Goal: Task Accomplishment & Management: Complete application form

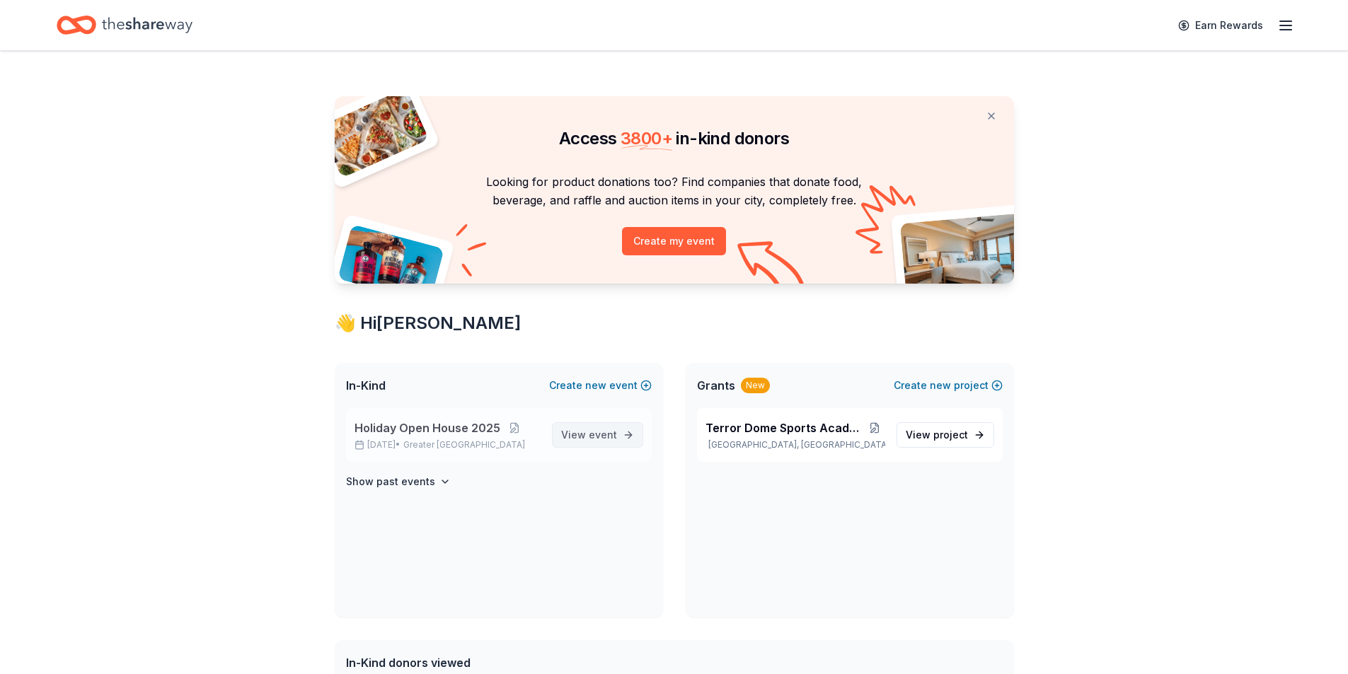
click at [599, 434] on span "event" at bounding box center [603, 435] width 28 height 12
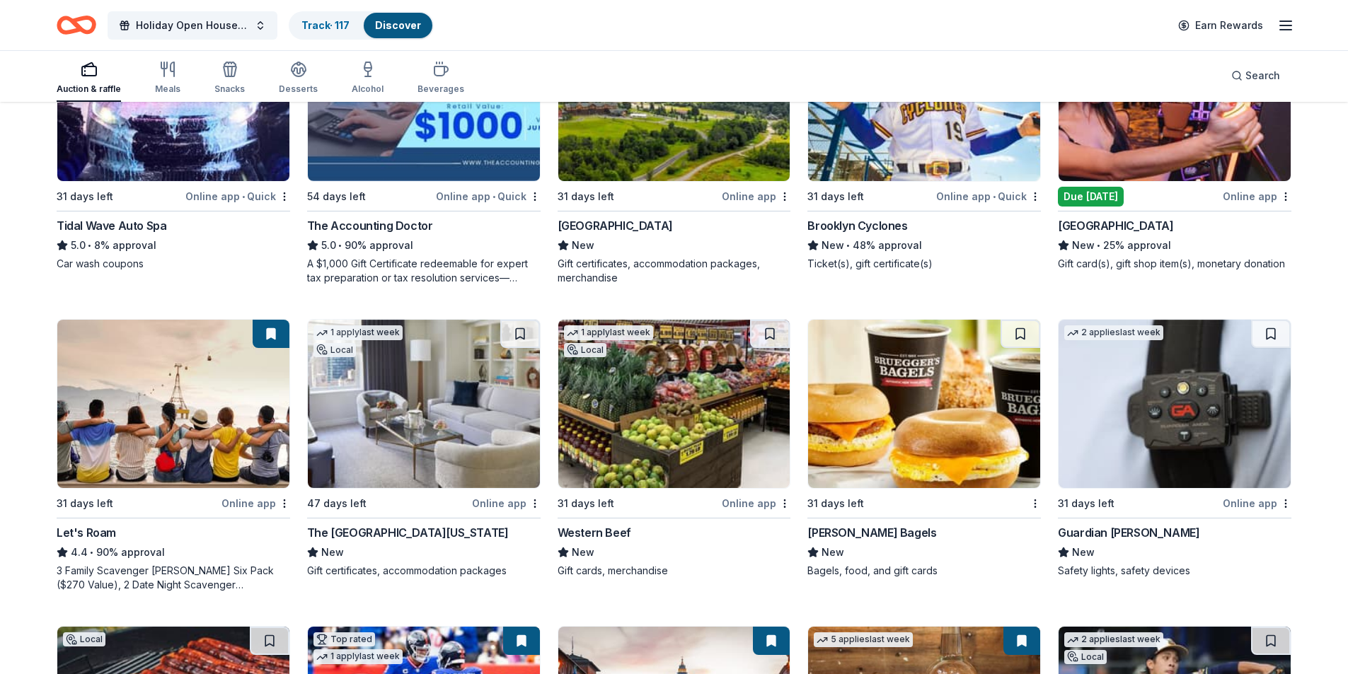
scroll to position [566, 0]
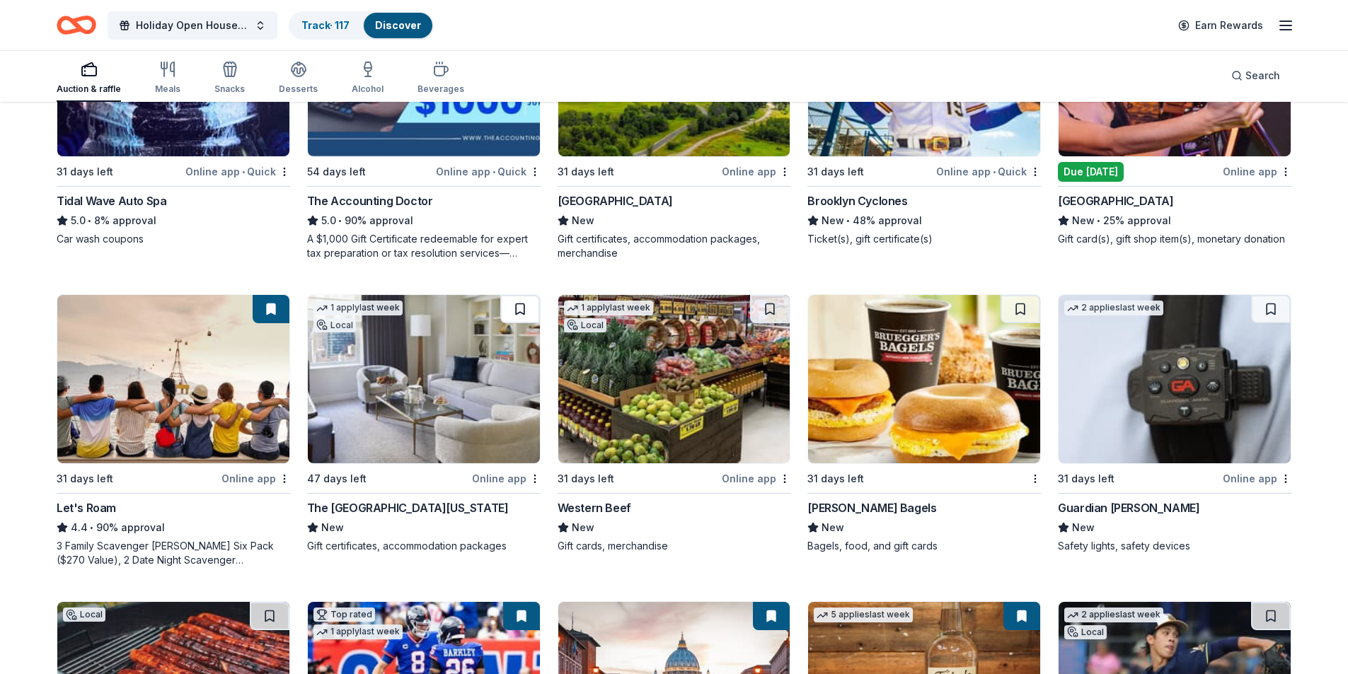
click at [520, 306] on button at bounding box center [520, 309] width 40 height 28
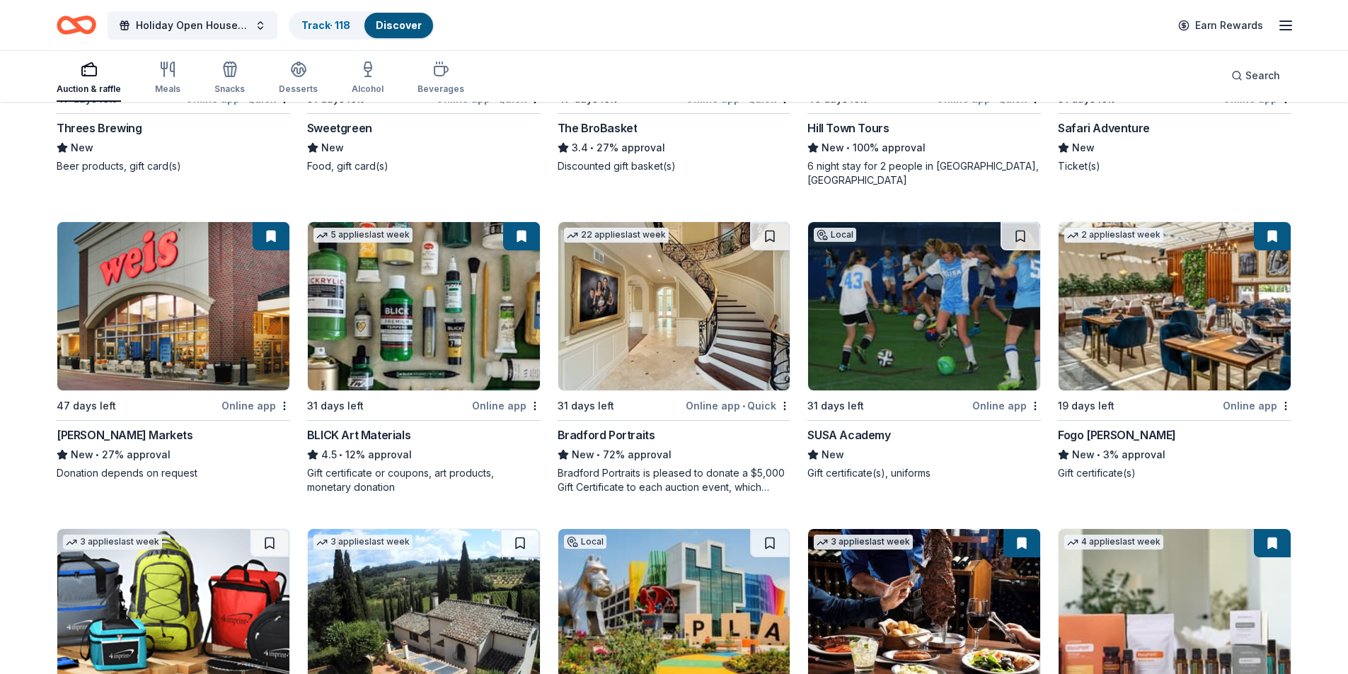
scroll to position [1556, 0]
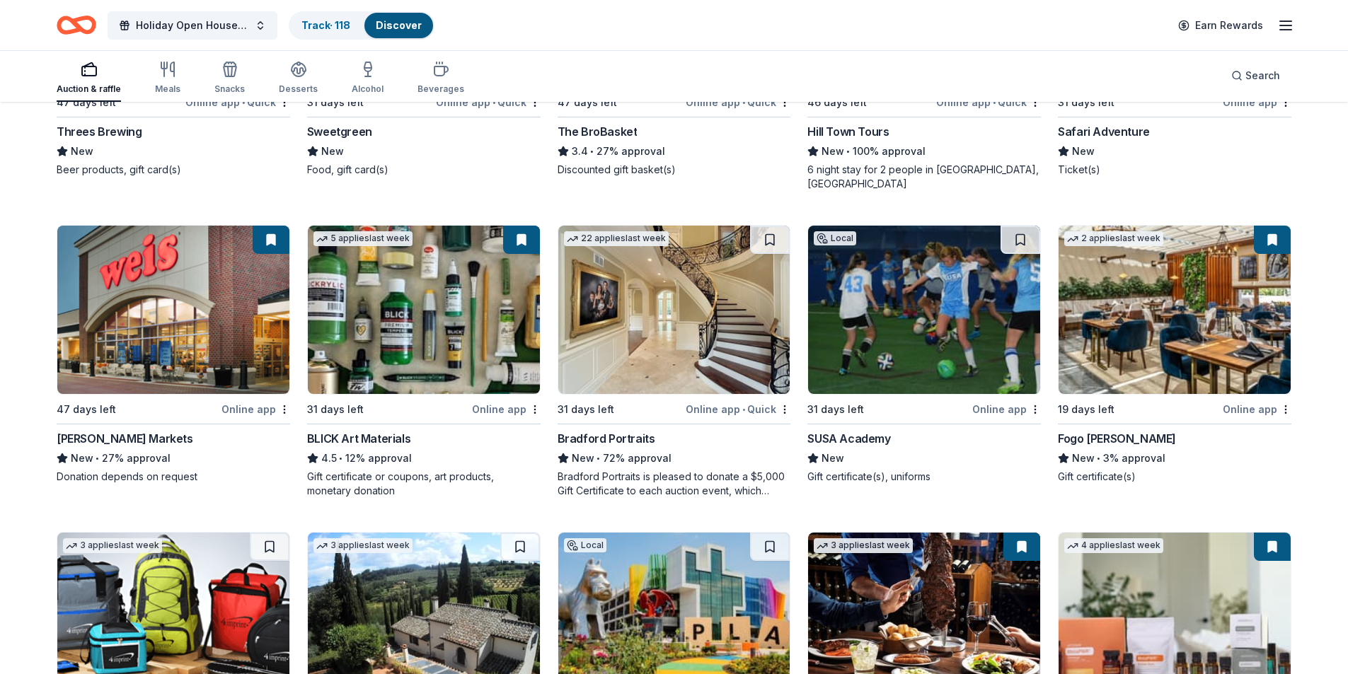
click at [262, 226] on button at bounding box center [271, 240] width 37 height 28
click at [278, 228] on button at bounding box center [271, 240] width 37 height 28
click at [270, 226] on button at bounding box center [271, 240] width 37 height 28
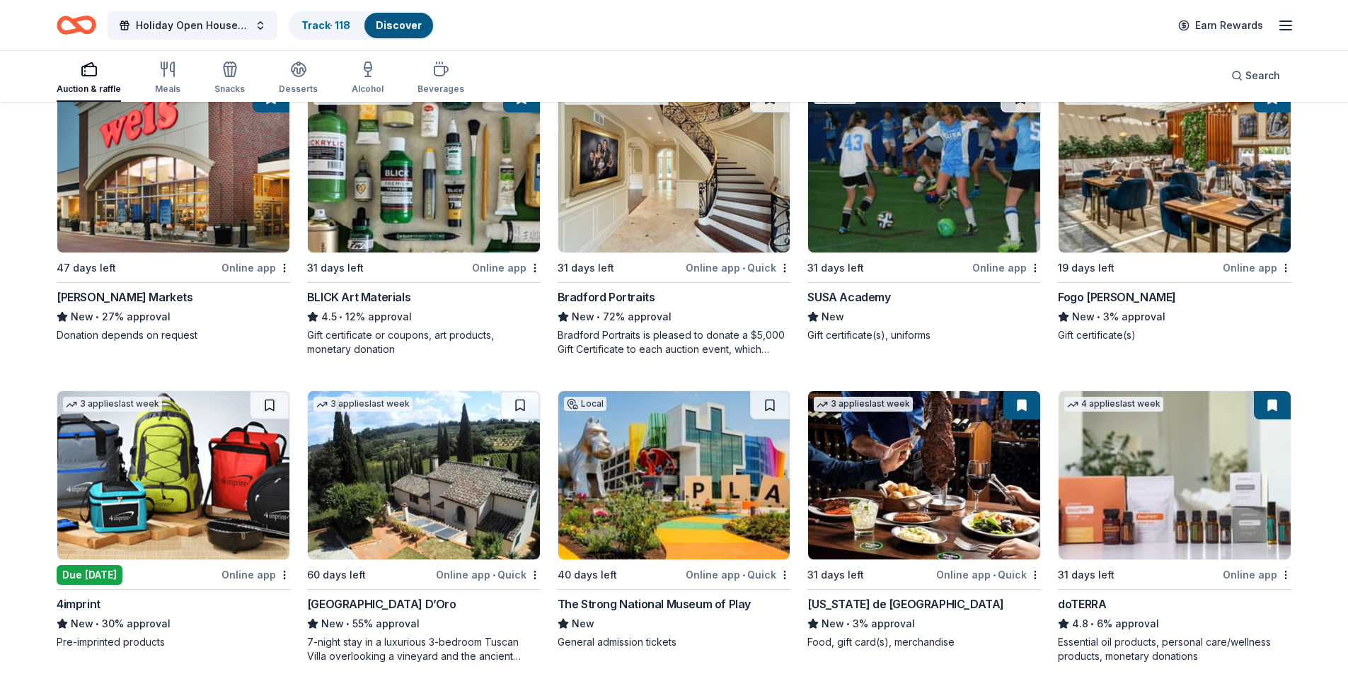
scroll to position [1769, 0]
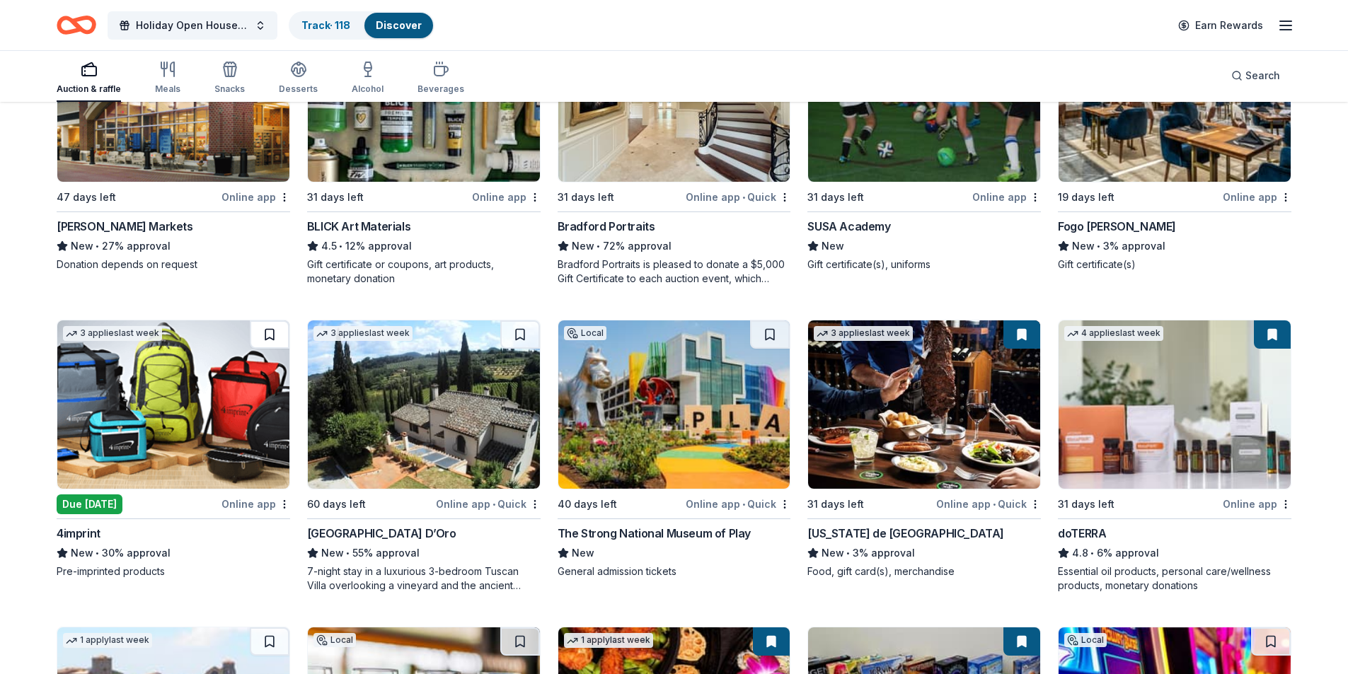
click at [267, 320] on button at bounding box center [270, 334] width 40 height 28
click at [1016, 320] on button at bounding box center [1021, 334] width 37 height 28
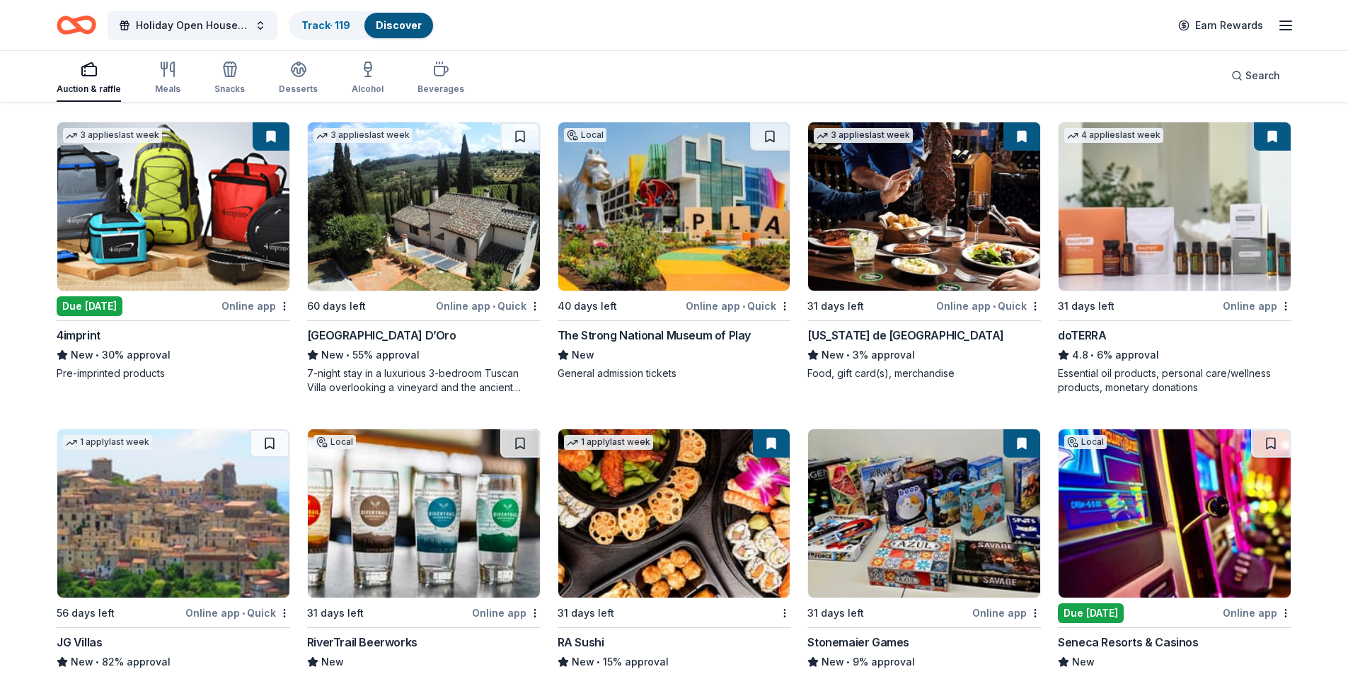
scroll to position [2052, 0]
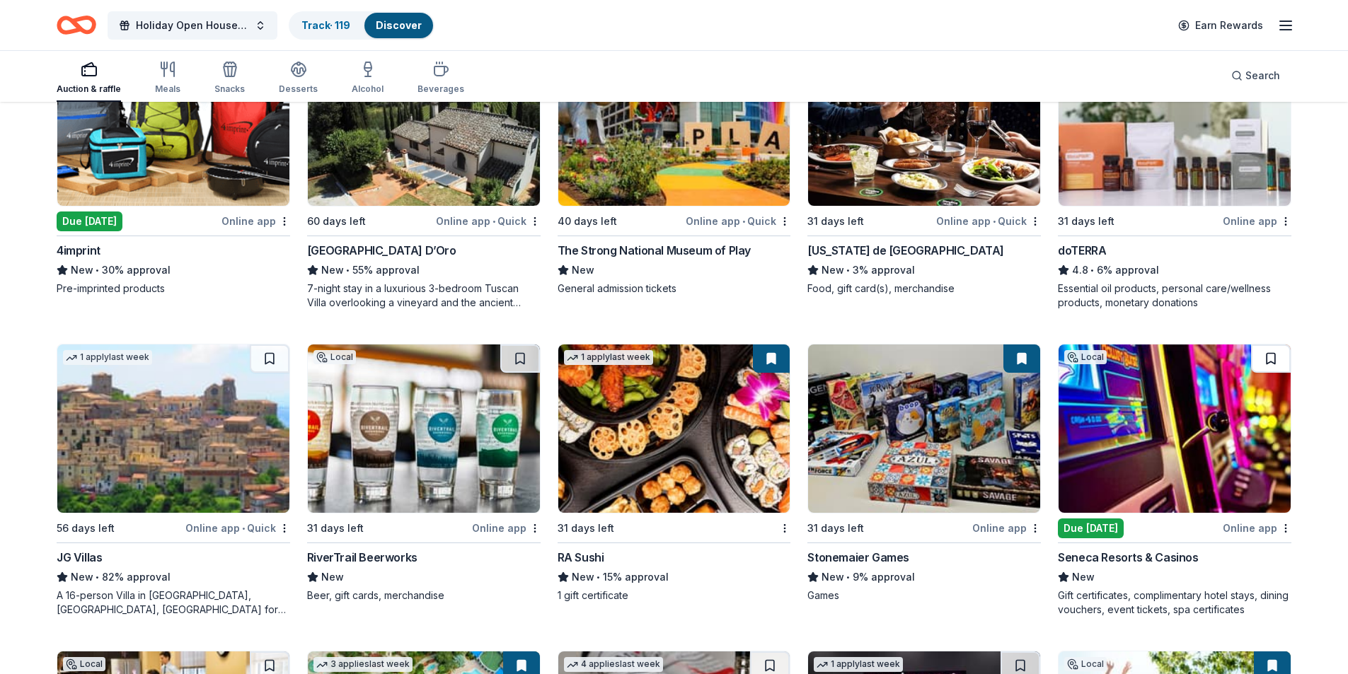
click at [1261, 345] on button at bounding box center [1271, 359] width 40 height 28
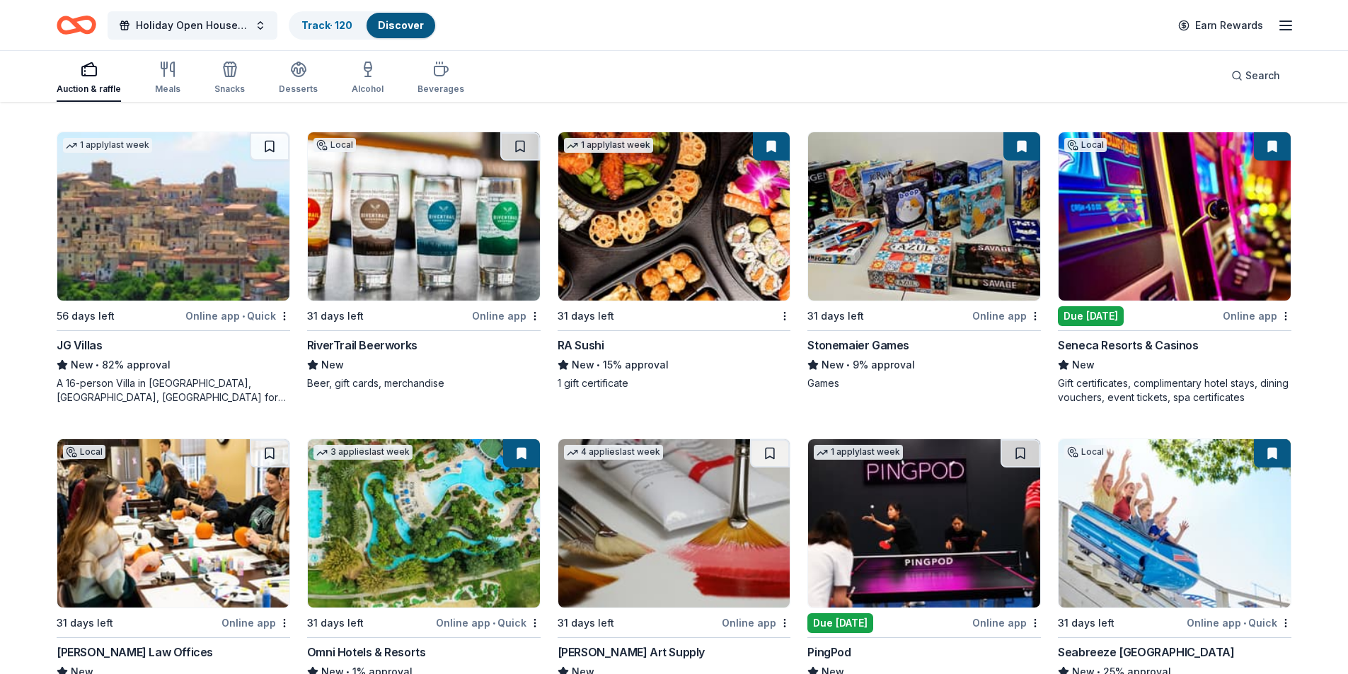
scroll to position [2335, 0]
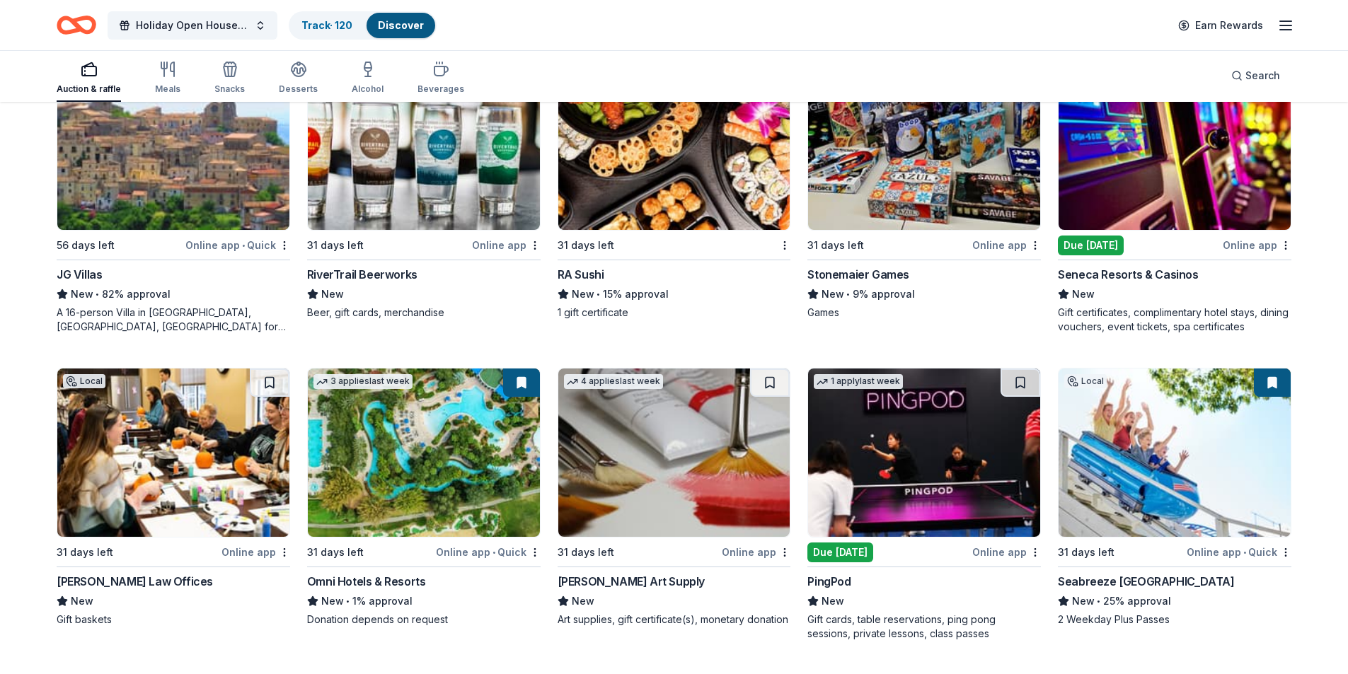
click at [876, 463] on img at bounding box center [924, 453] width 232 height 168
click at [1018, 370] on button at bounding box center [1020, 383] width 40 height 28
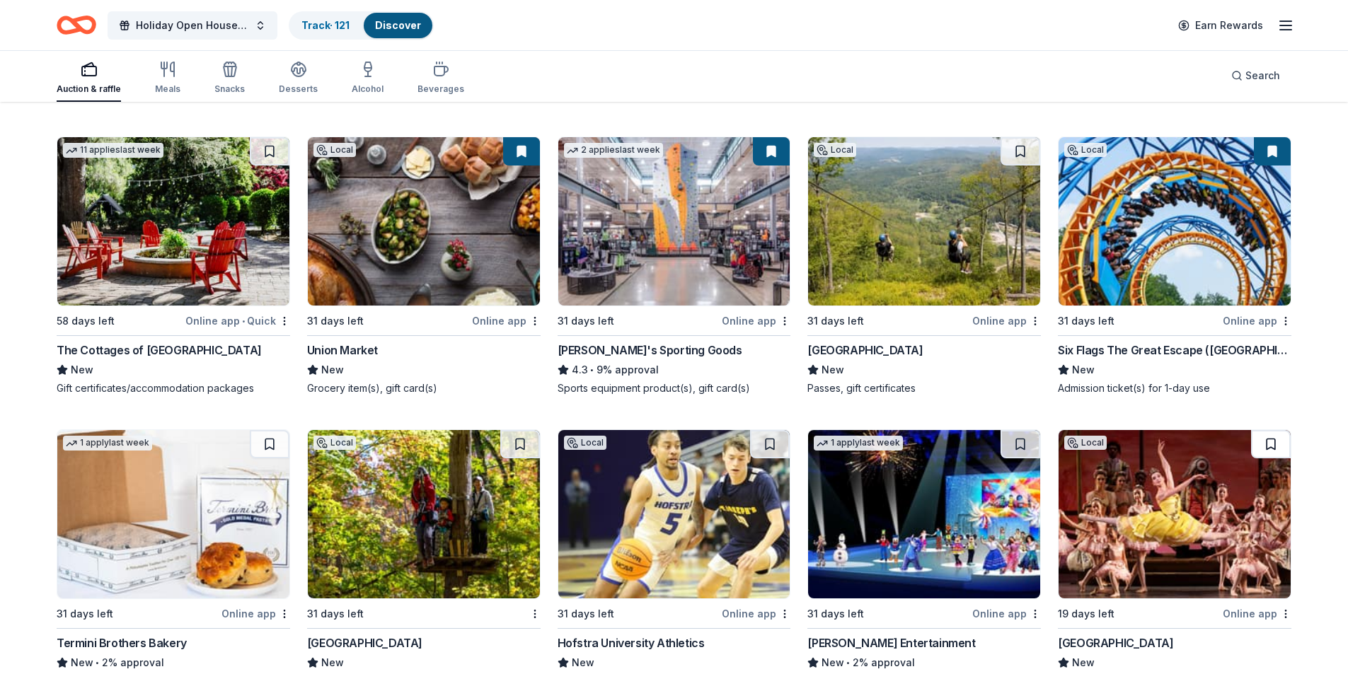
scroll to position [3891, 0]
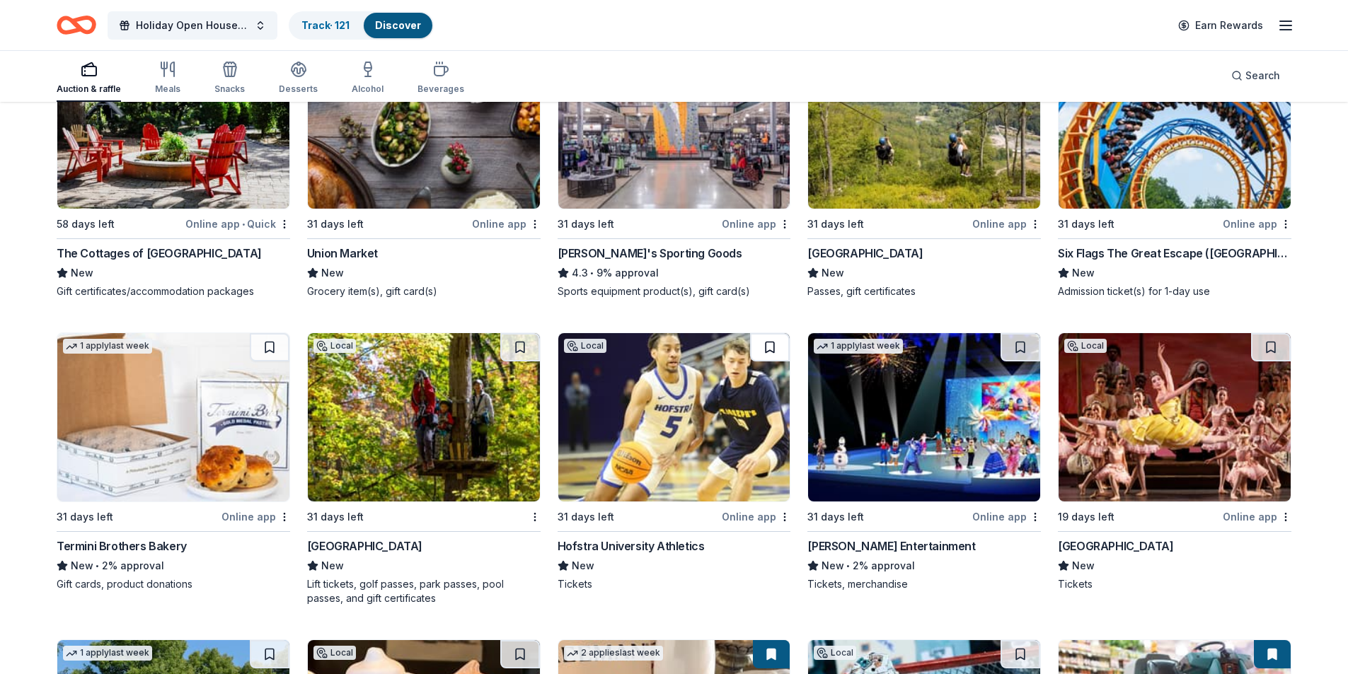
click at [760, 333] on button at bounding box center [770, 347] width 40 height 28
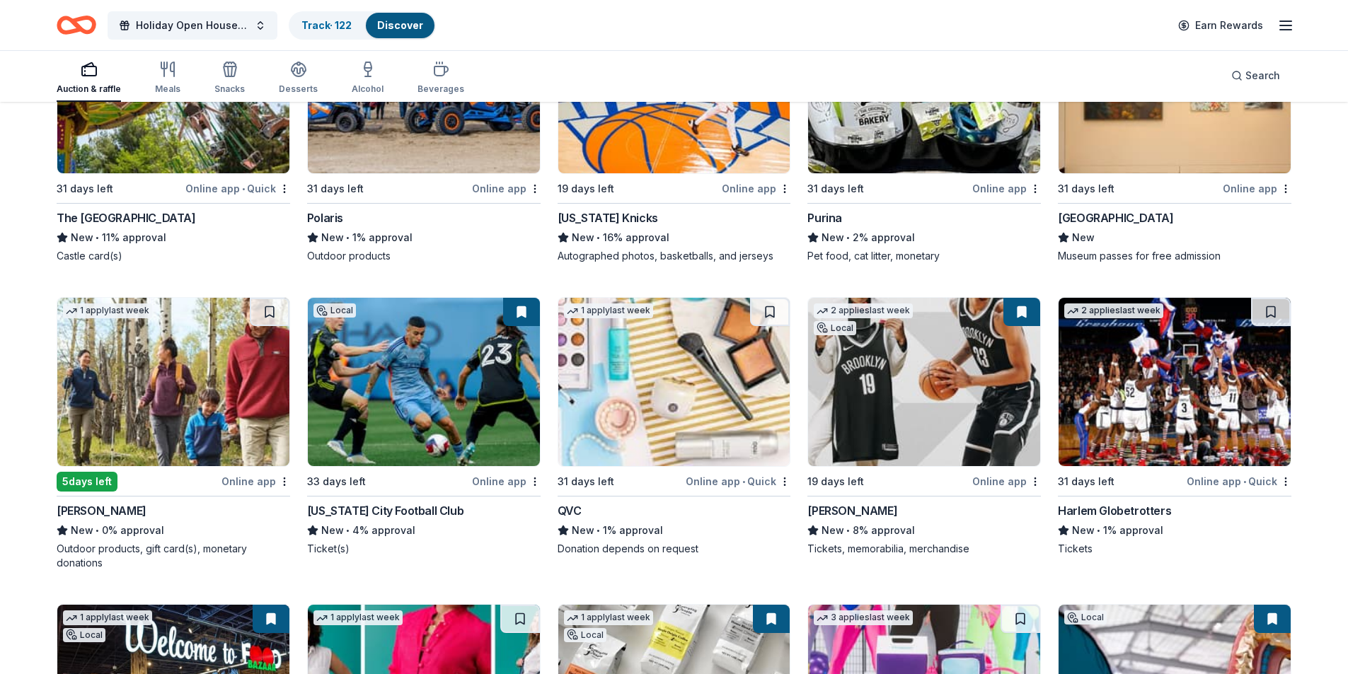
scroll to position [6650, 0]
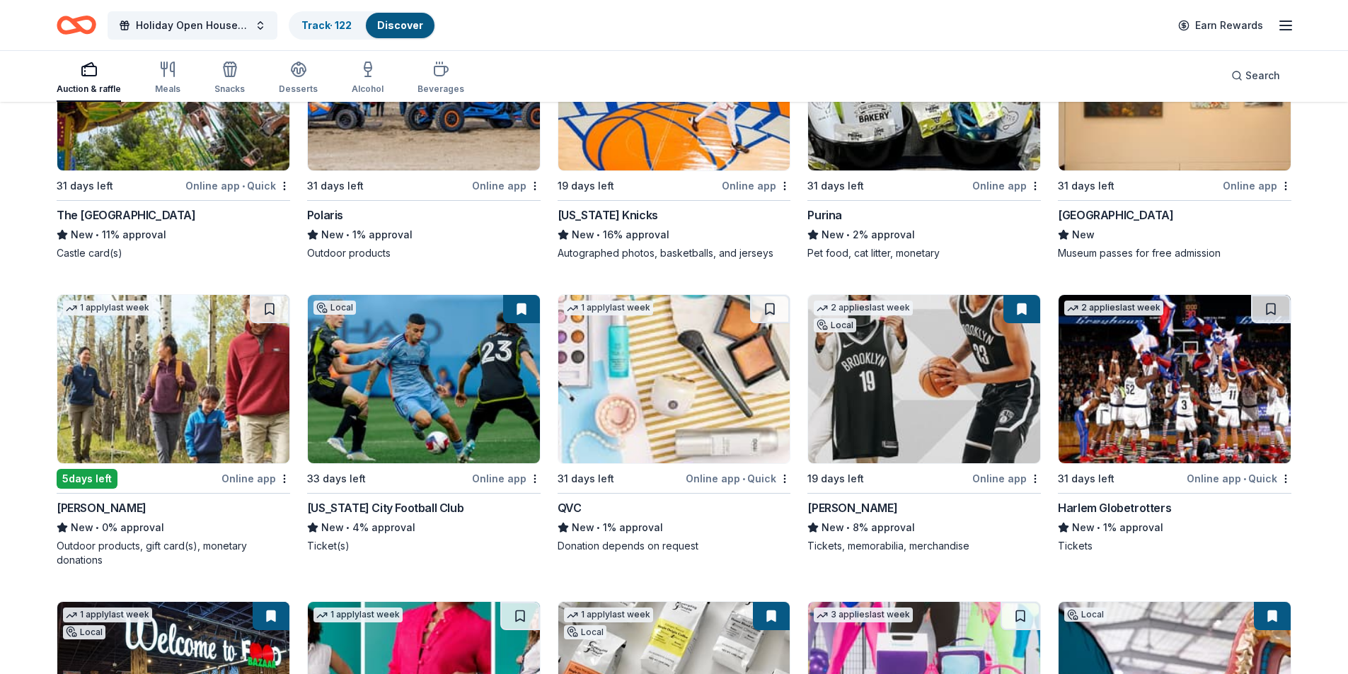
click at [1276, 301] on button at bounding box center [1271, 309] width 40 height 28
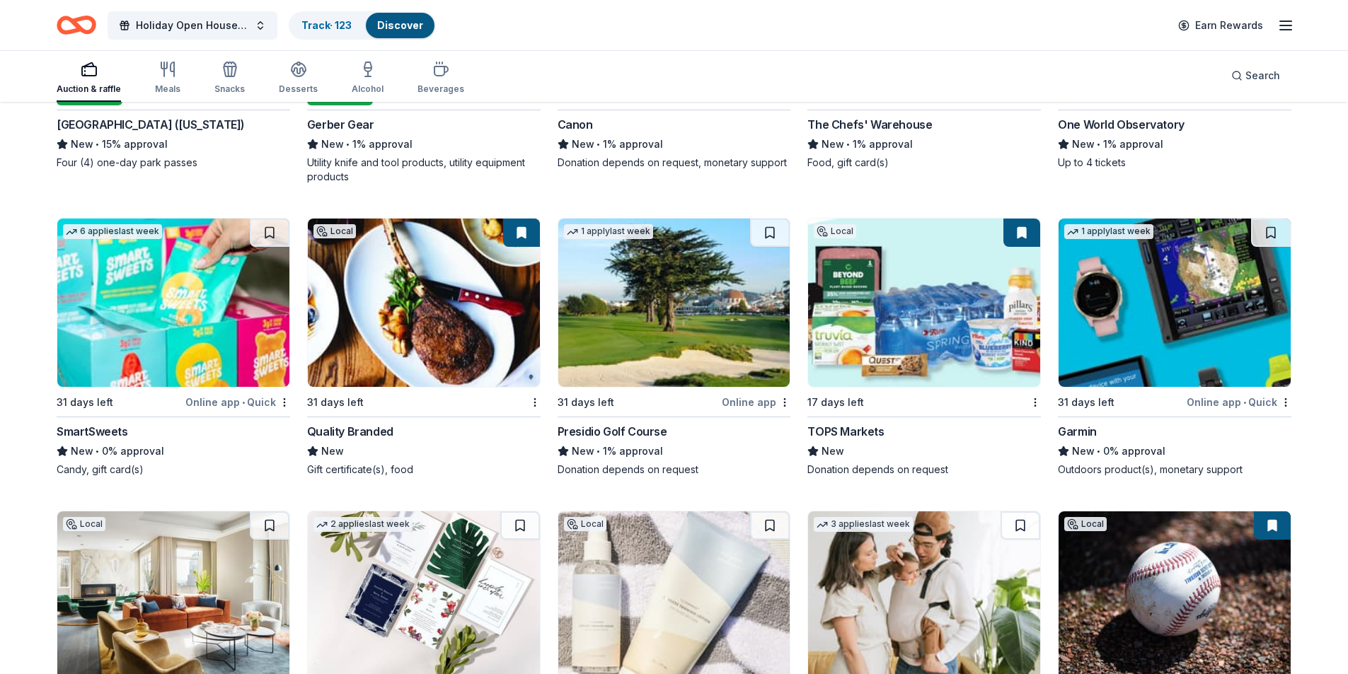
scroll to position [8130, 0]
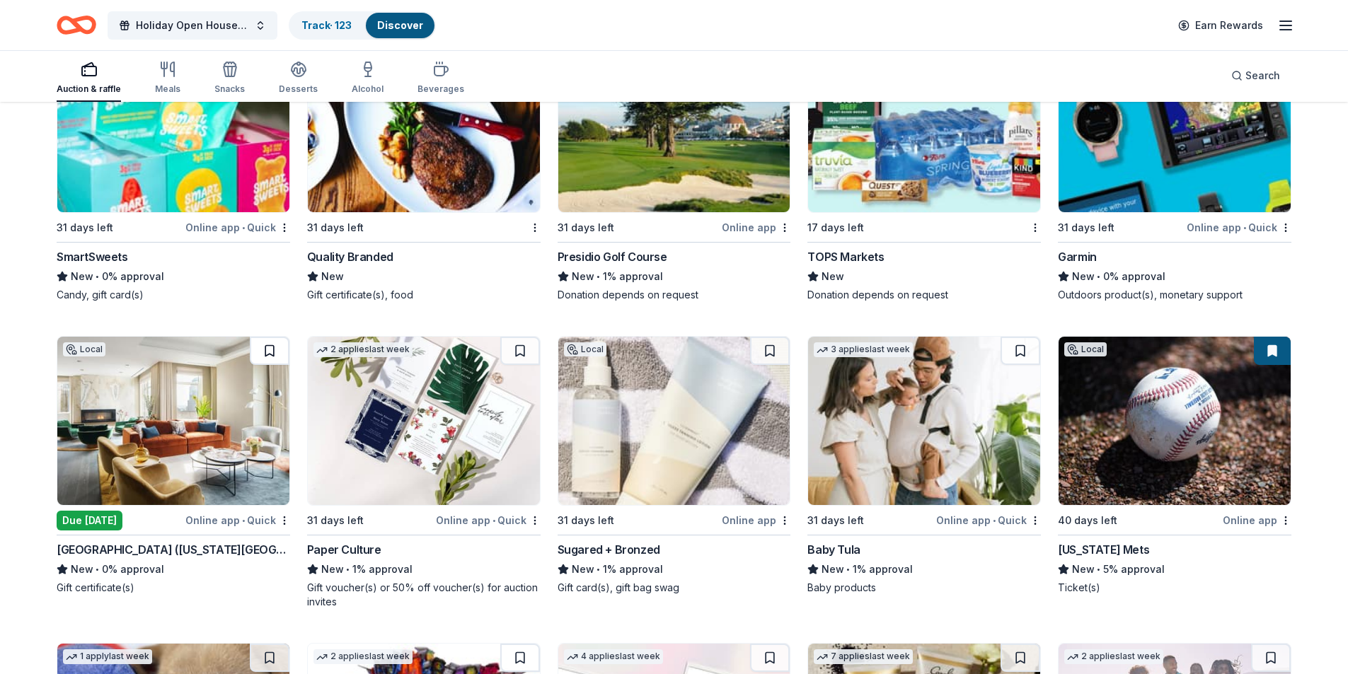
click at [262, 340] on button at bounding box center [270, 351] width 40 height 28
click at [183, 408] on img at bounding box center [173, 421] width 232 height 168
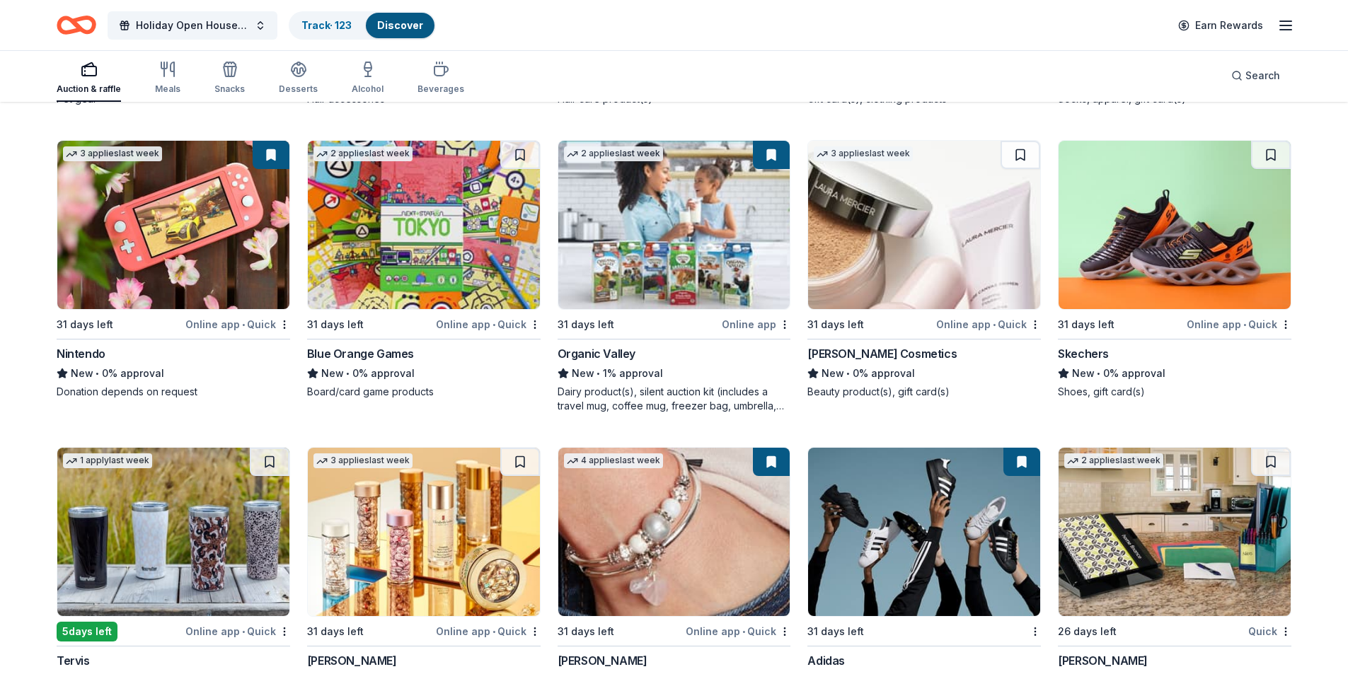
scroll to position [8901, 0]
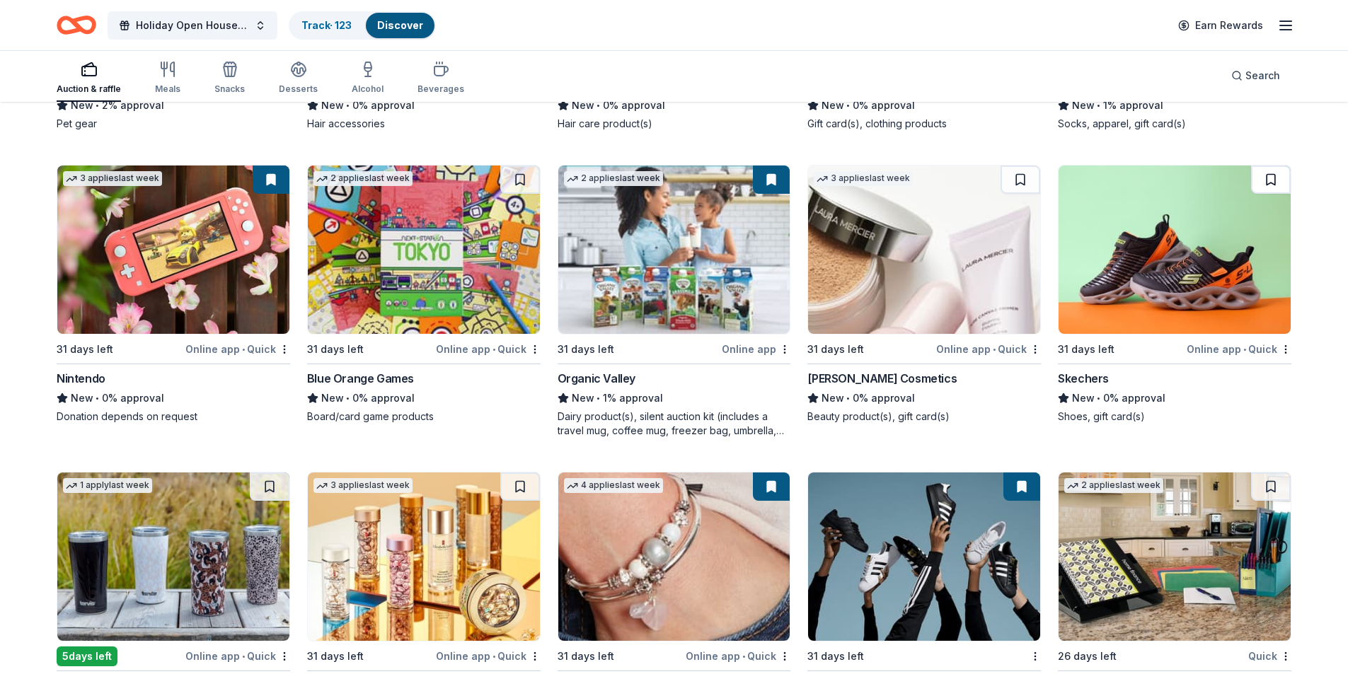
click at [1276, 166] on button at bounding box center [1271, 180] width 40 height 28
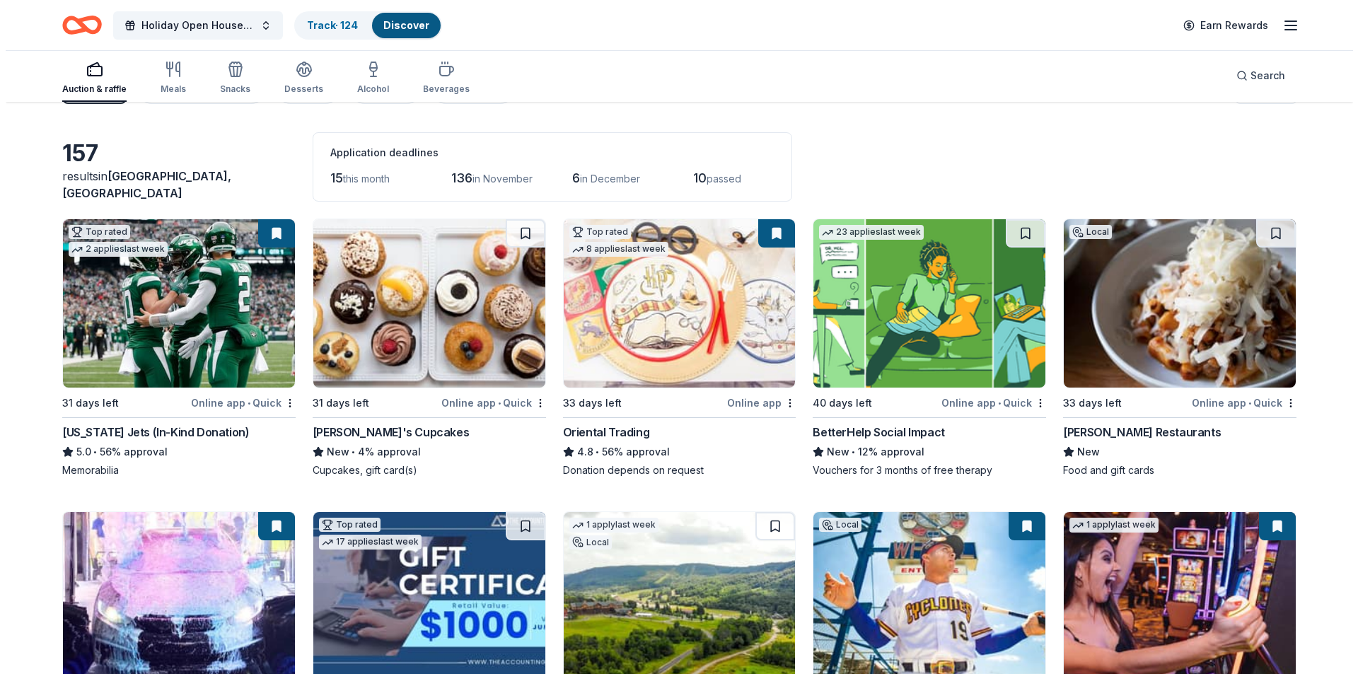
scroll to position [0, 0]
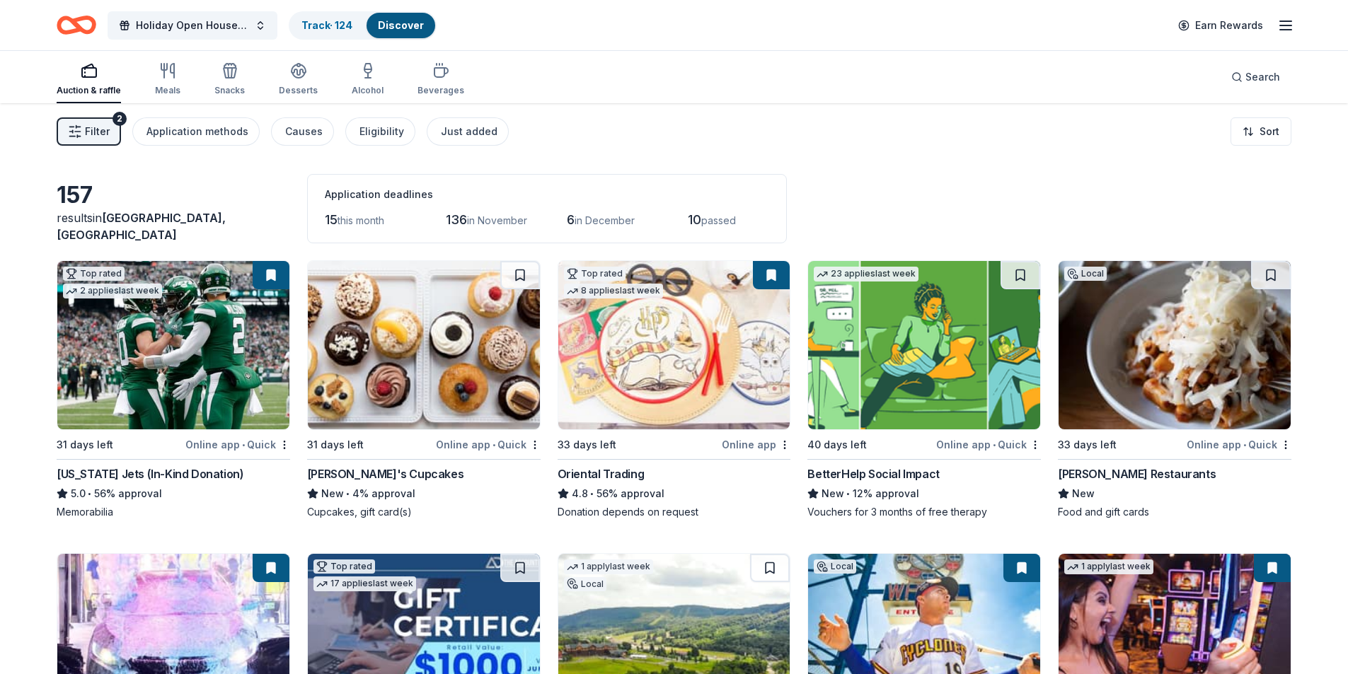
click at [98, 134] on span "Filter" at bounding box center [97, 131] width 25 height 17
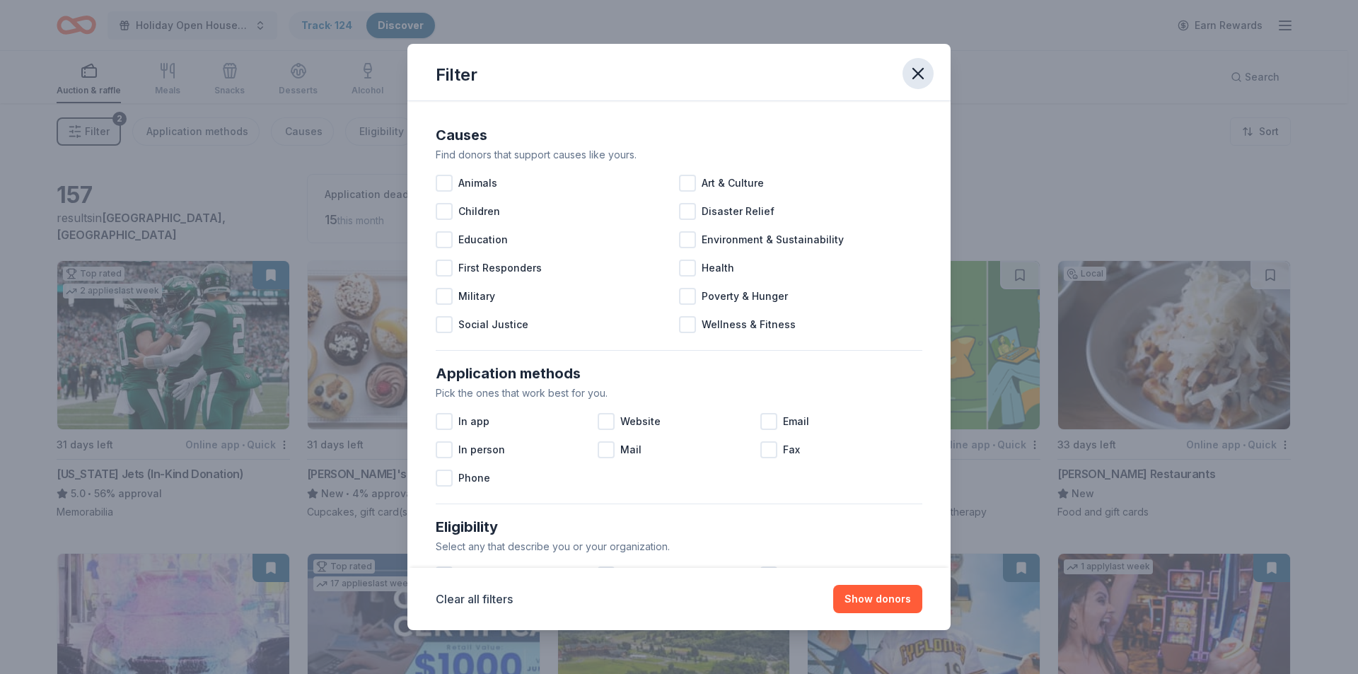
click at [920, 74] on icon "button" at bounding box center [918, 74] width 20 height 20
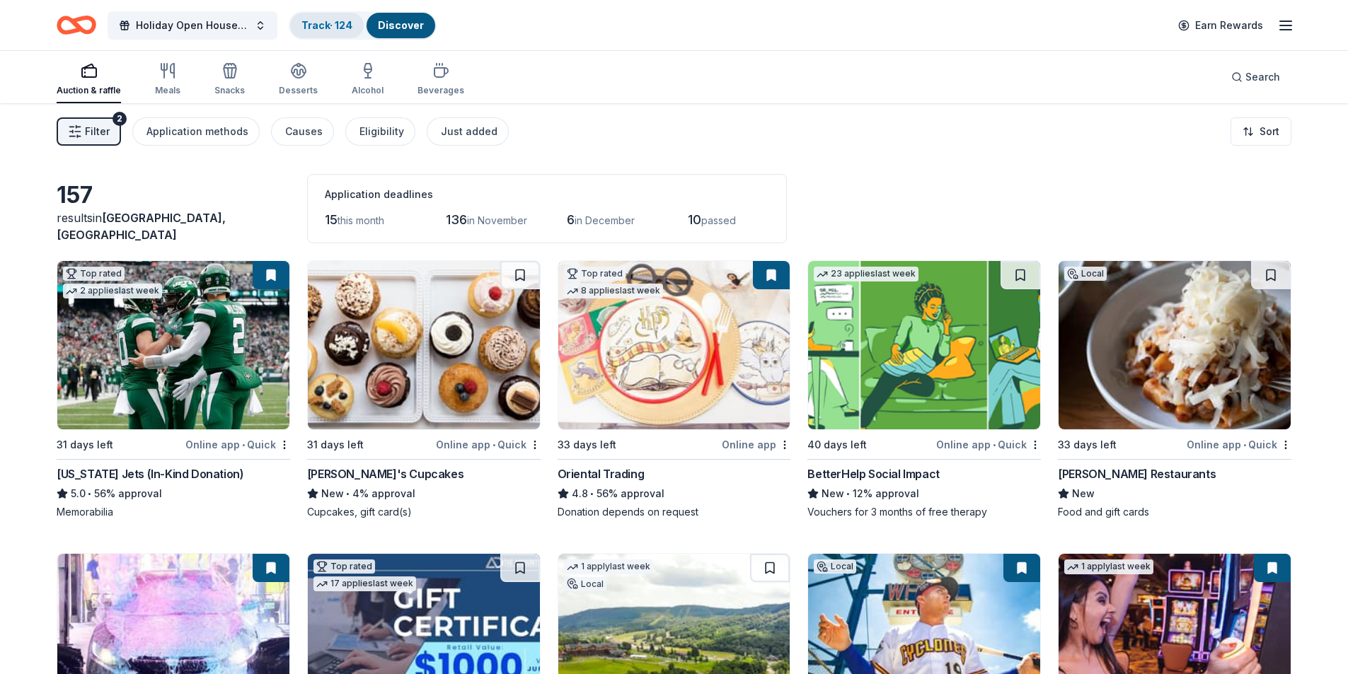
click at [333, 20] on link "Track · 124" at bounding box center [326, 25] width 51 height 12
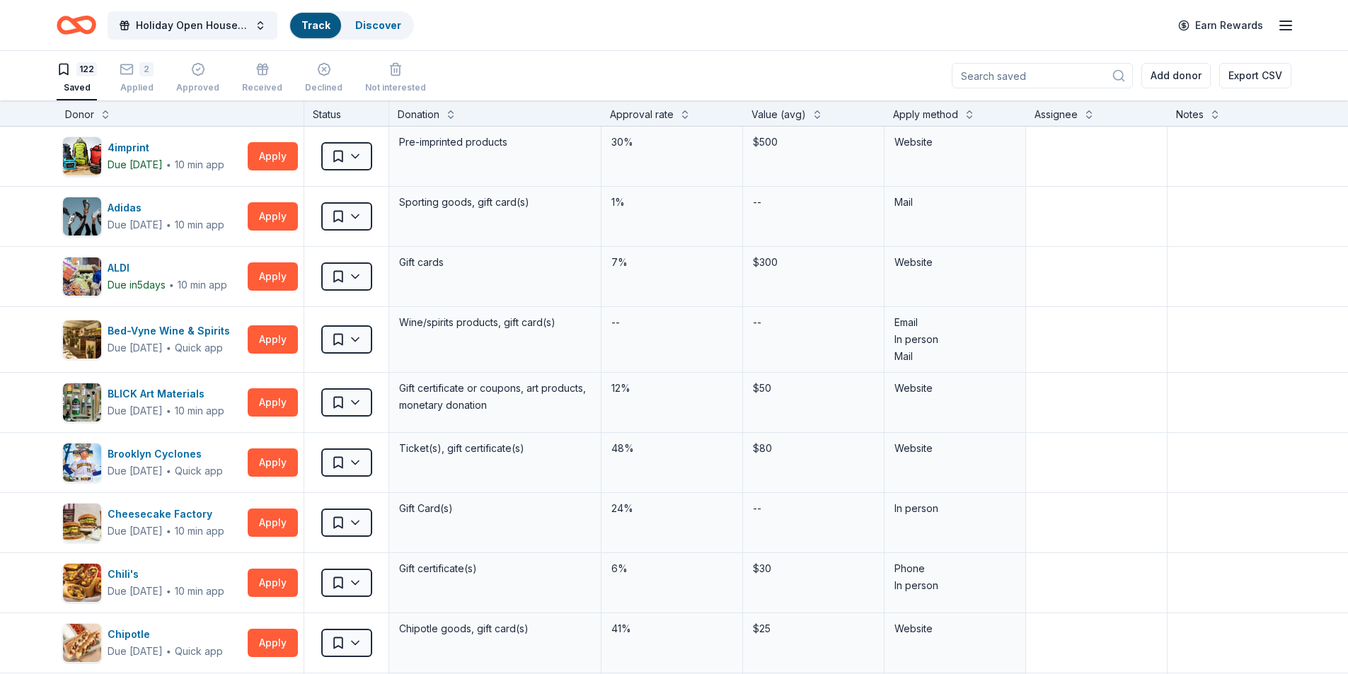
scroll to position [1, 0]
click at [260, 160] on button "Apply" at bounding box center [273, 155] width 50 height 28
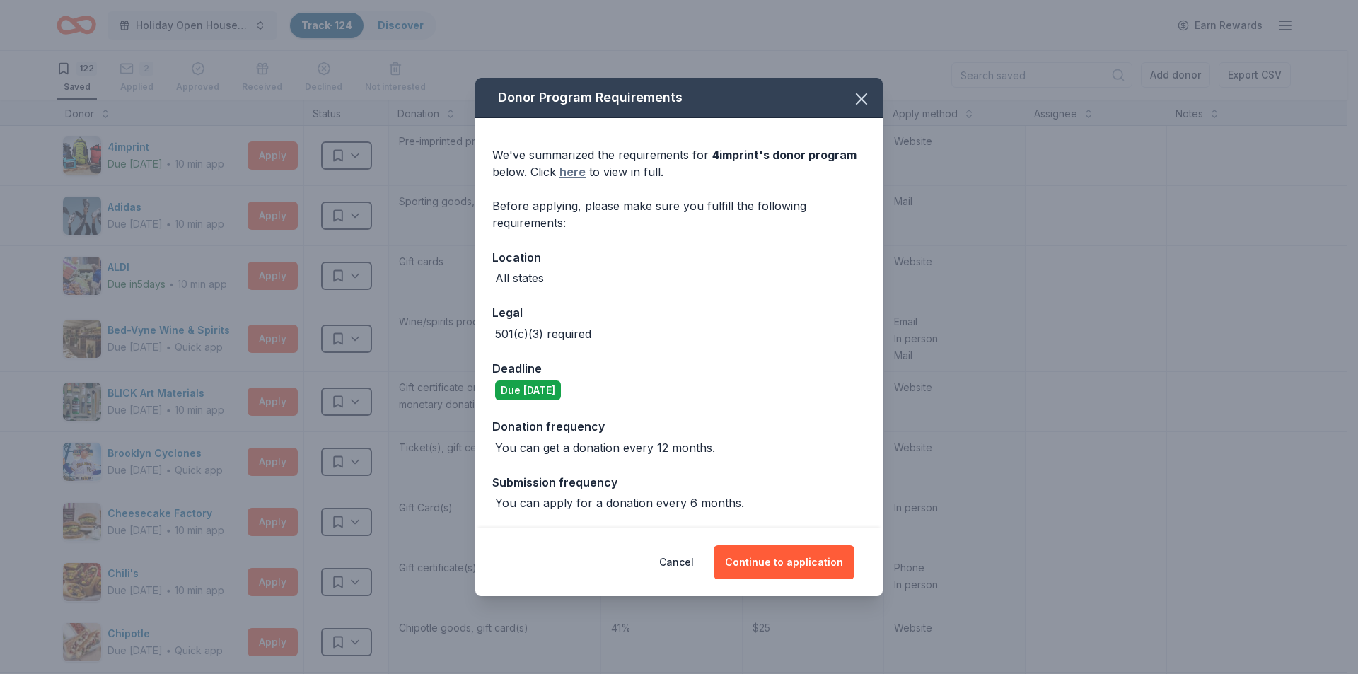
click at [570, 171] on link "here" at bounding box center [573, 171] width 26 height 17
click at [863, 104] on icon "button" at bounding box center [862, 99] width 20 height 20
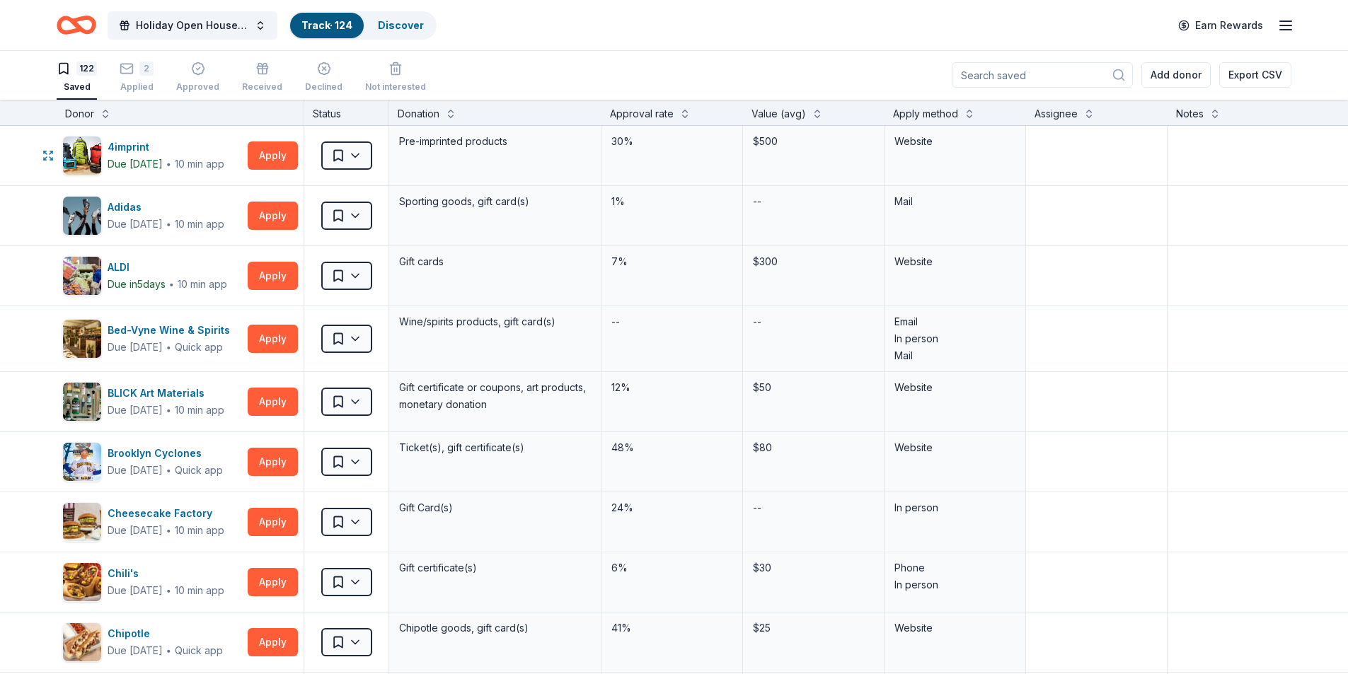
click at [364, 161] on html "Holiday Open House 2025 Track · 124 Discover Earn Rewards 122 Saved 2 Applied A…" at bounding box center [674, 336] width 1348 height 674
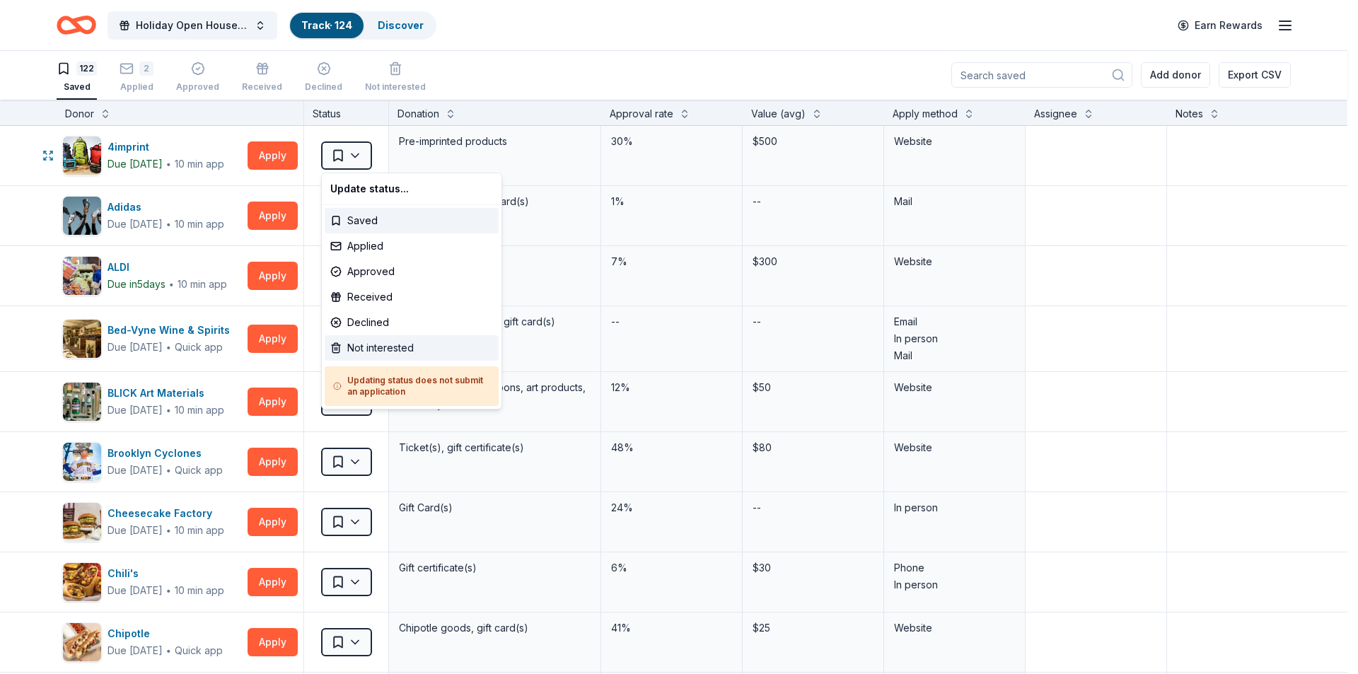
click at [366, 344] on div "Not interested" at bounding box center [412, 347] width 174 height 25
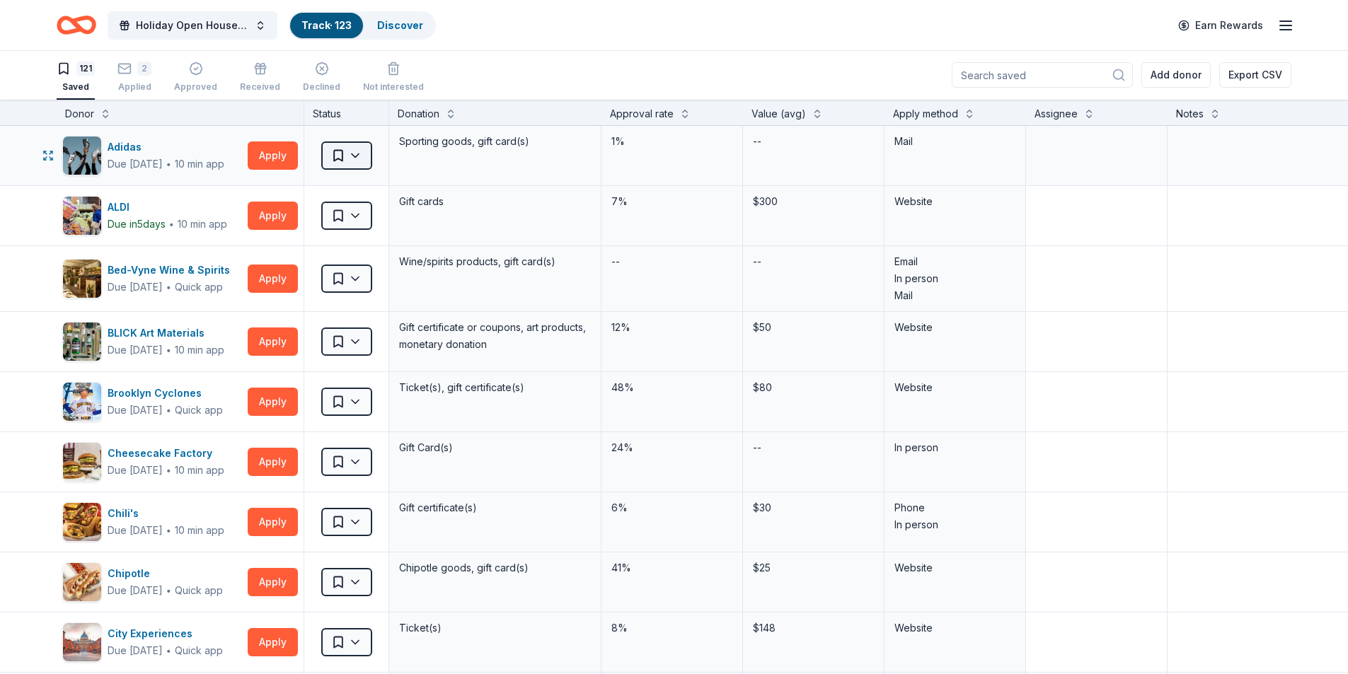
click at [359, 150] on html "Holiday Open House 2025 Track · 123 Discover Earn Rewards 121 Saved 2 Applied A…" at bounding box center [674, 336] width 1348 height 674
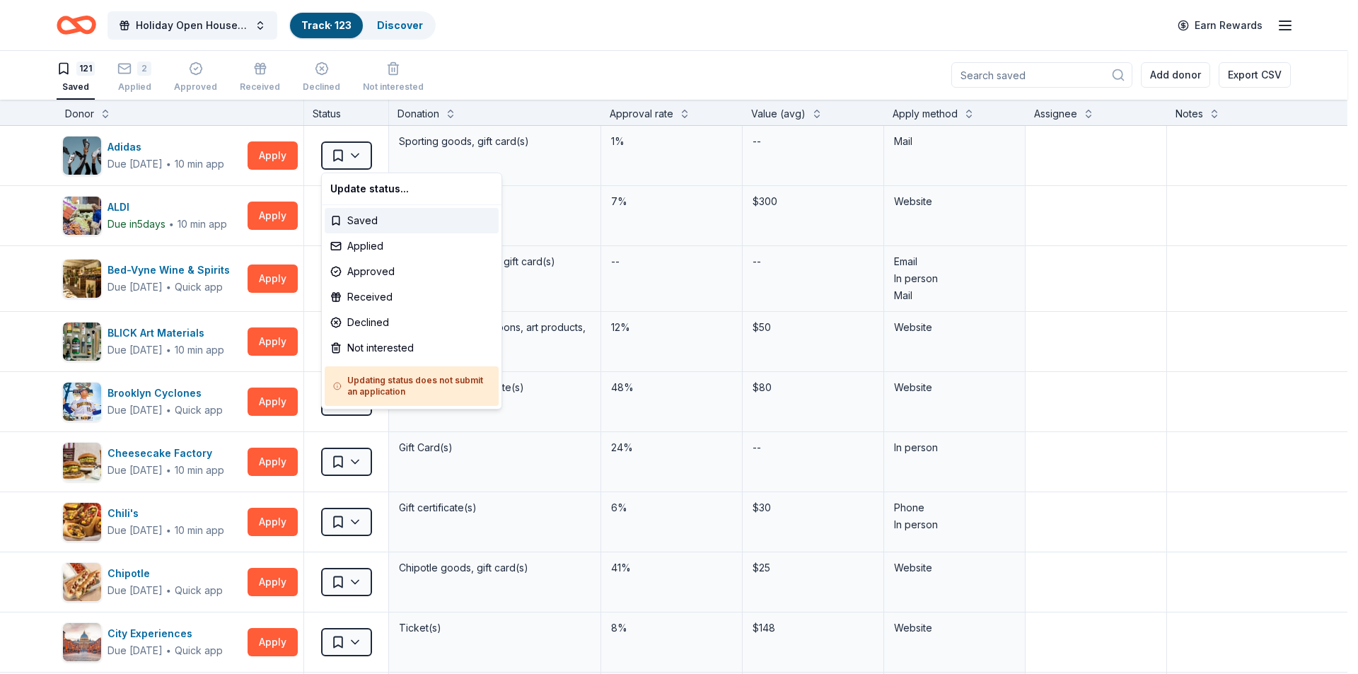
click at [0, 222] on html "Holiday Open House 2025 Track · 123 Discover Earn Rewards 121 Saved 2 Applied A…" at bounding box center [679, 336] width 1358 height 674
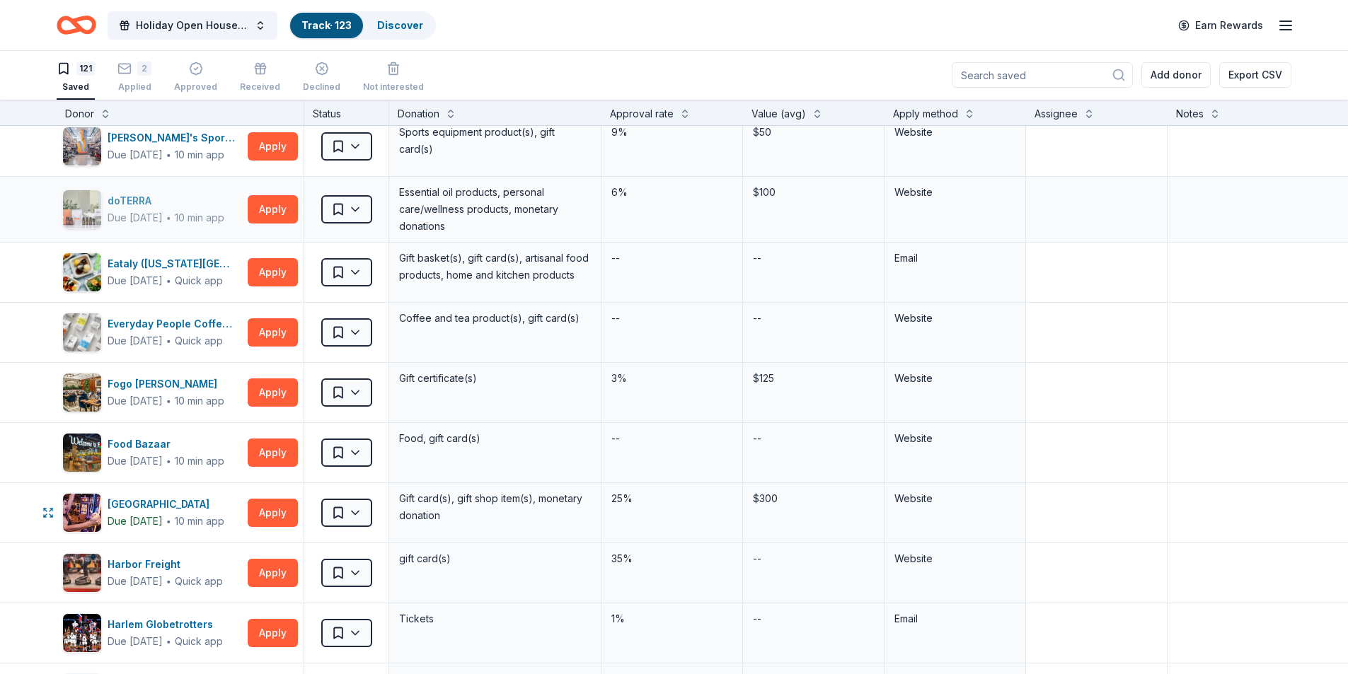
scroll to position [707, 0]
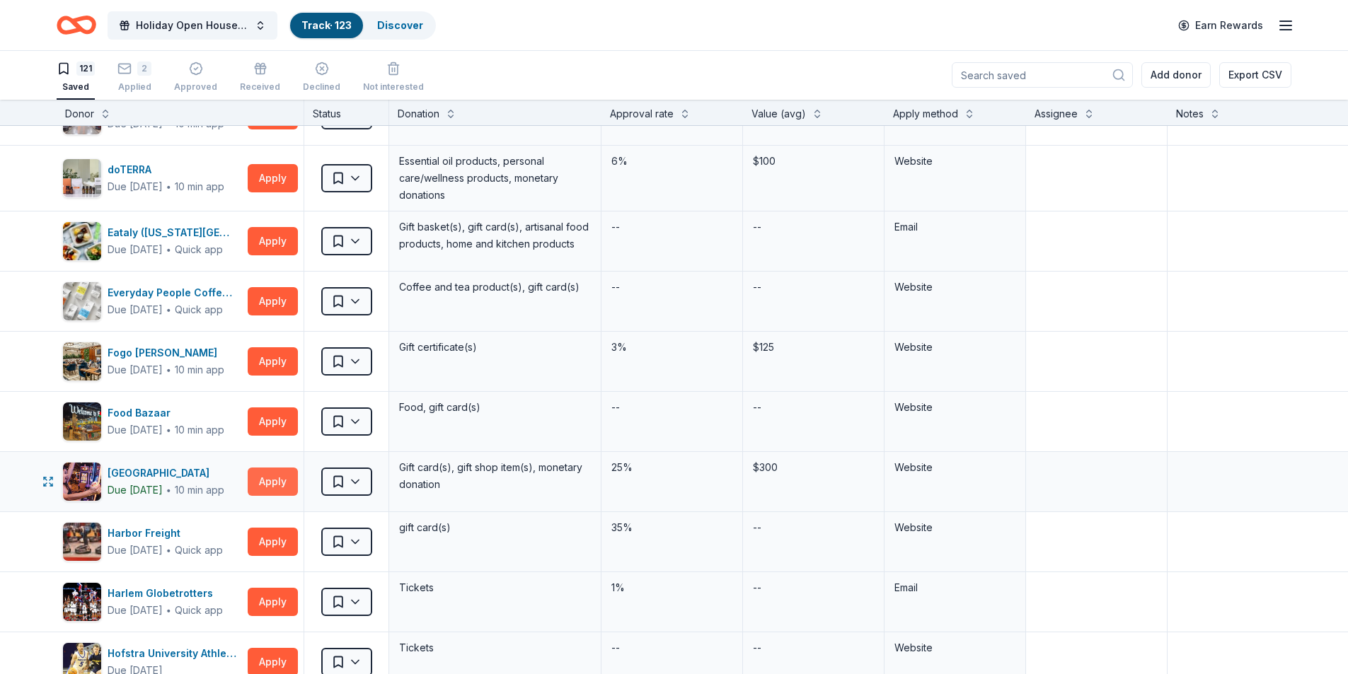
click at [267, 485] on button "Apply" at bounding box center [273, 482] width 50 height 28
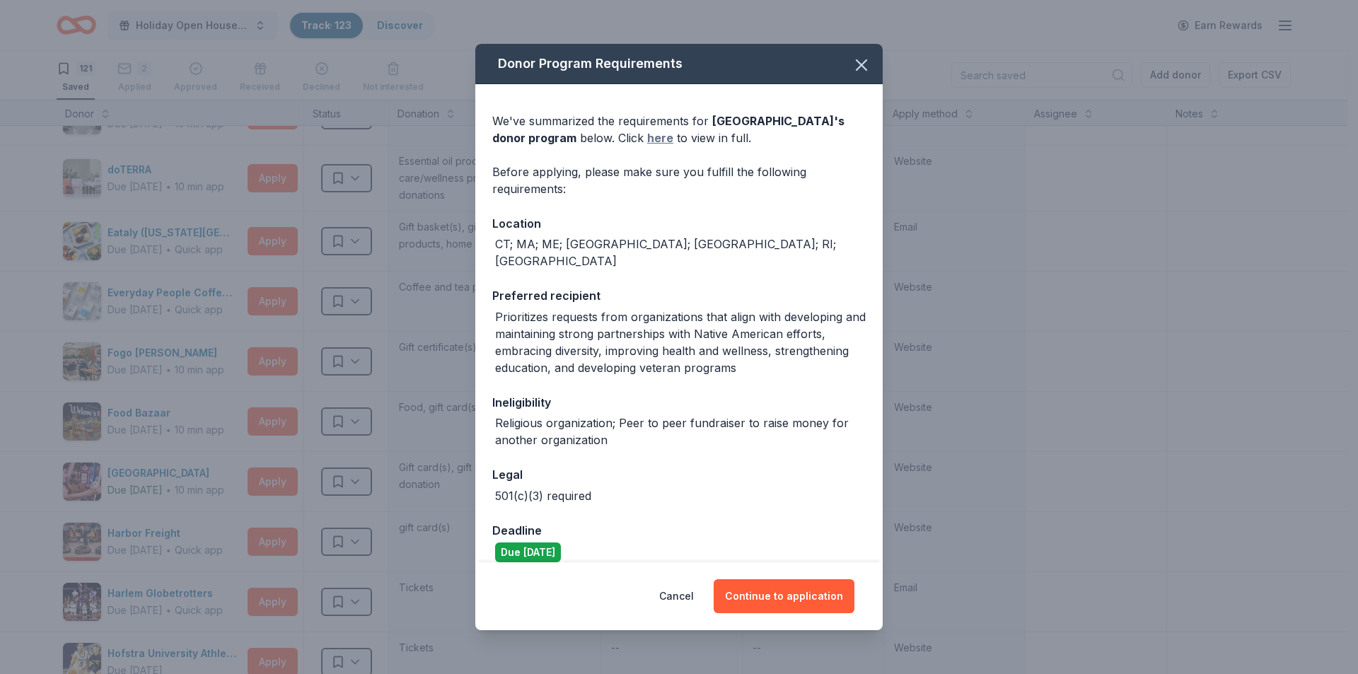
click at [658, 137] on link "here" at bounding box center [660, 137] width 26 height 17
click at [676, 600] on button "Cancel" at bounding box center [676, 596] width 35 height 34
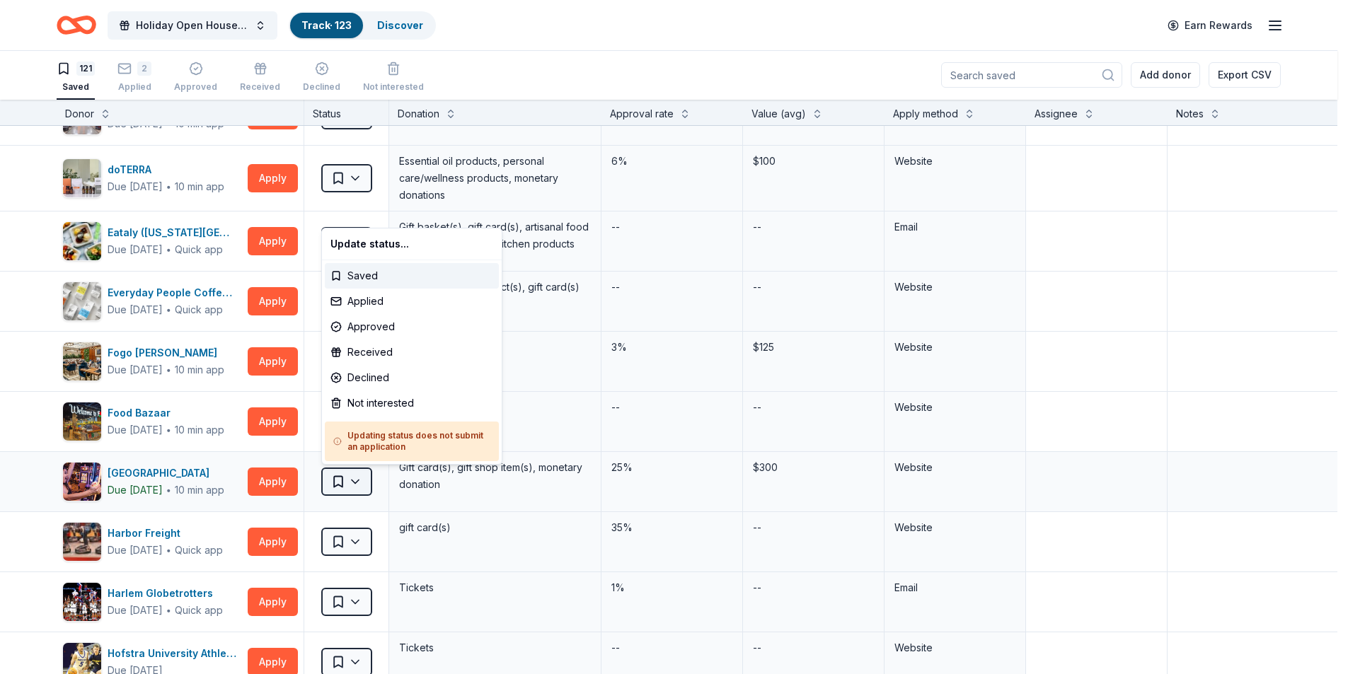
click at [359, 481] on html "Holiday Open House 2025 Track · 123 Discover Earn Rewards 121 Saved 2 Applied A…" at bounding box center [674, 336] width 1348 height 674
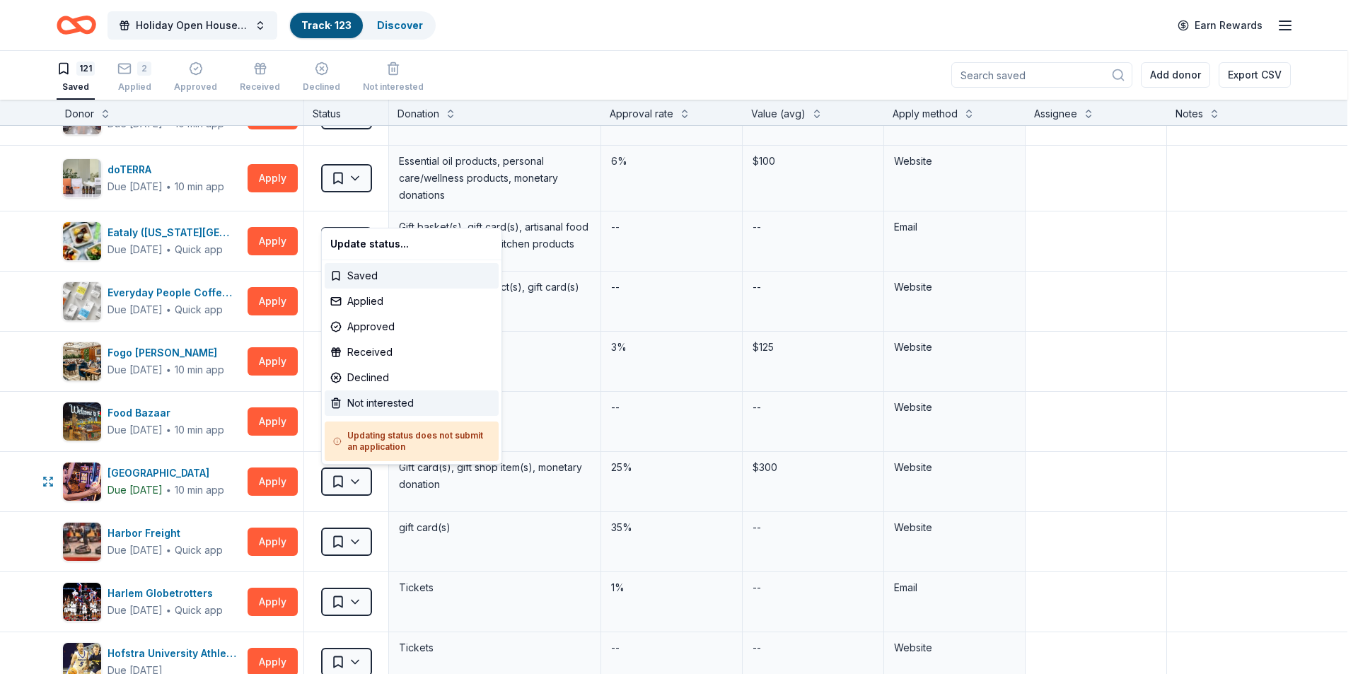
click at [397, 408] on div "Not interested" at bounding box center [412, 403] width 174 height 25
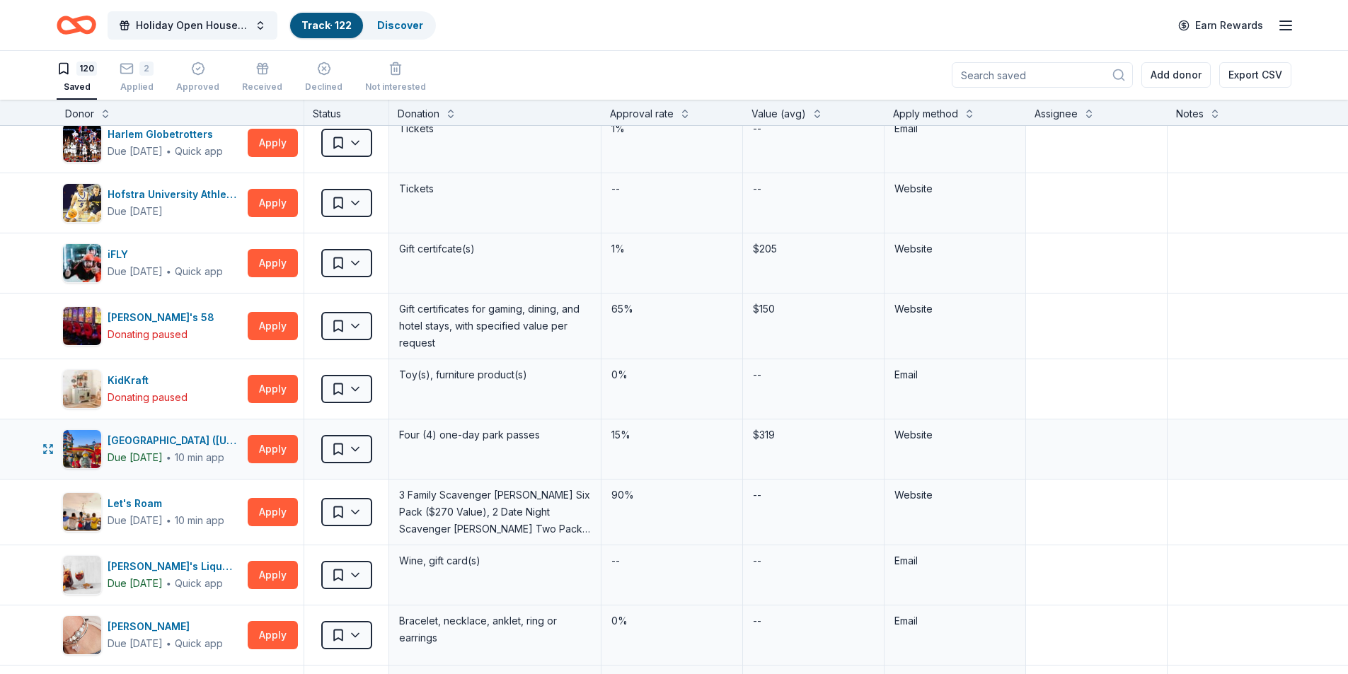
scroll to position [1132, 0]
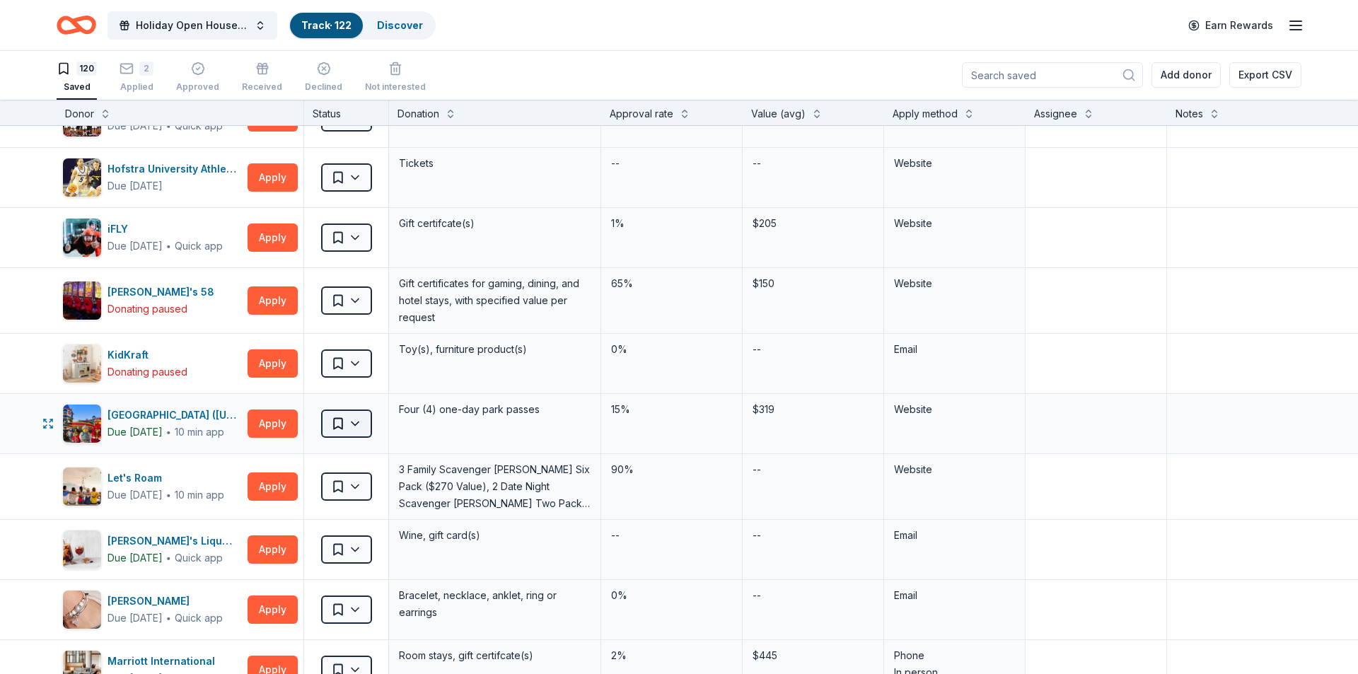
click at [354, 424] on html "Holiday Open House 2025 Track · 122 Discover Earn Rewards 120 Saved 2 Applied A…" at bounding box center [679, 336] width 1358 height 674
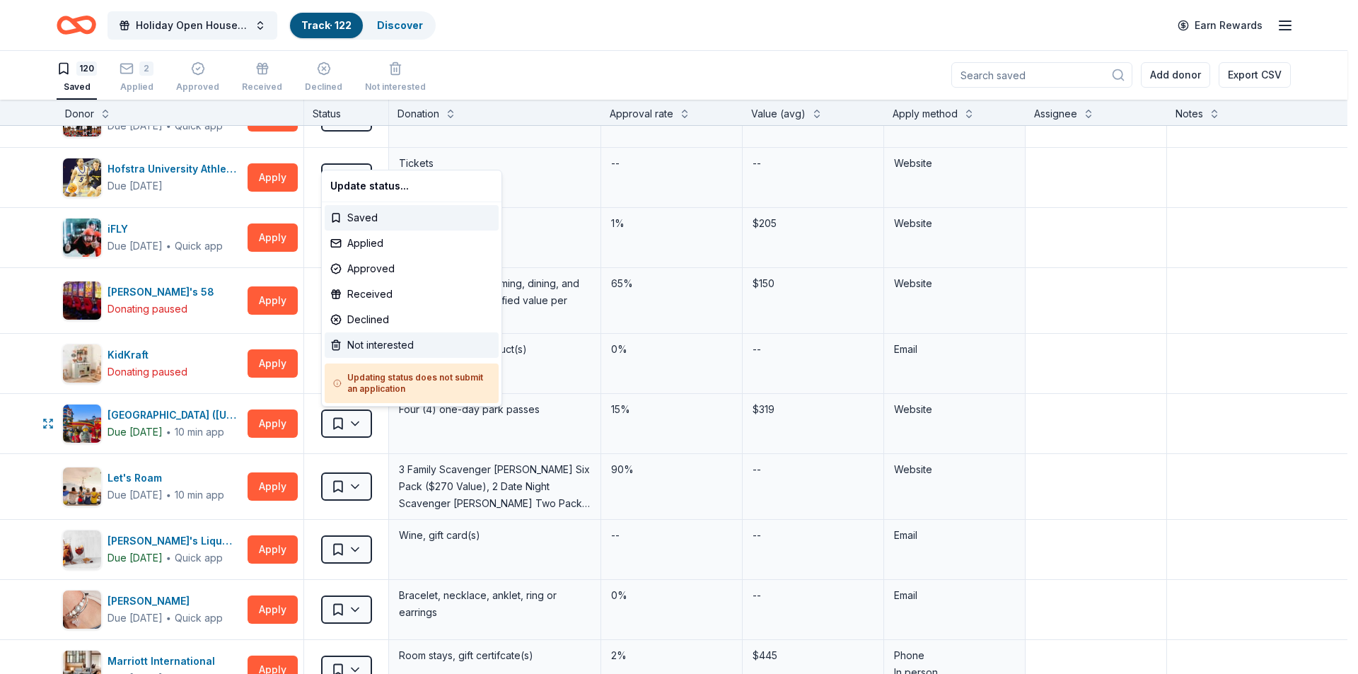
click at [367, 341] on div "Not interested" at bounding box center [412, 345] width 174 height 25
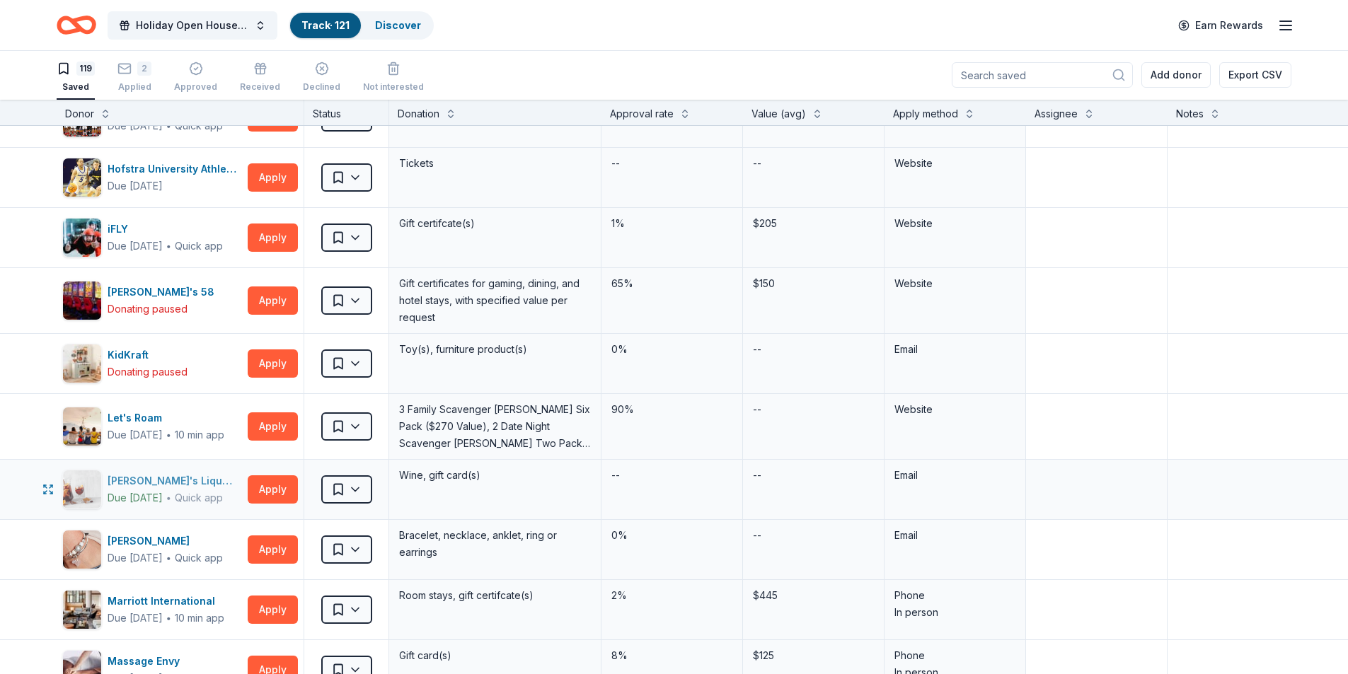
click at [178, 476] on div "Lisa's Liquor Barn" at bounding box center [175, 481] width 134 height 17
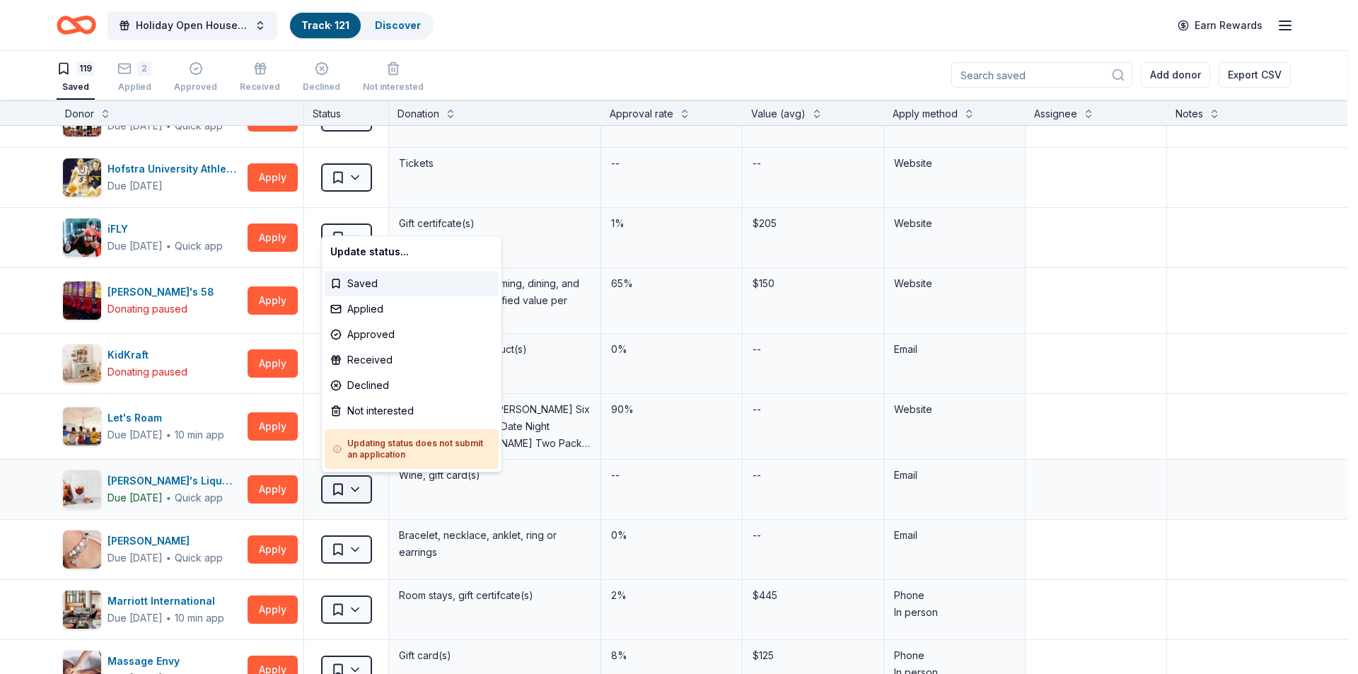
click at [352, 490] on html "Holiday Open House 2025 Track · 121 Discover Earn Rewards 119 Saved 2 Applied A…" at bounding box center [679, 336] width 1358 height 674
click at [379, 412] on div "Not interested" at bounding box center [412, 410] width 174 height 25
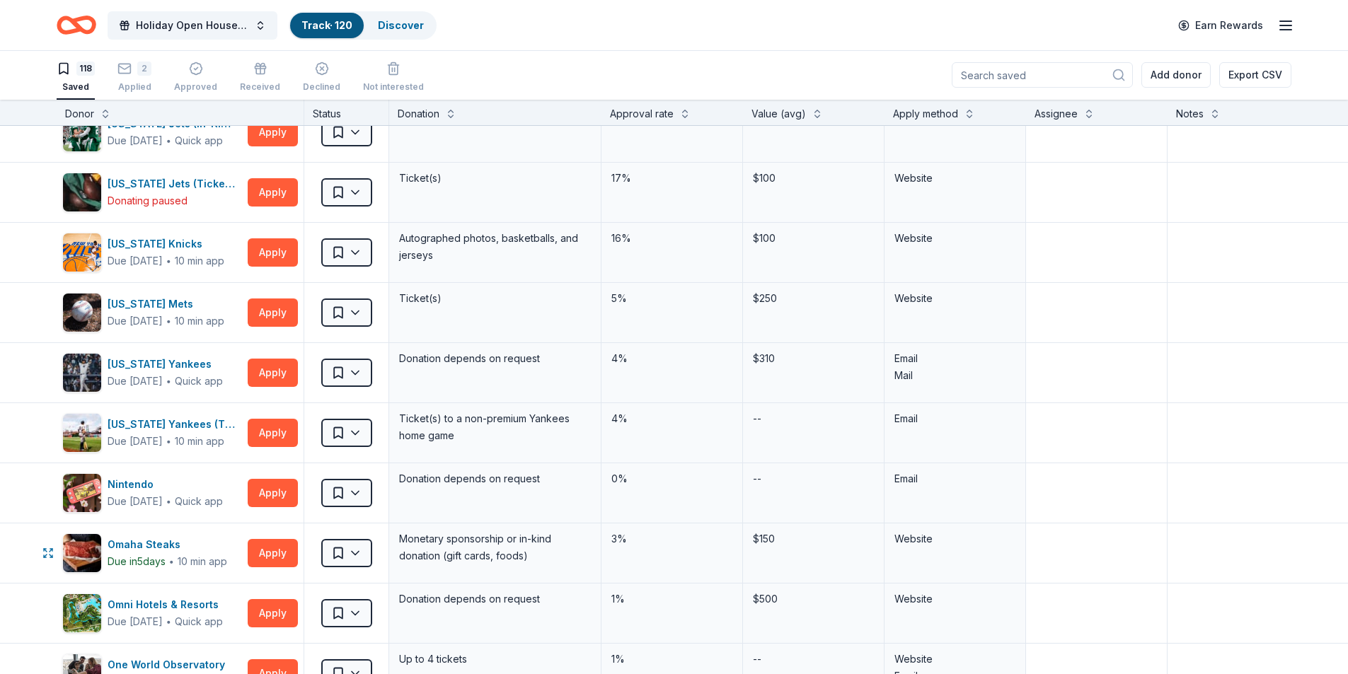
scroll to position [1981, 0]
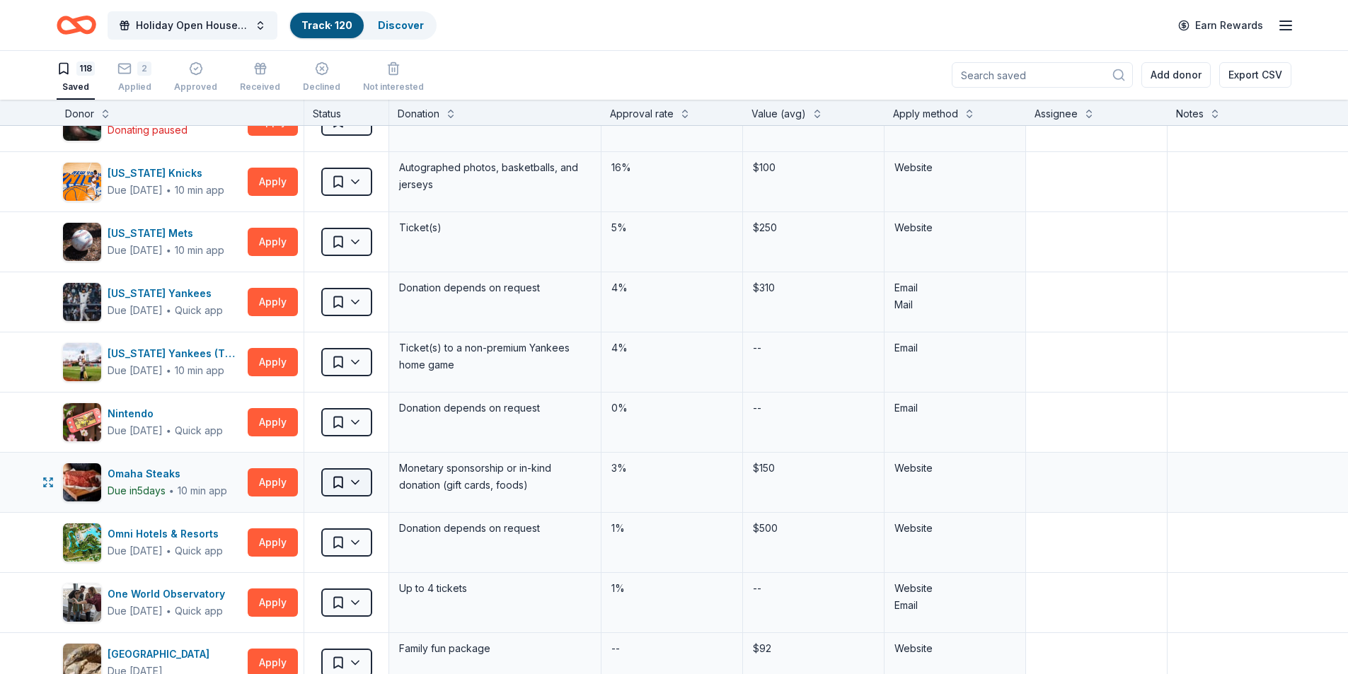
click at [358, 483] on html "Holiday Open House 2025 Track · 120 Discover Earn Rewards 118 Saved 2 Applied A…" at bounding box center [674, 336] width 1348 height 674
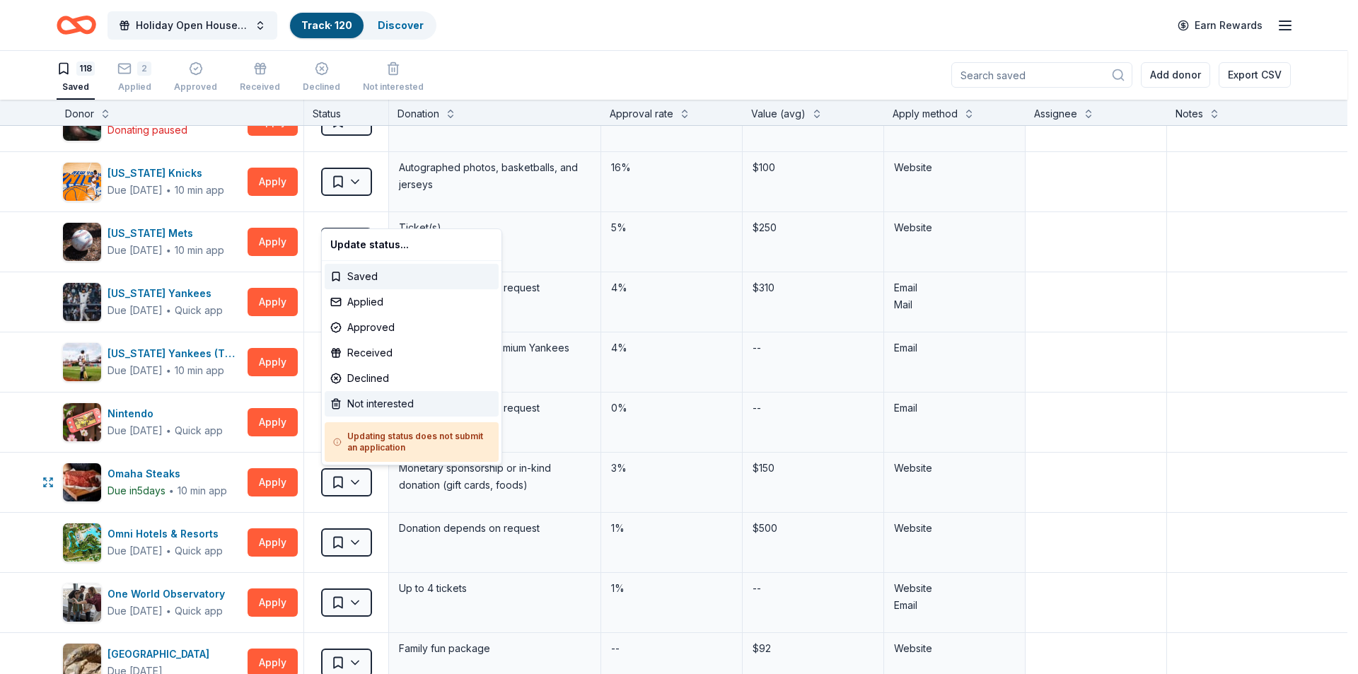
click at [381, 405] on div "Not interested" at bounding box center [412, 403] width 174 height 25
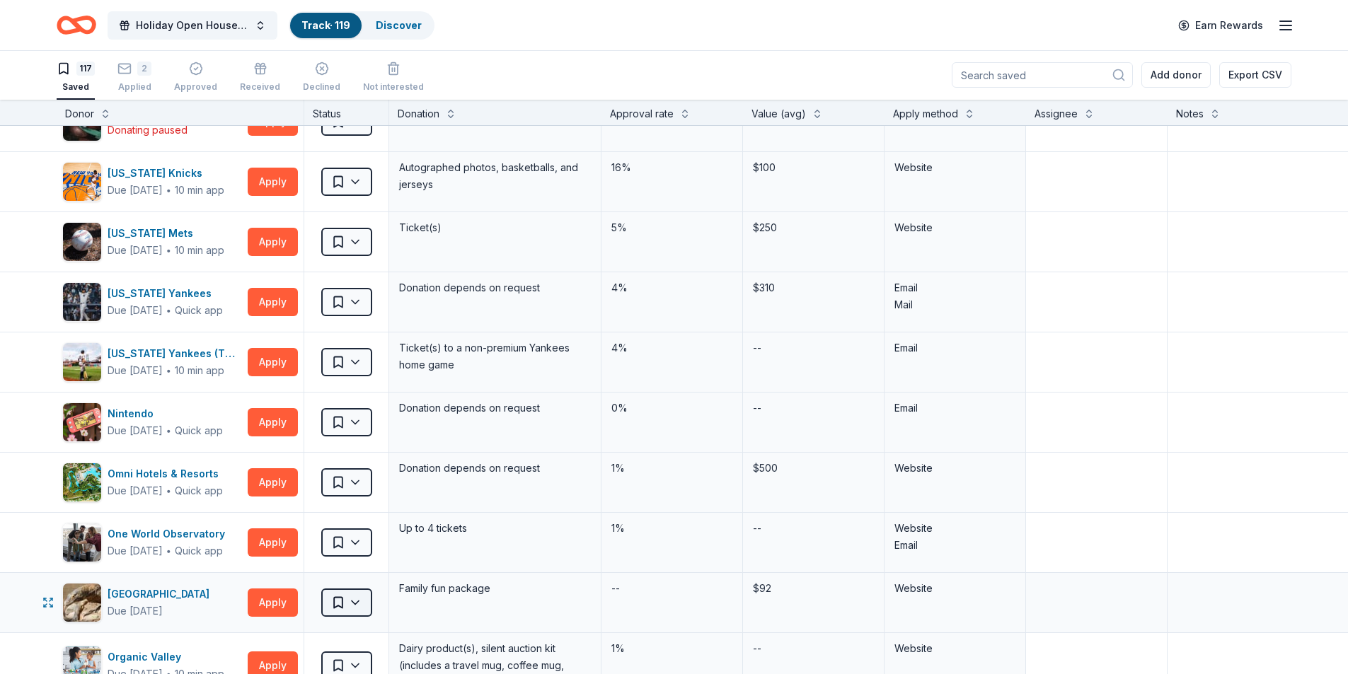
click at [364, 603] on html "Holiday Open House 2025 Track · 119 Discover Earn Rewards 117 Saved 2 Applied A…" at bounding box center [674, 336] width 1348 height 674
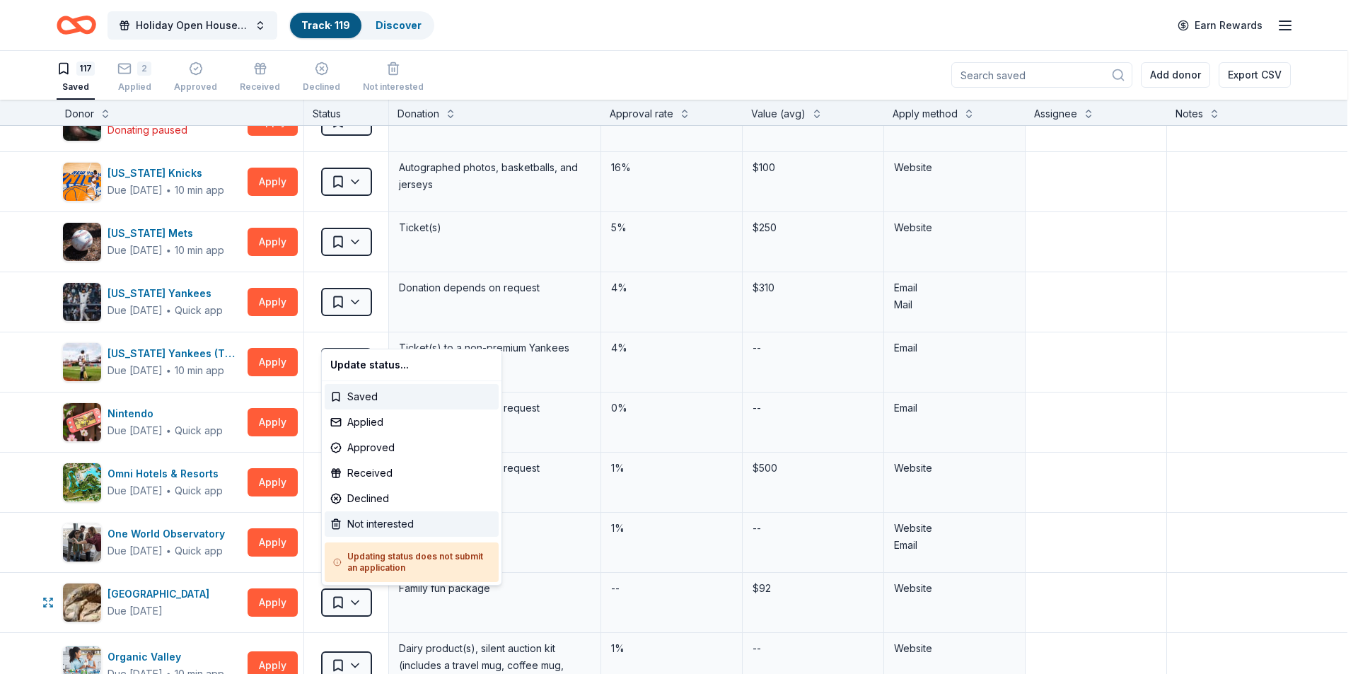
click at [369, 518] on div "Not interested" at bounding box center [412, 524] width 174 height 25
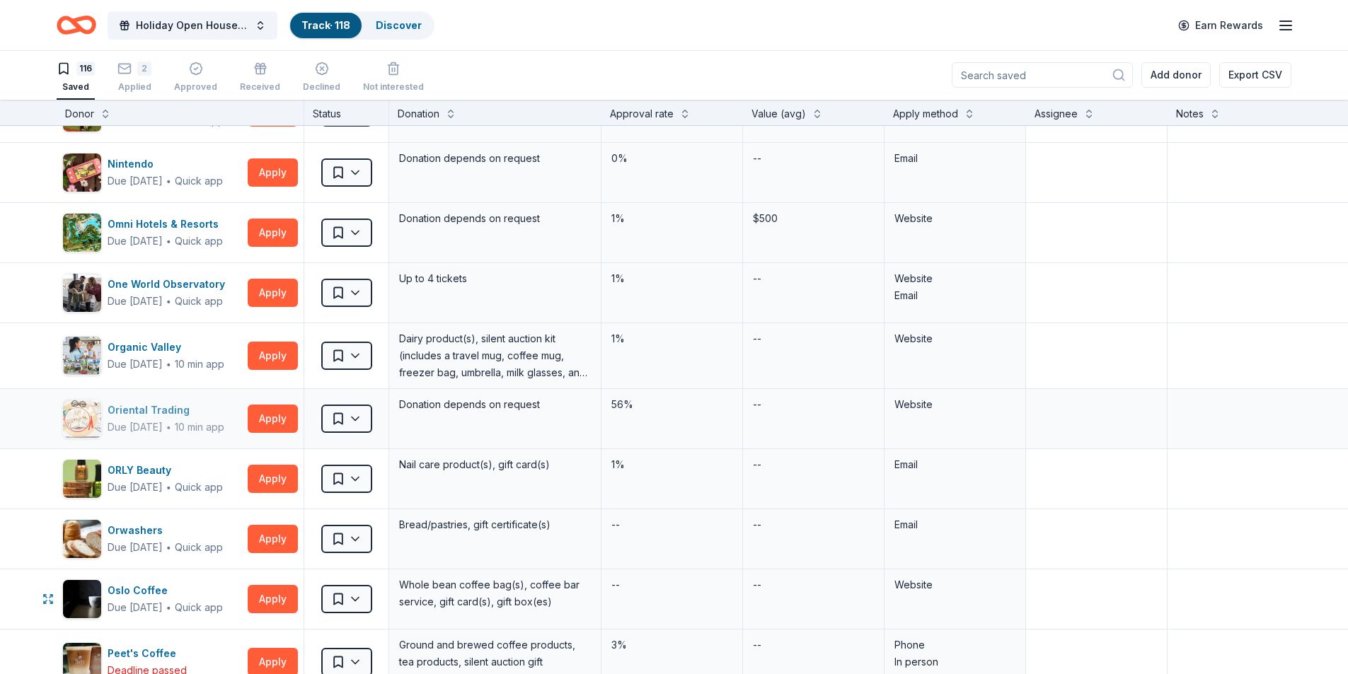
scroll to position [2264, 0]
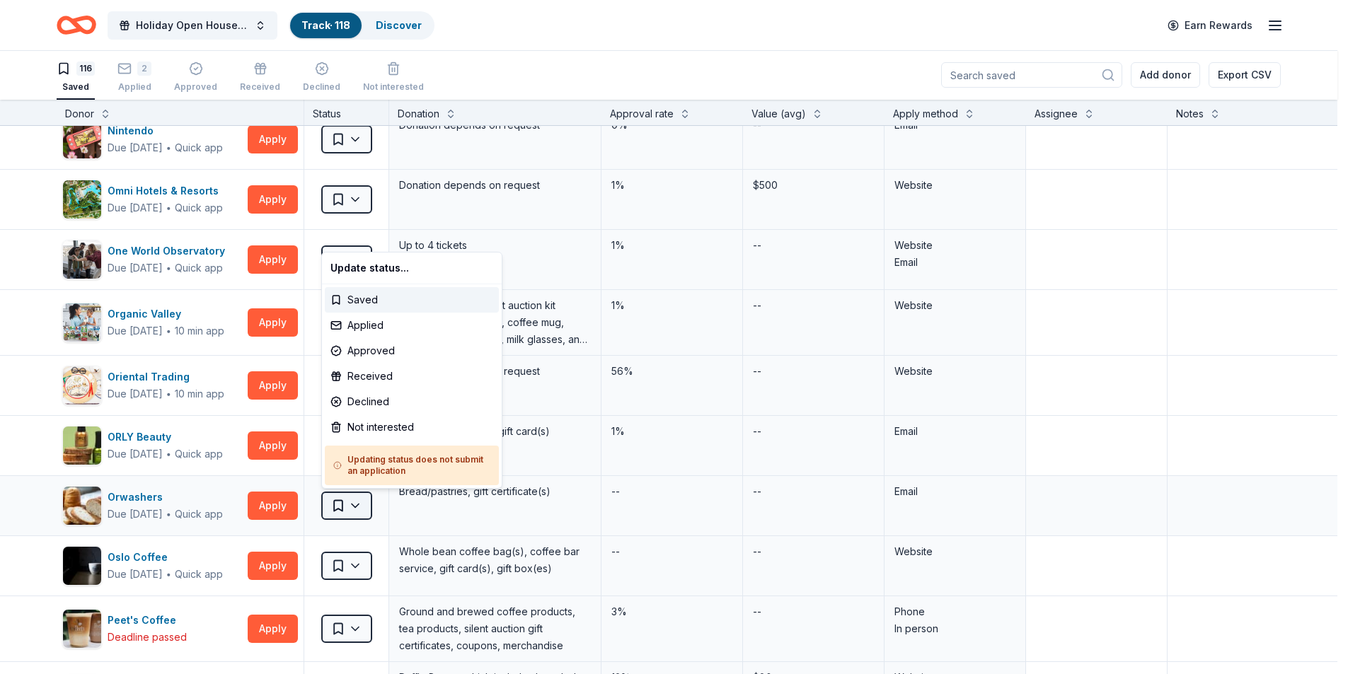
click at [354, 507] on html "Holiday Open House 2025 Track · 118 Discover Earn Rewards 116 Saved 2 Applied A…" at bounding box center [674, 336] width 1348 height 674
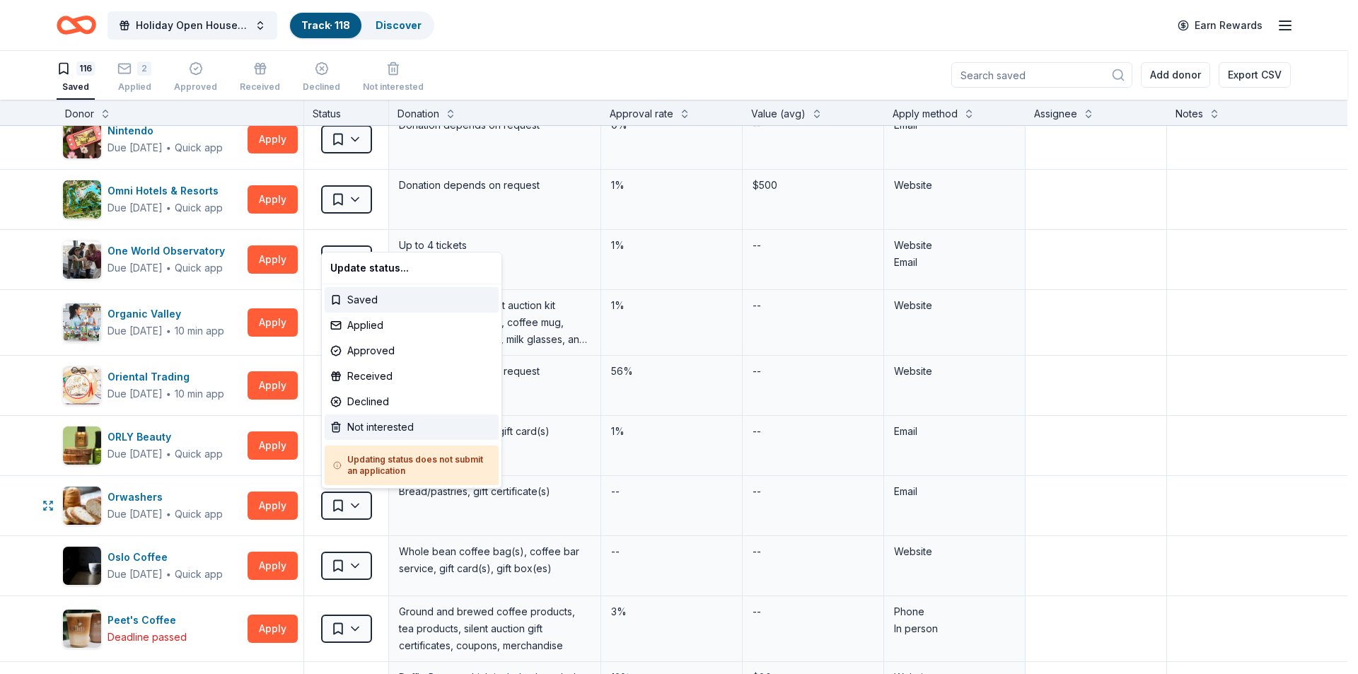
click at [354, 421] on div "Not interested" at bounding box center [412, 427] width 174 height 25
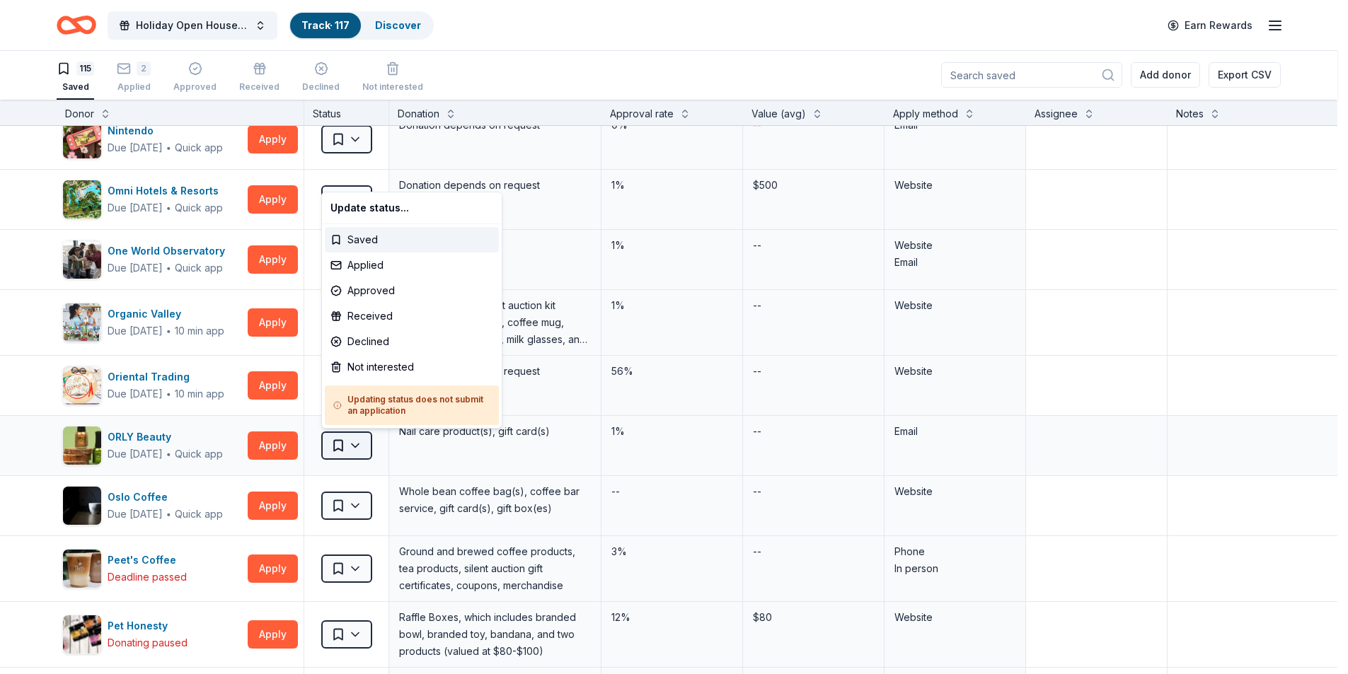
click at [357, 449] on html "Holiday Open House 2025 Track · 117 Discover Earn Rewards 115 Saved 2 Applied A…" at bounding box center [674, 336] width 1348 height 674
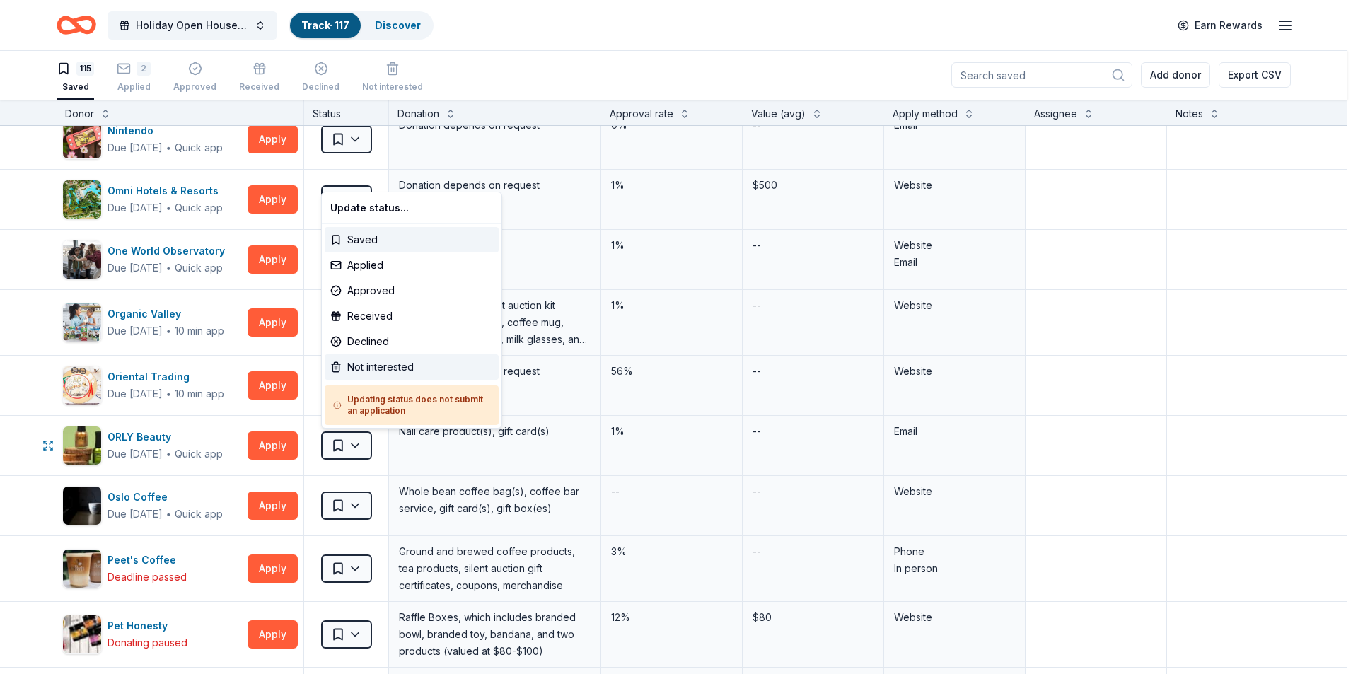
click at [359, 368] on div "Not interested" at bounding box center [412, 366] width 174 height 25
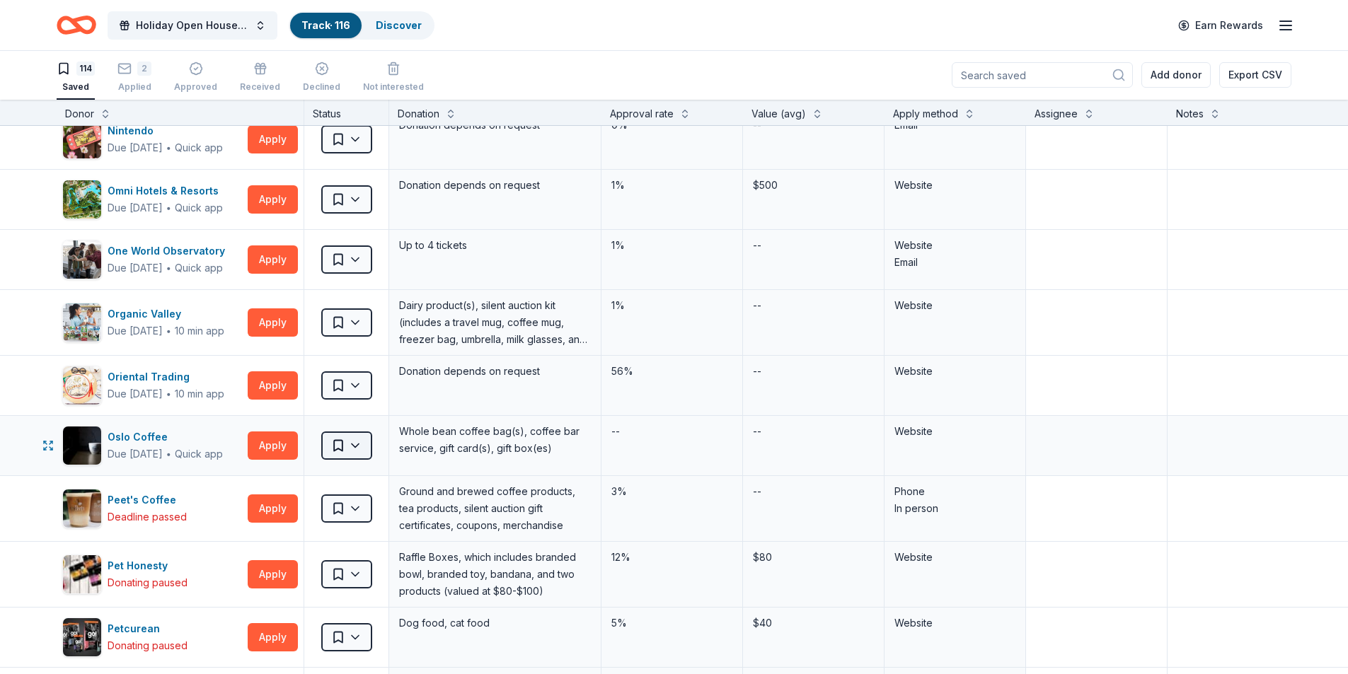
click at [352, 444] on html "Holiday Open House 2025 Track · 116 Discover Earn Rewards 114 Saved 2 Applied A…" at bounding box center [674, 336] width 1348 height 674
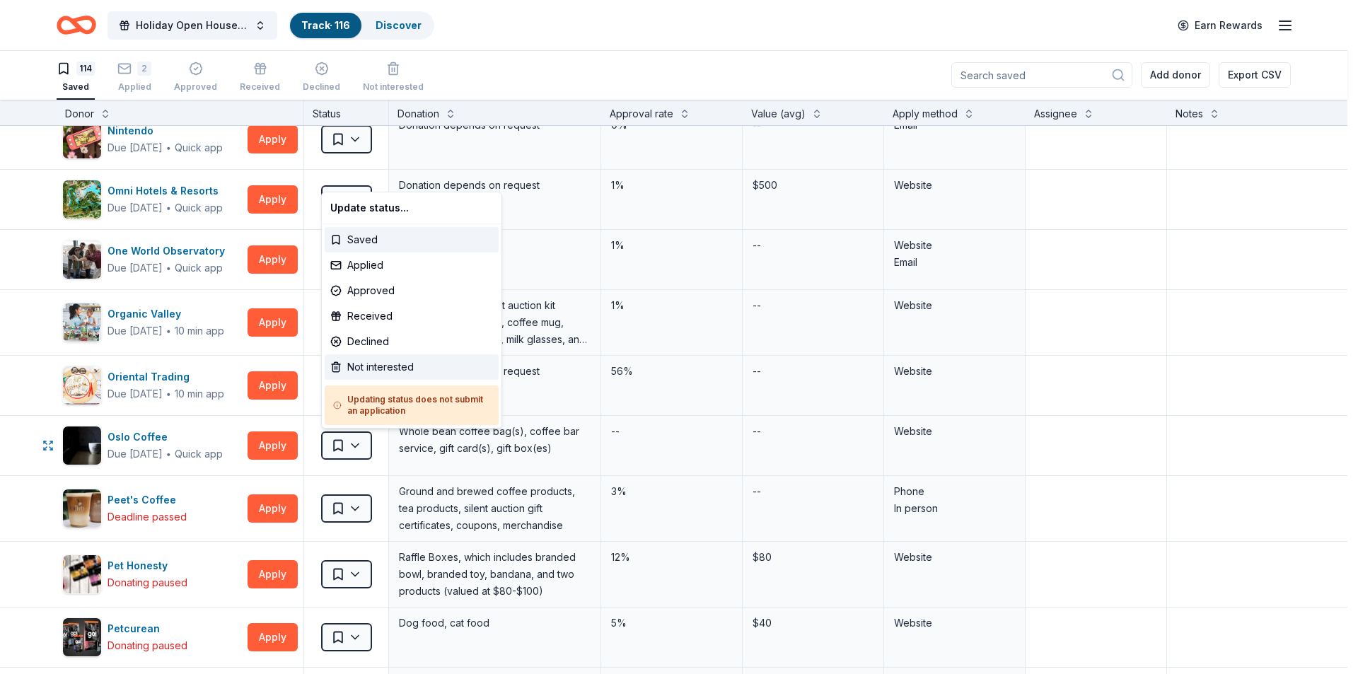
click at [371, 370] on div "Not interested" at bounding box center [412, 366] width 174 height 25
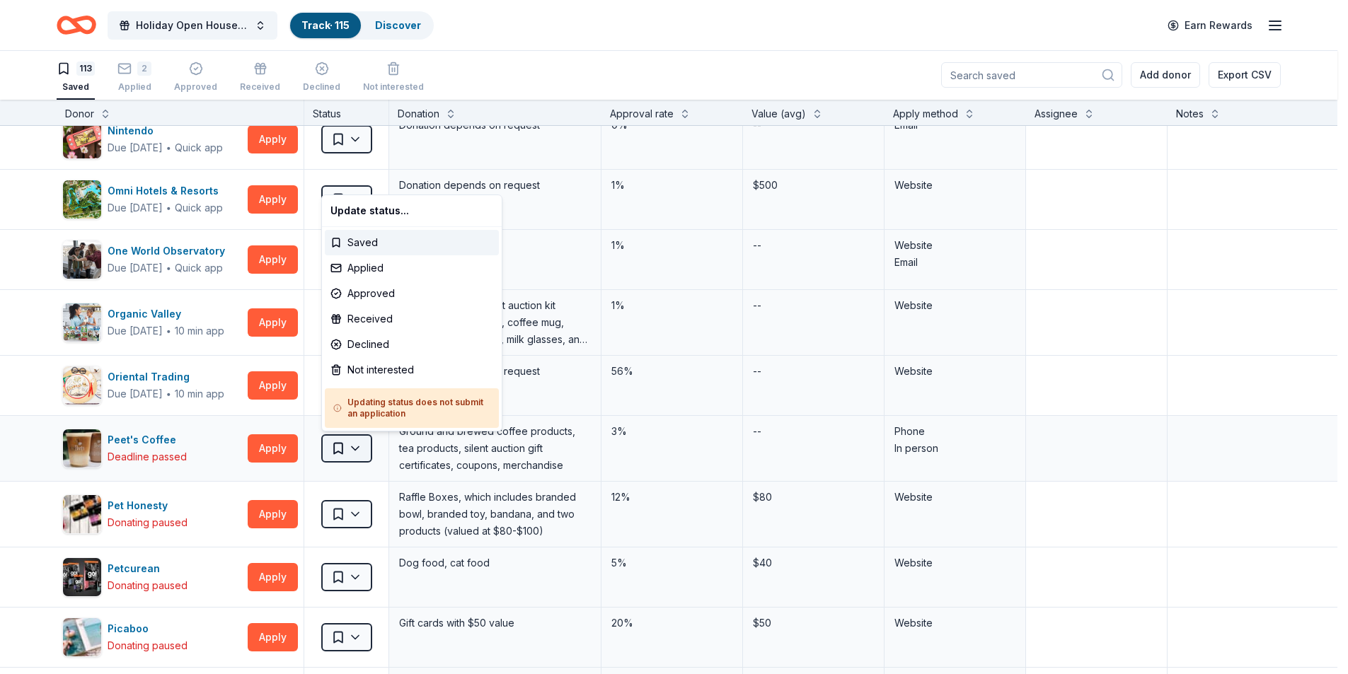
click at [360, 451] on html "Holiday Open House 2025 Track · 115 Discover Earn Rewards 113 Saved 2 Applied A…" at bounding box center [674, 336] width 1348 height 674
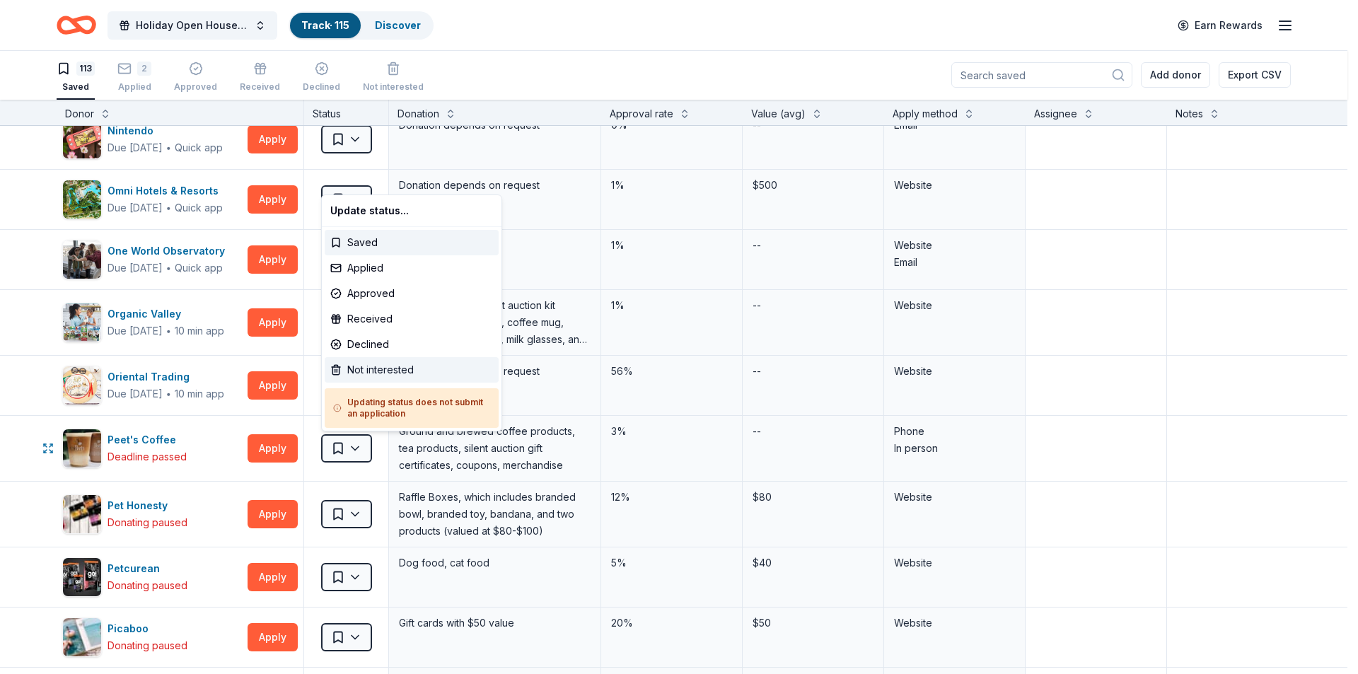
click at [369, 373] on div "Not interested" at bounding box center [412, 369] width 174 height 25
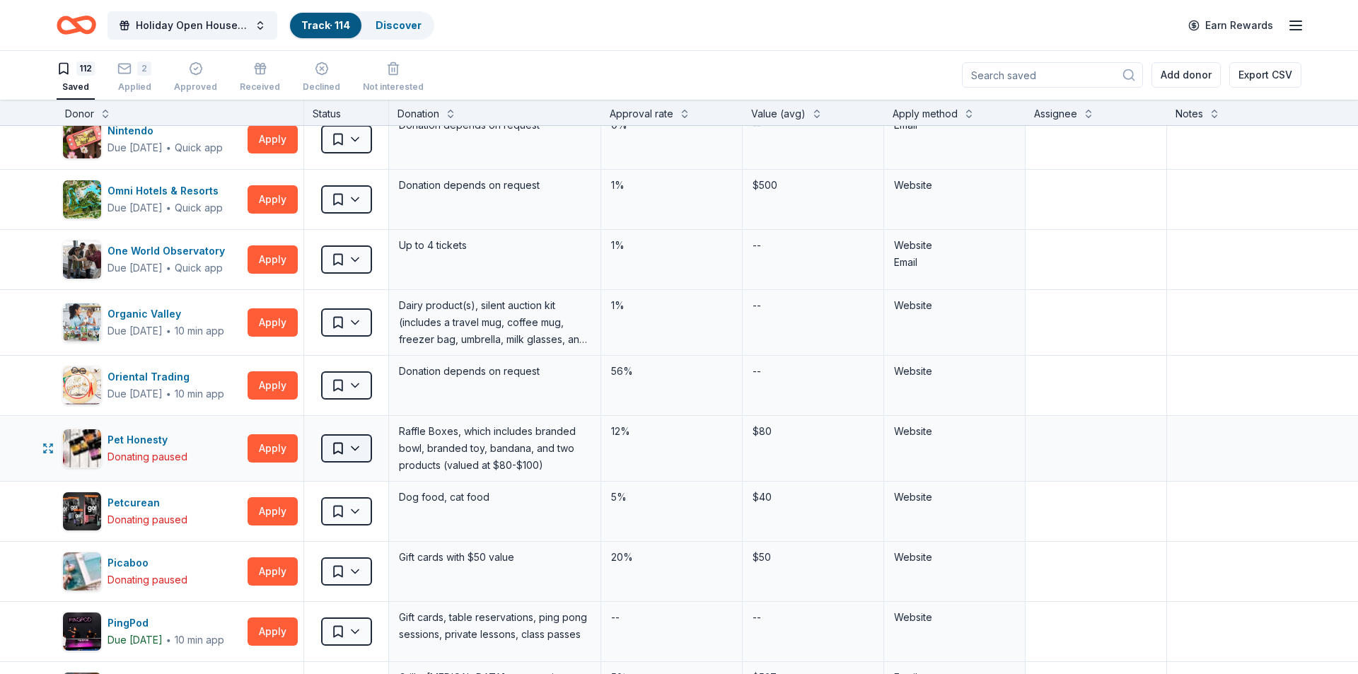
click at [352, 451] on html "Holiday Open House 2025 Track · 114 Discover Earn Rewards 112 Saved 2 Applied A…" at bounding box center [679, 336] width 1358 height 674
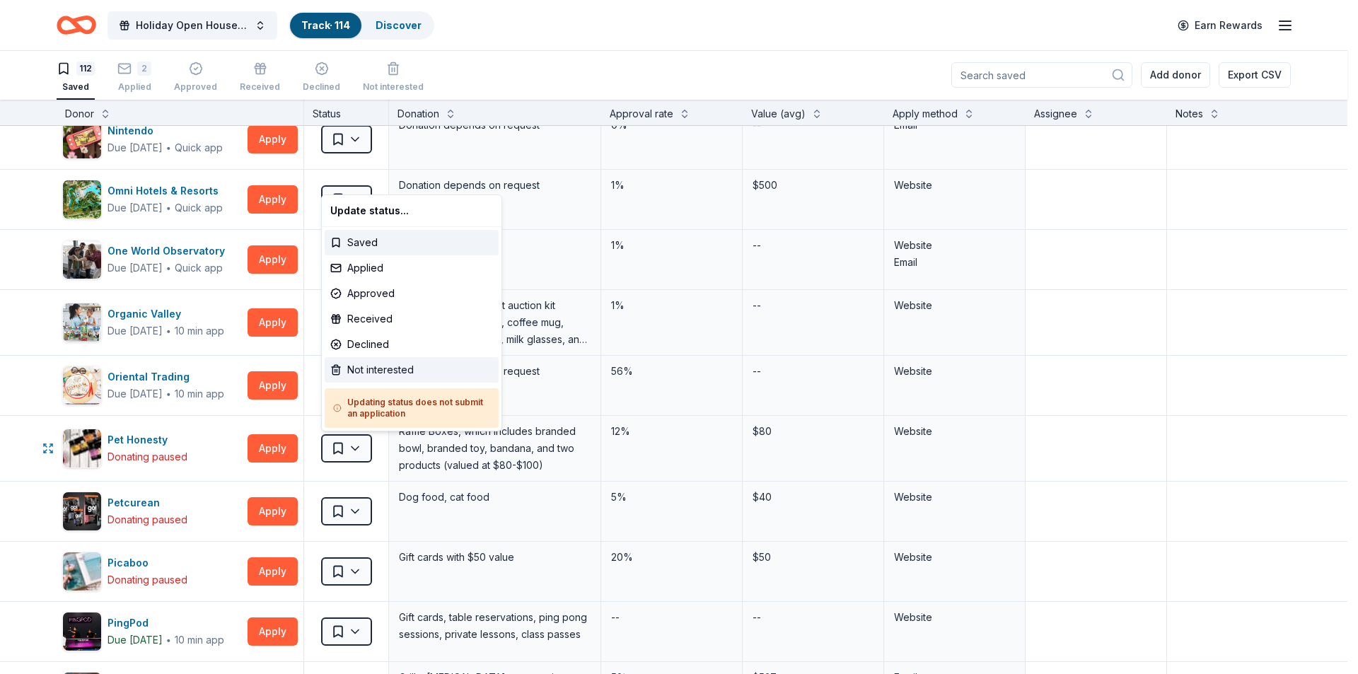
click at [357, 371] on div "Not interested" at bounding box center [412, 369] width 174 height 25
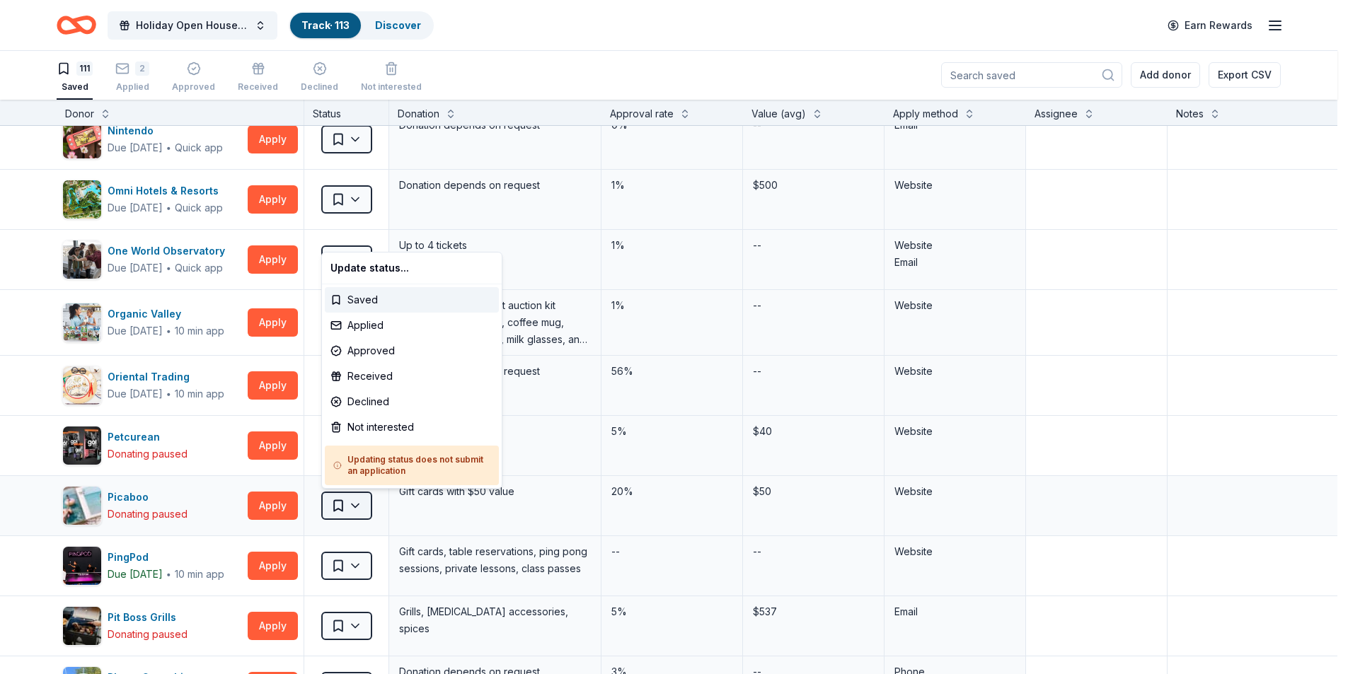
click at [359, 502] on html "Holiday Open House 2025 Track · 113 Discover Earn Rewards 111 Saved 2 Applied A…" at bounding box center [674, 336] width 1348 height 674
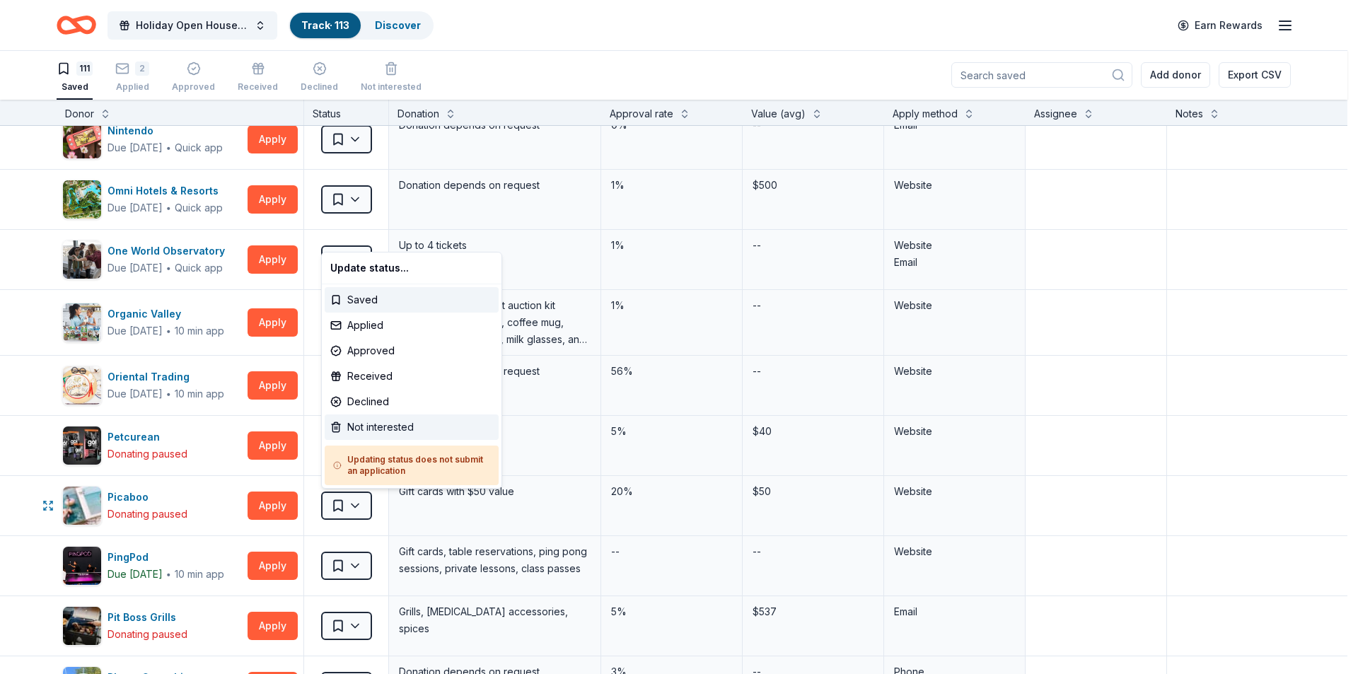
click at [353, 426] on div "Not interested" at bounding box center [412, 427] width 174 height 25
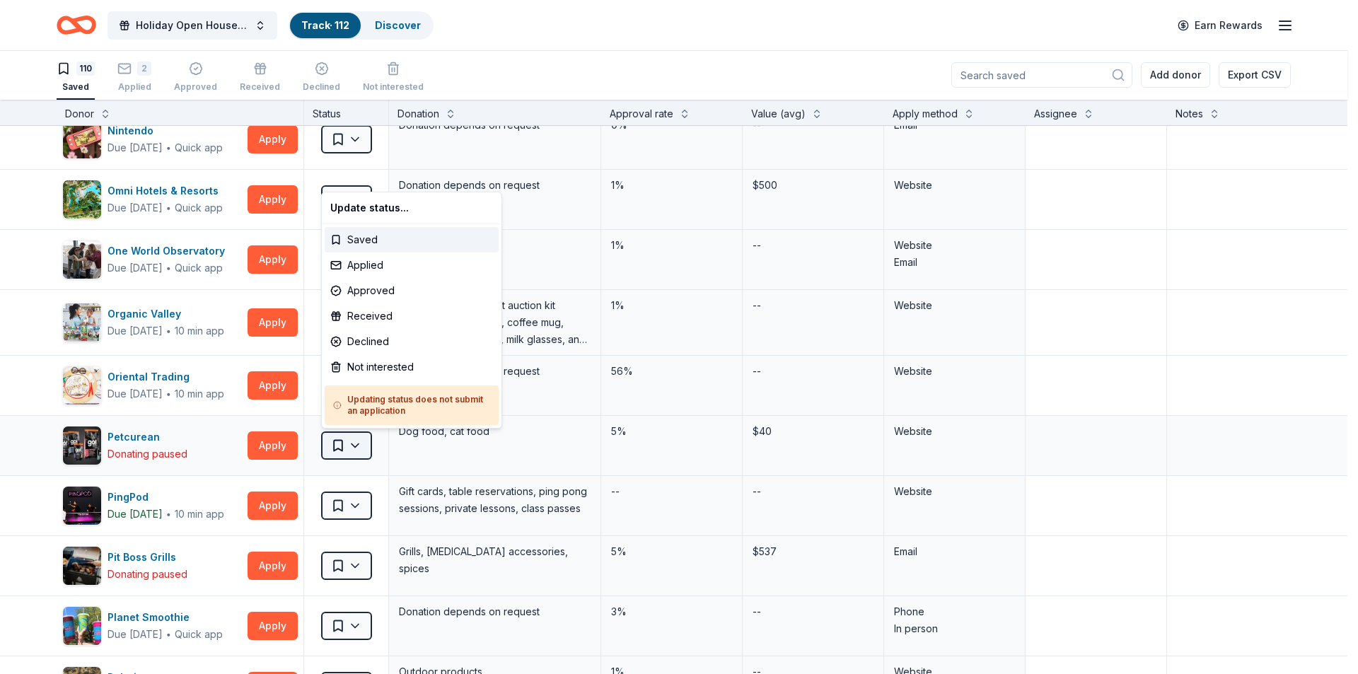
click at [357, 446] on html "Holiday Open House 2025 Track · 112 Discover Earn Rewards 110 Saved 2 Applied A…" at bounding box center [679, 336] width 1358 height 674
click at [368, 369] on div "Not interested" at bounding box center [412, 366] width 174 height 25
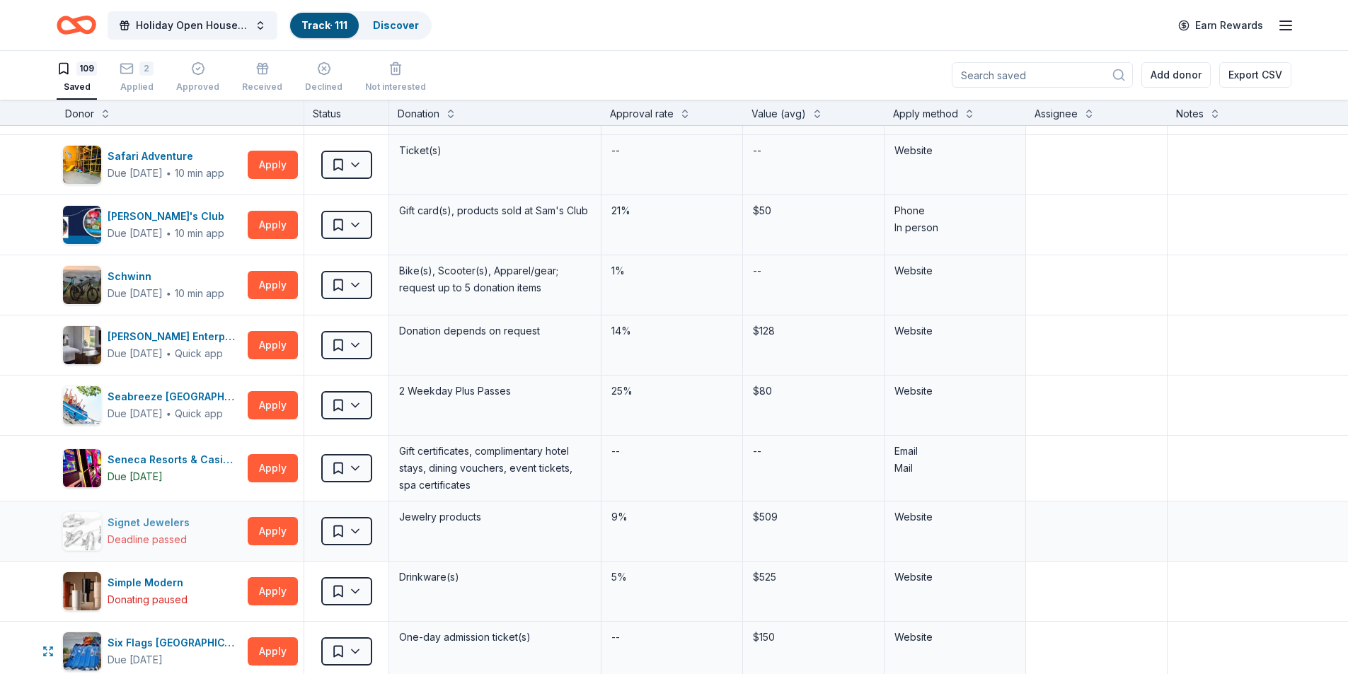
scroll to position [3537, 0]
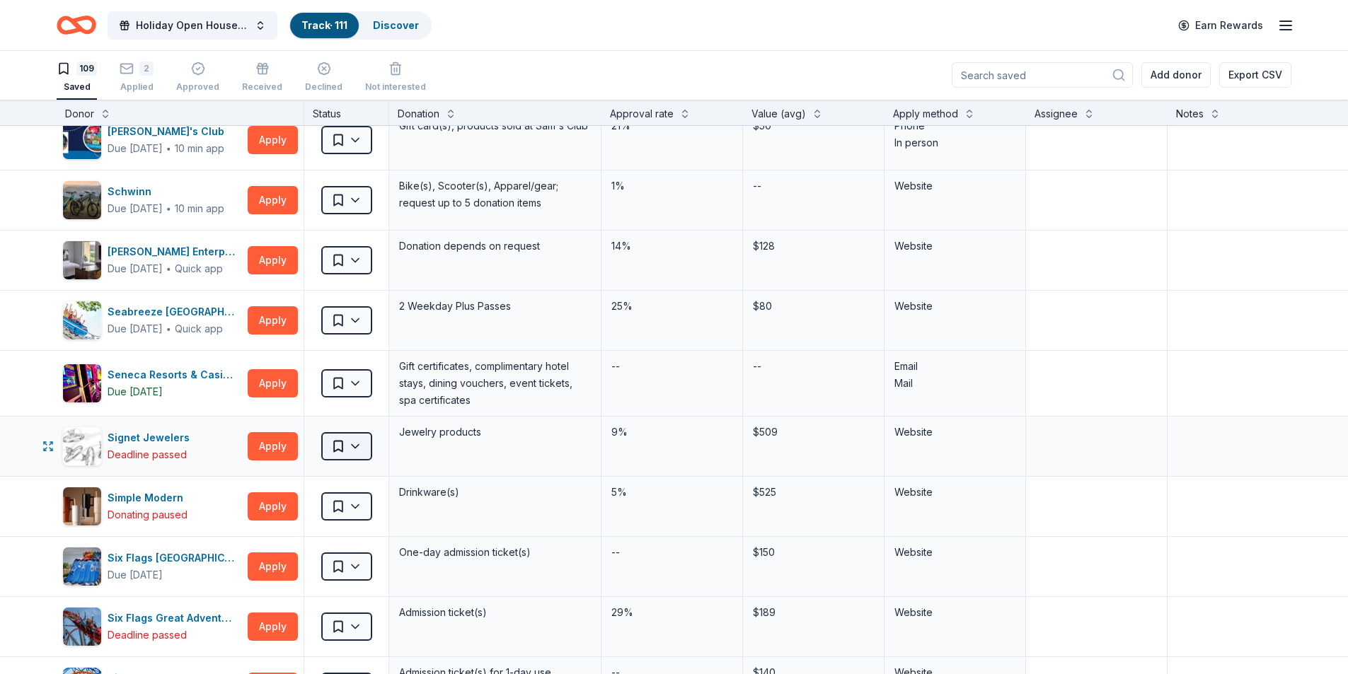
click at [355, 447] on html "Holiday Open House 2025 Track · 111 Discover Earn Rewards 109 Saved 2 Applied A…" at bounding box center [674, 336] width 1348 height 674
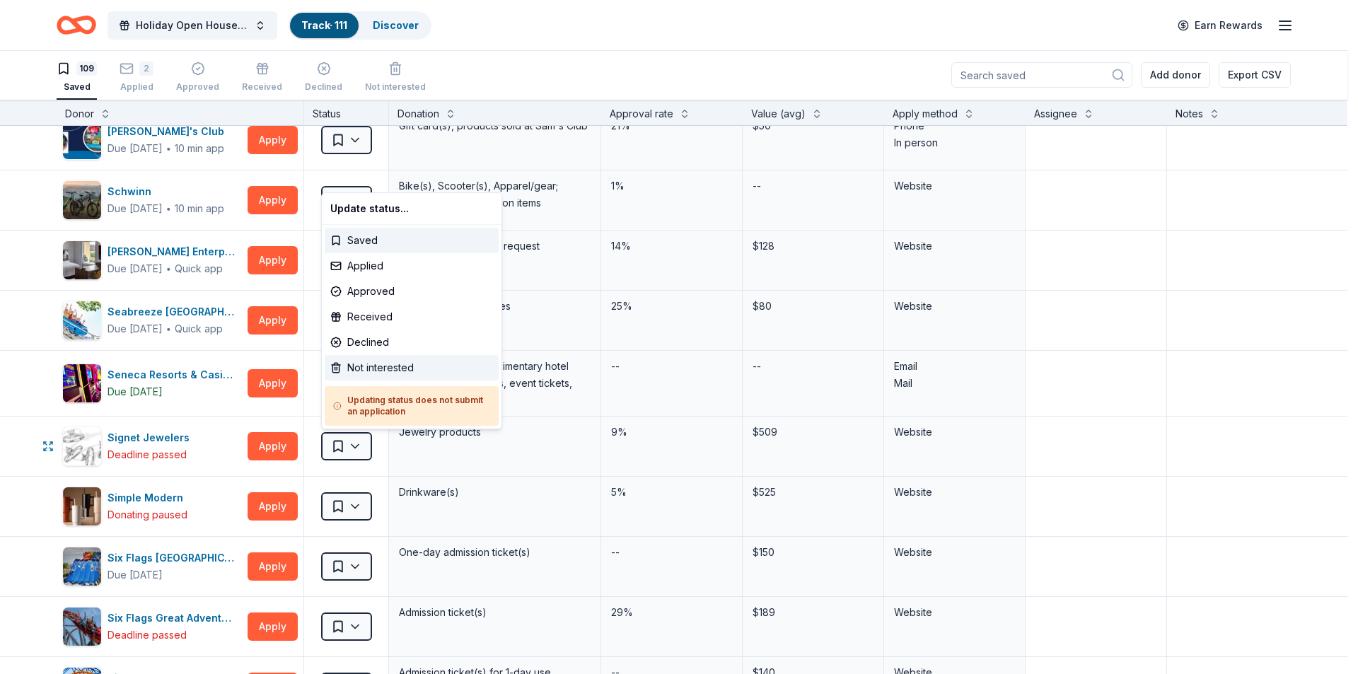
click at [394, 370] on div "Not interested" at bounding box center [412, 367] width 174 height 25
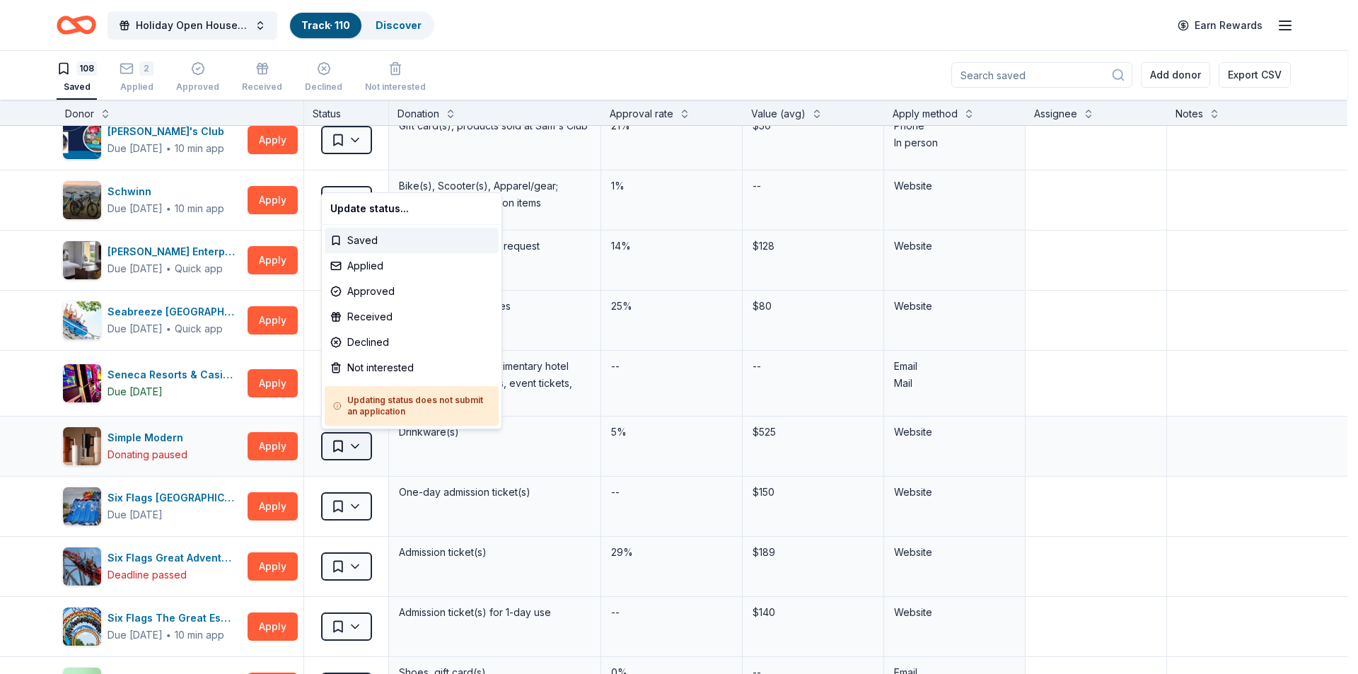
click at [361, 444] on html "Holiday Open House 2025 Track · 110 Discover Earn Rewards 108 Saved 2 Applied A…" at bounding box center [679, 336] width 1358 height 674
click at [368, 370] on div "Not interested" at bounding box center [412, 367] width 174 height 25
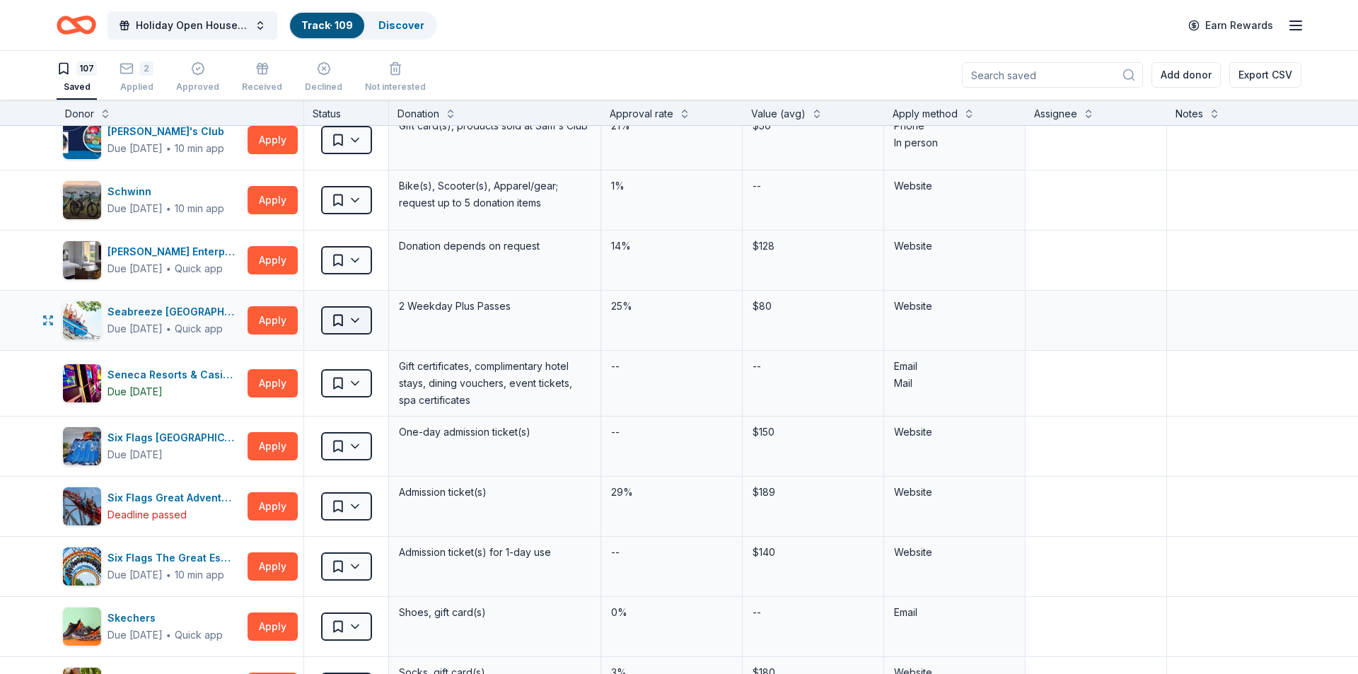
click at [360, 321] on html "Holiday Open House 2025 Track · 109 Discover Earn Rewards 107 Saved 2 Applied A…" at bounding box center [679, 336] width 1358 height 674
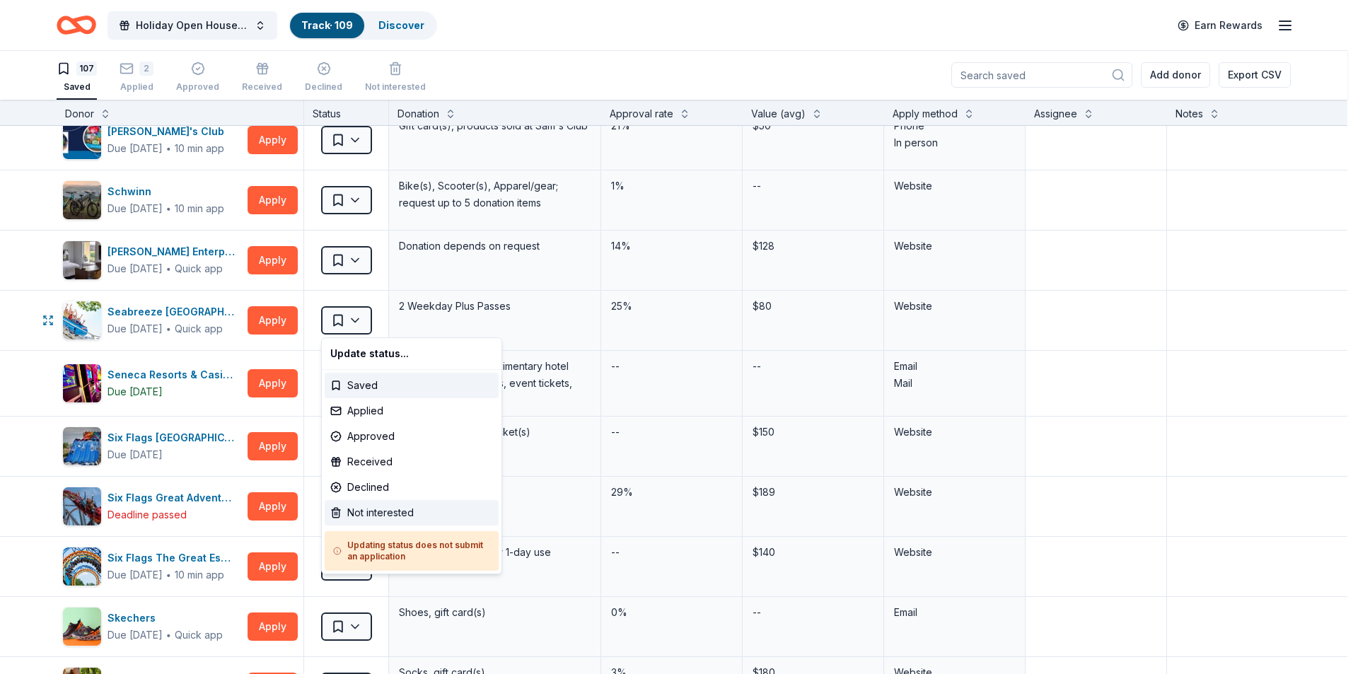
click at [359, 515] on div "Not interested" at bounding box center [412, 512] width 174 height 25
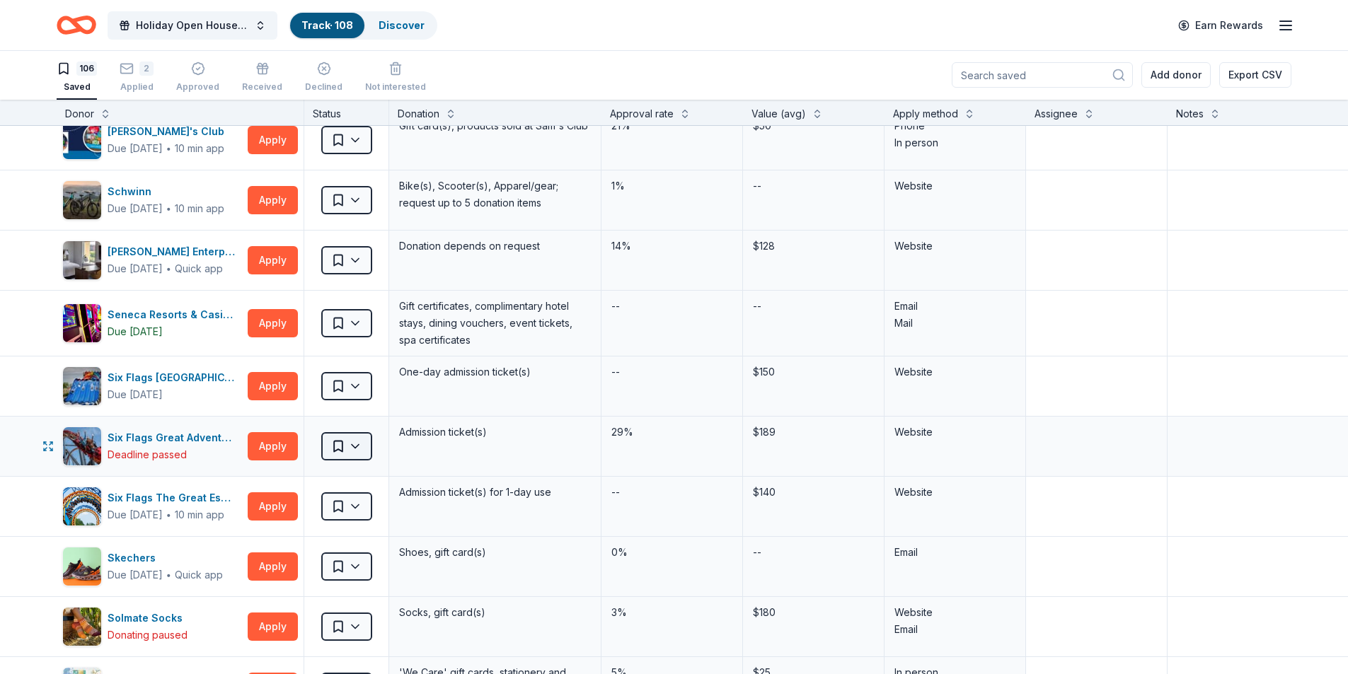
click at [350, 442] on html "Holiday Open House 2025 Track · 108 Discover Earn Rewards 106 Saved 2 Applied A…" at bounding box center [674, 336] width 1348 height 674
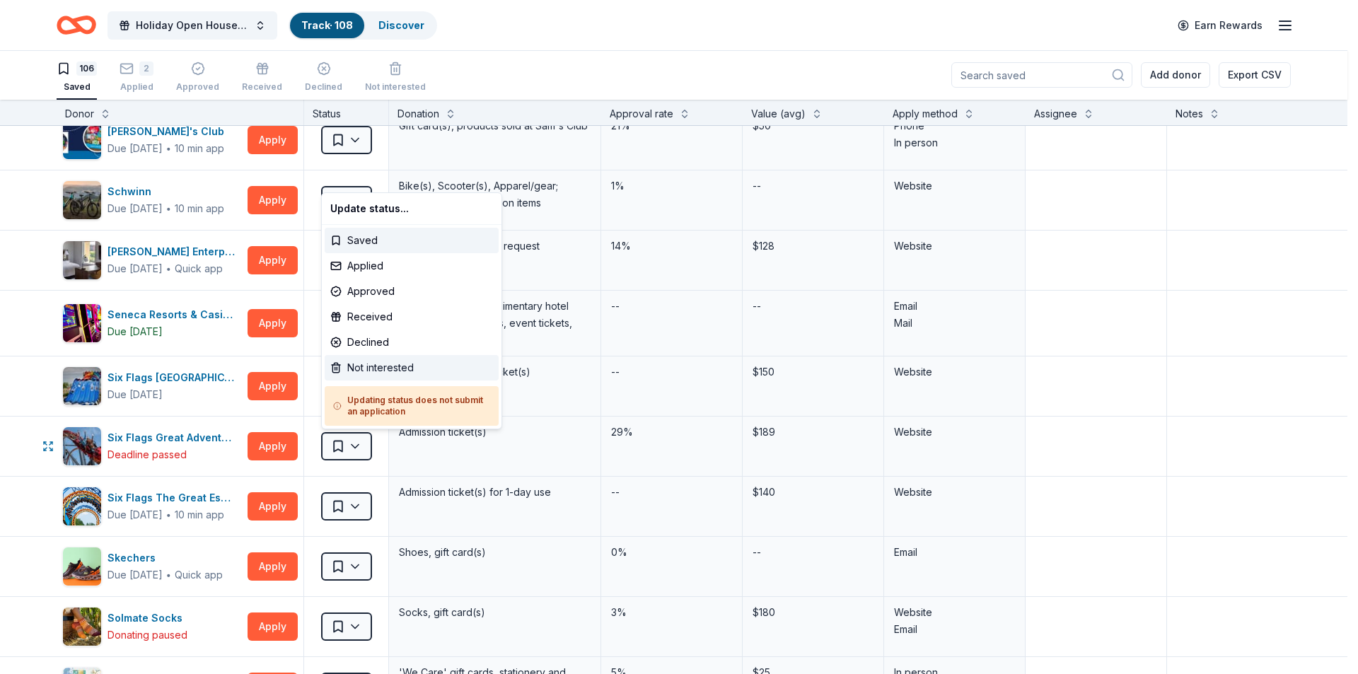
click at [384, 371] on div "Not interested" at bounding box center [412, 367] width 174 height 25
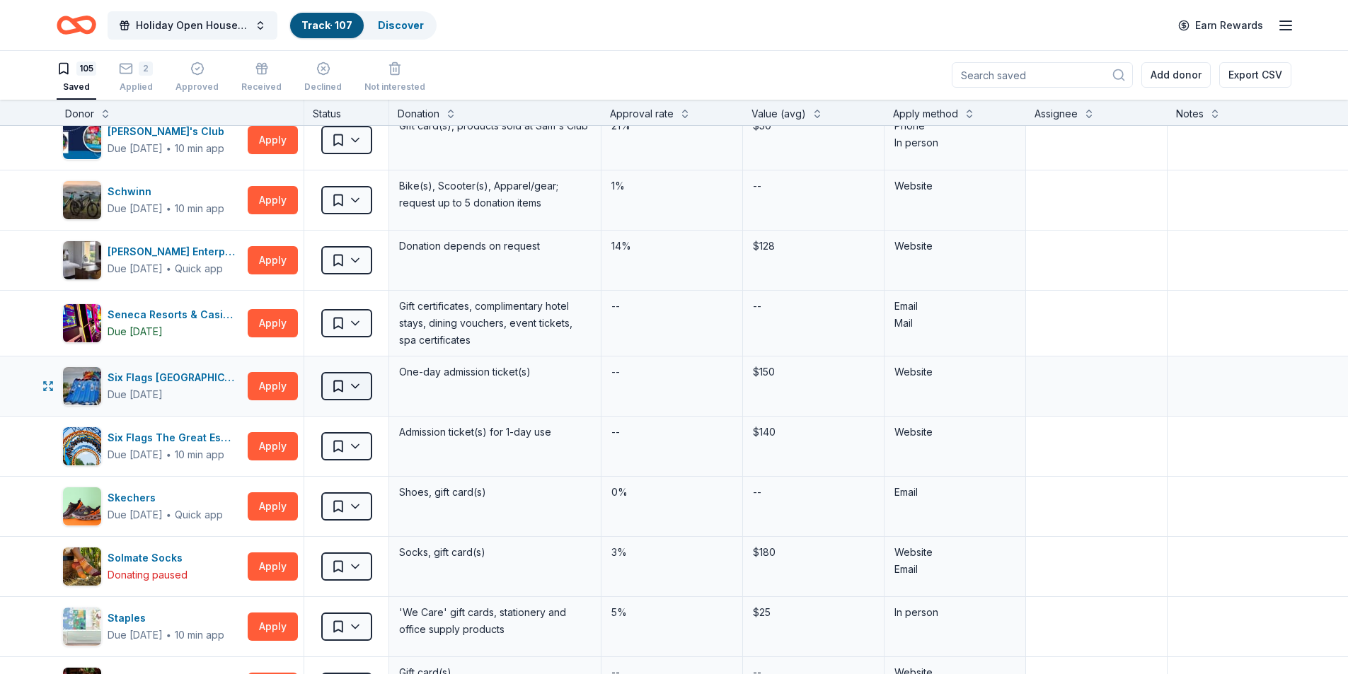
click at [357, 383] on html "Holiday Open House 2025 Track · 107 Discover Earn Rewards 105 Saved 2 Applied A…" at bounding box center [674, 336] width 1348 height 674
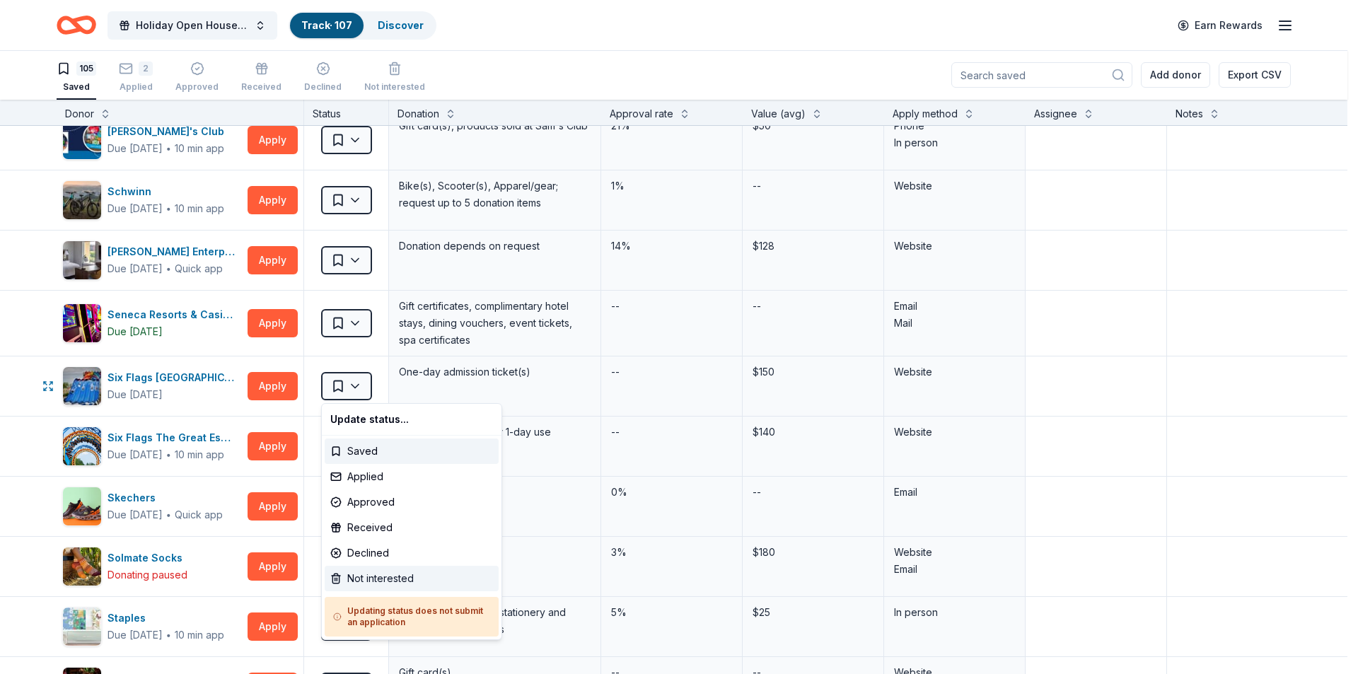
click at [347, 578] on div "Not interested" at bounding box center [412, 578] width 174 height 25
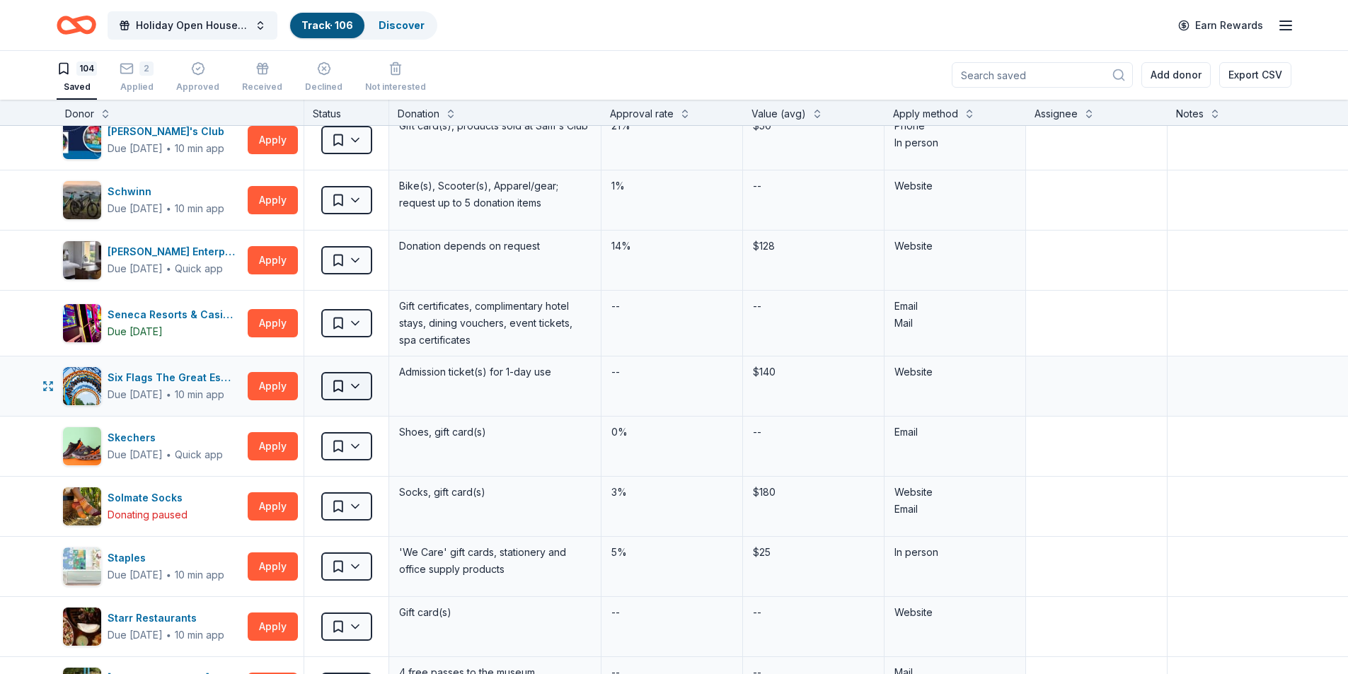
click at [369, 385] on html "Holiday Open House 2025 Track · 106 Discover Earn Rewards 104 Saved 2 Applied A…" at bounding box center [674, 336] width 1348 height 674
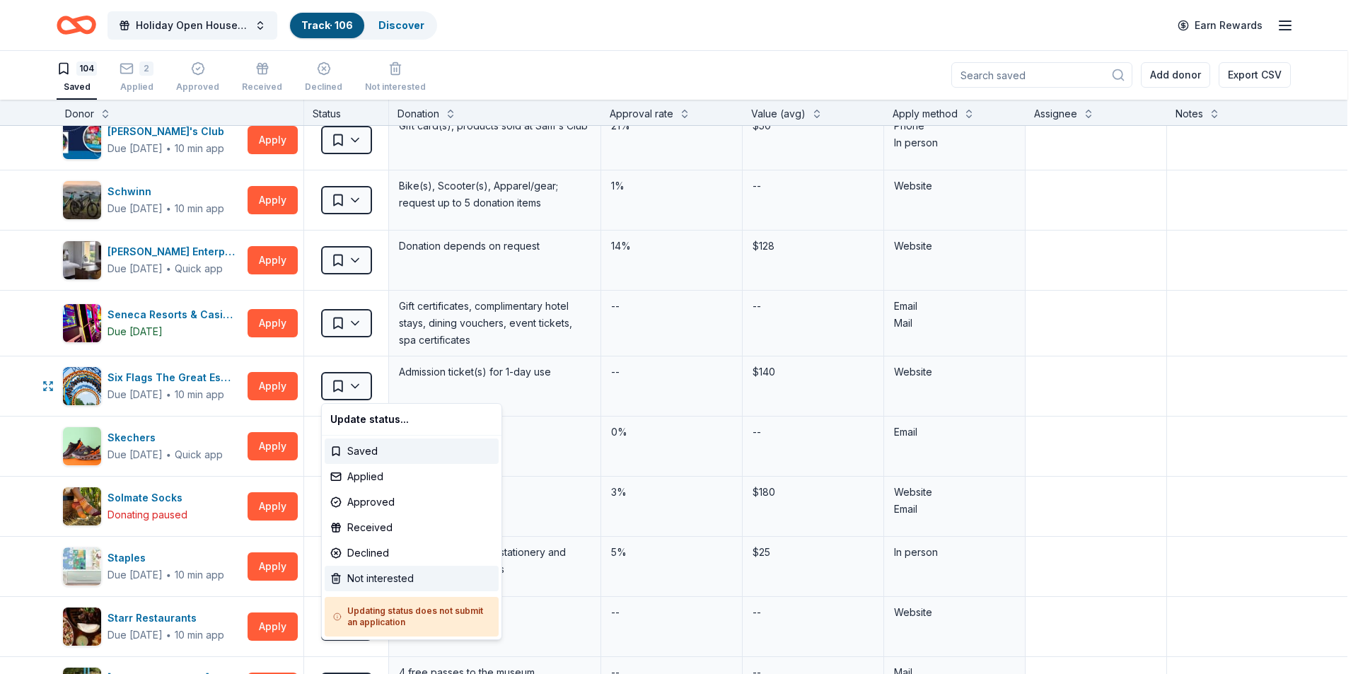
click at [367, 578] on div "Not interested" at bounding box center [412, 578] width 174 height 25
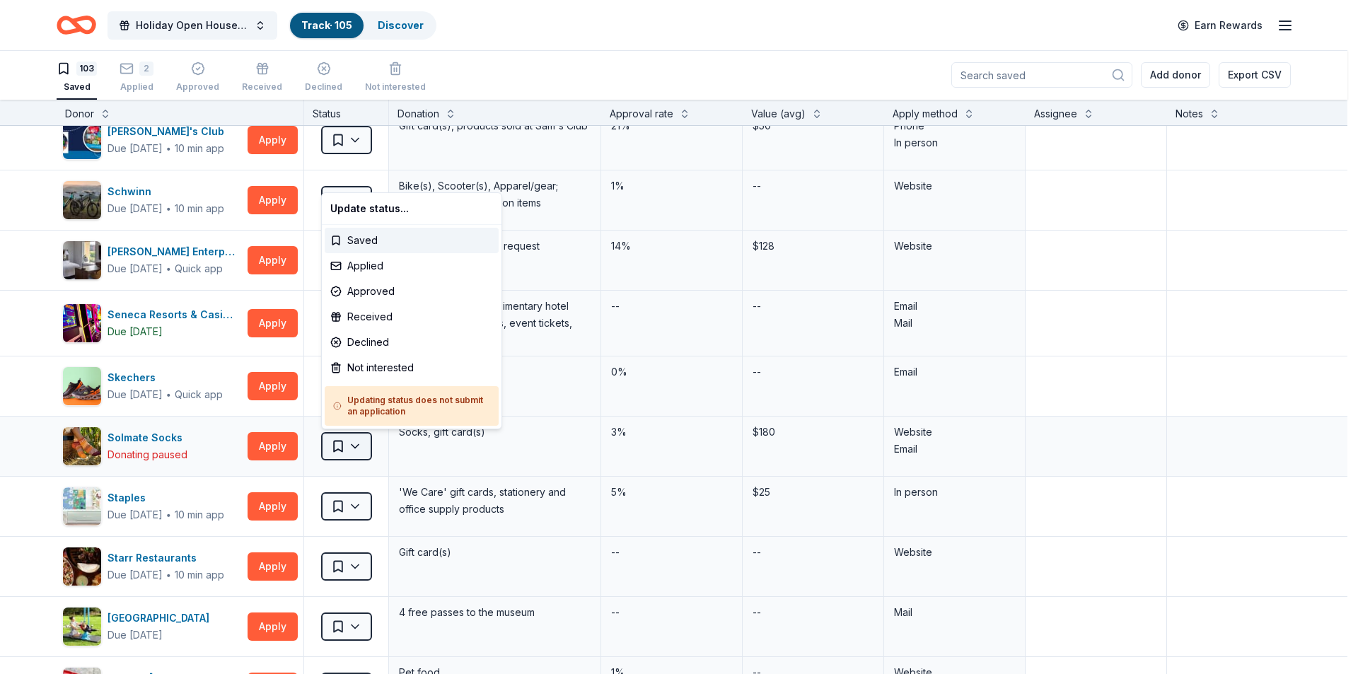
click at [365, 449] on html "Holiday Open House 2025 Track · 105 Discover Earn Rewards 103 Saved 2 Applied A…" at bounding box center [679, 336] width 1358 height 674
click at [392, 366] on div "Not interested" at bounding box center [412, 367] width 174 height 25
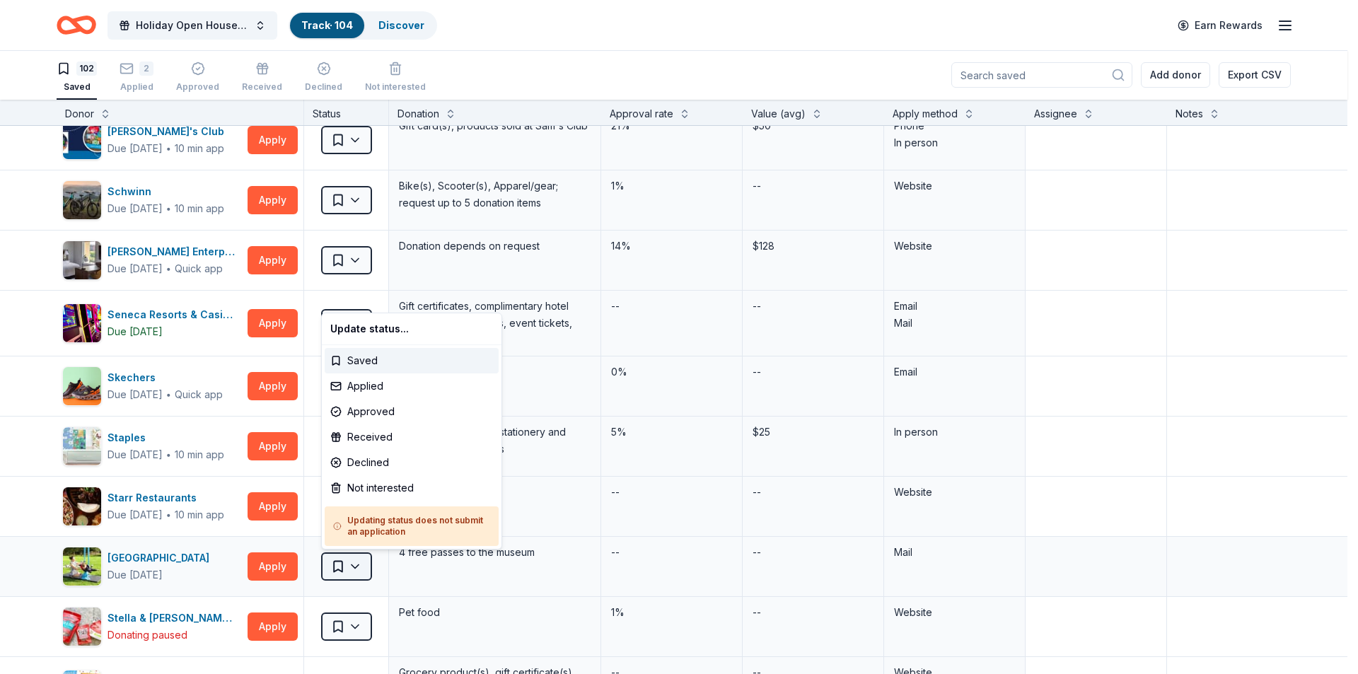
click at [366, 563] on html "Holiday Open House 2025 Track · 104 Discover Earn Rewards 102 Saved 2 Applied A…" at bounding box center [679, 336] width 1358 height 674
click at [354, 494] on div "Not interested" at bounding box center [412, 487] width 174 height 25
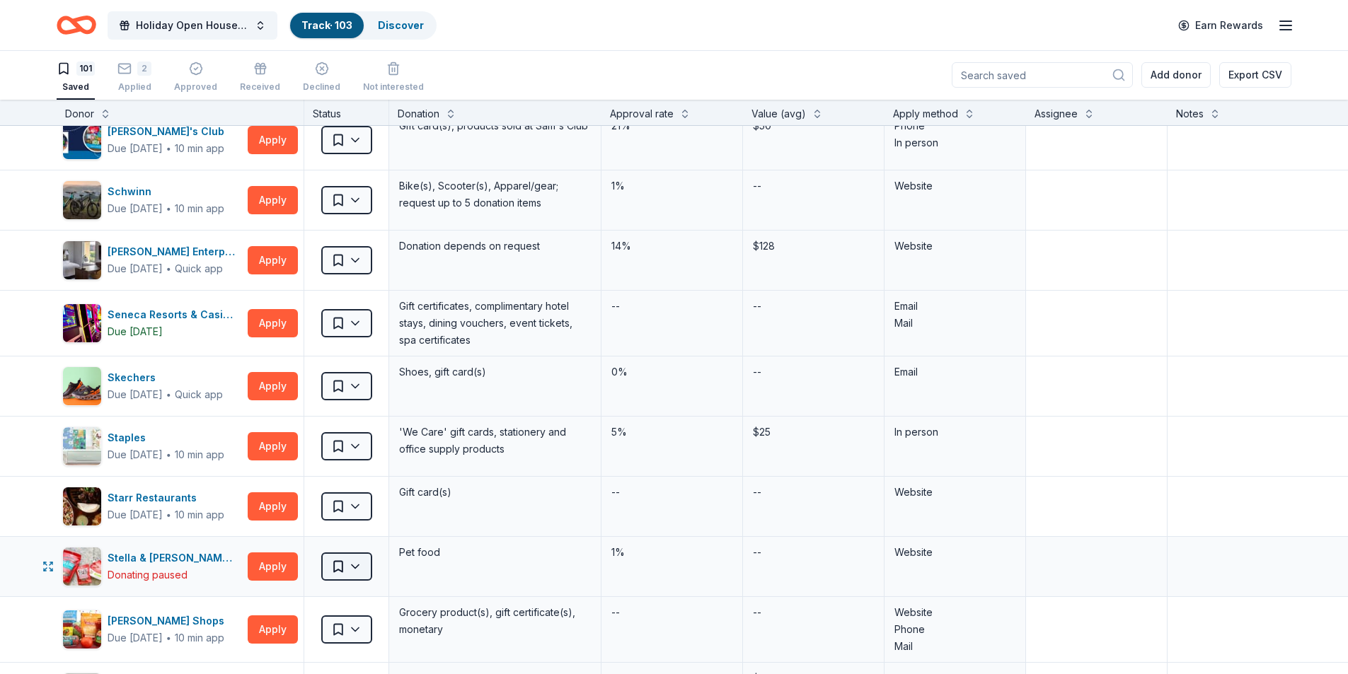
click at [364, 564] on html "Holiday Open House 2025 Track · 103 Discover Earn Rewards 101 Saved 2 Applied A…" at bounding box center [674, 336] width 1348 height 674
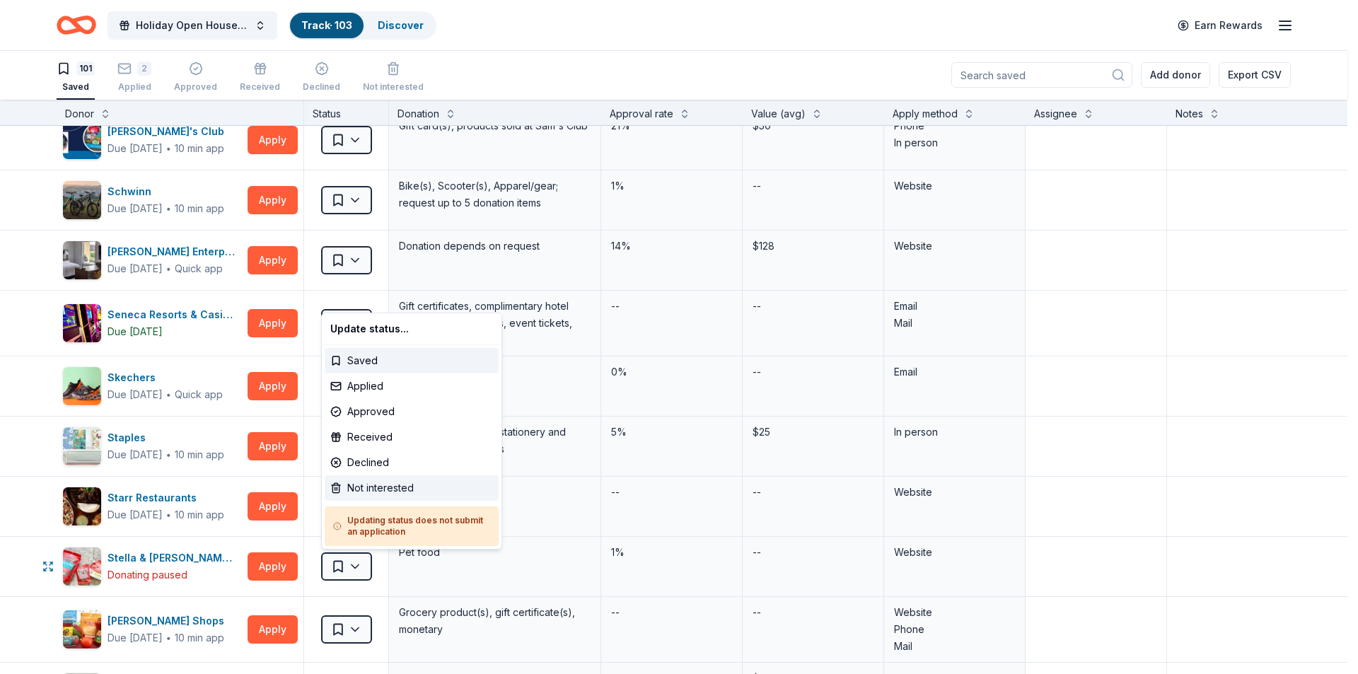
click at [376, 490] on div "Not interested" at bounding box center [412, 487] width 174 height 25
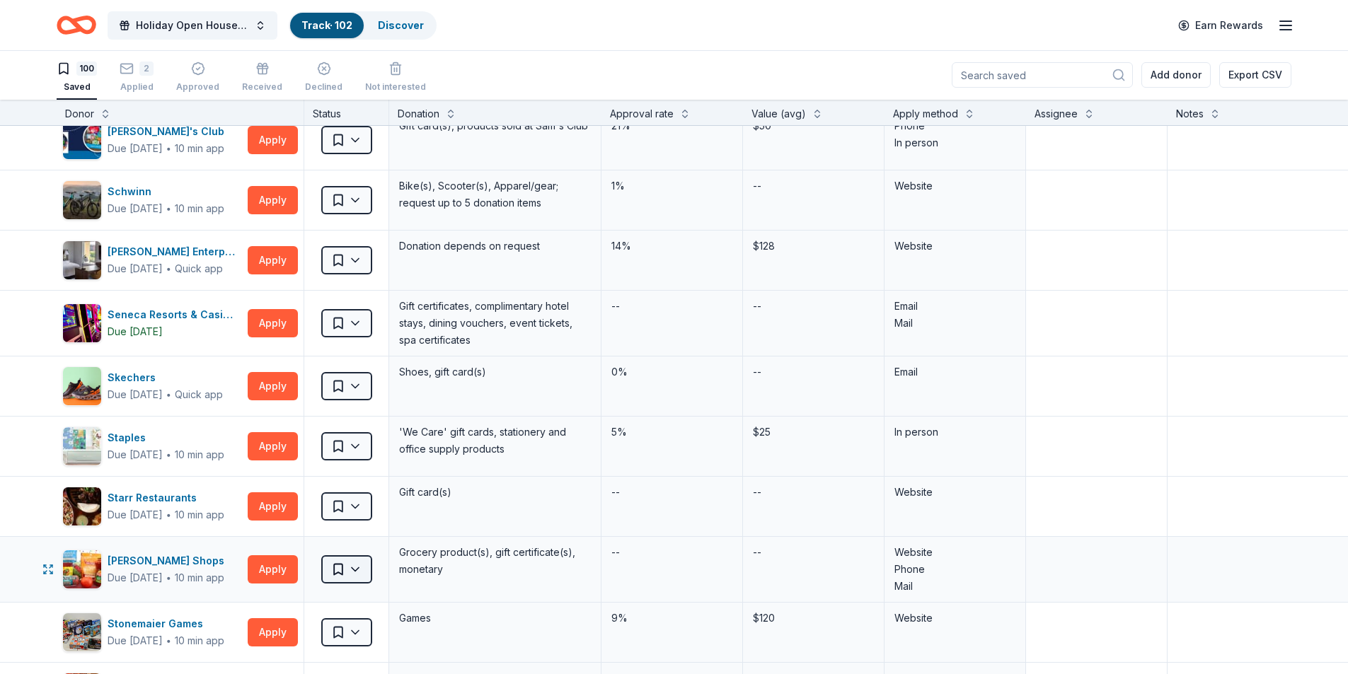
click at [364, 566] on html "Holiday Open House 2025 Track · 102 Discover Earn Rewards 100 Saved 2 Applied A…" at bounding box center [674, 336] width 1348 height 674
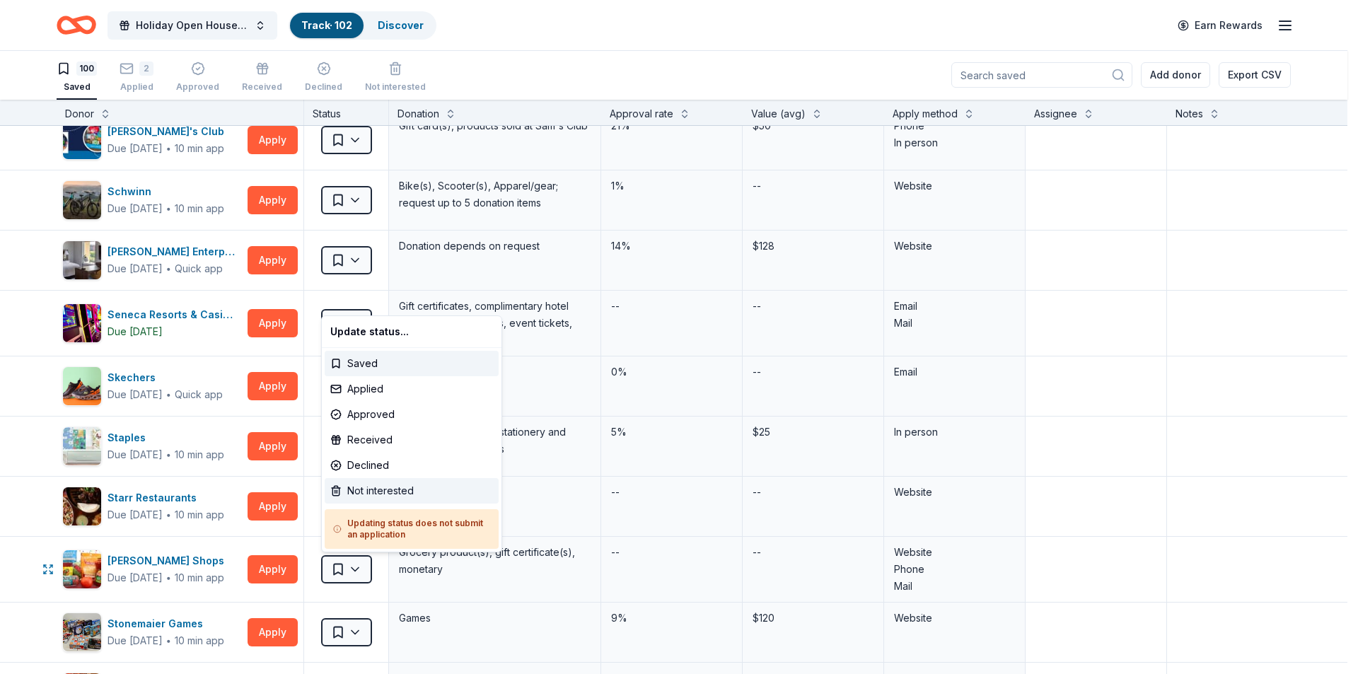
click at [381, 495] on div "Not interested" at bounding box center [412, 490] width 174 height 25
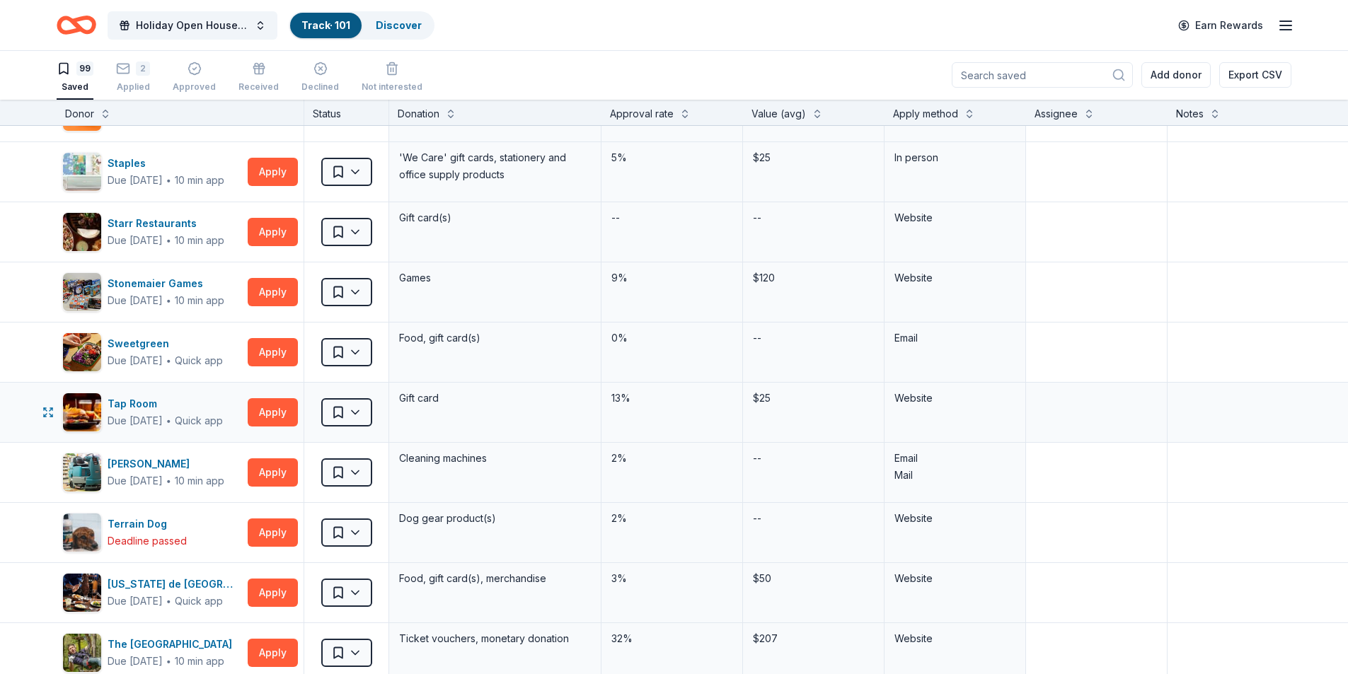
scroll to position [3820, 0]
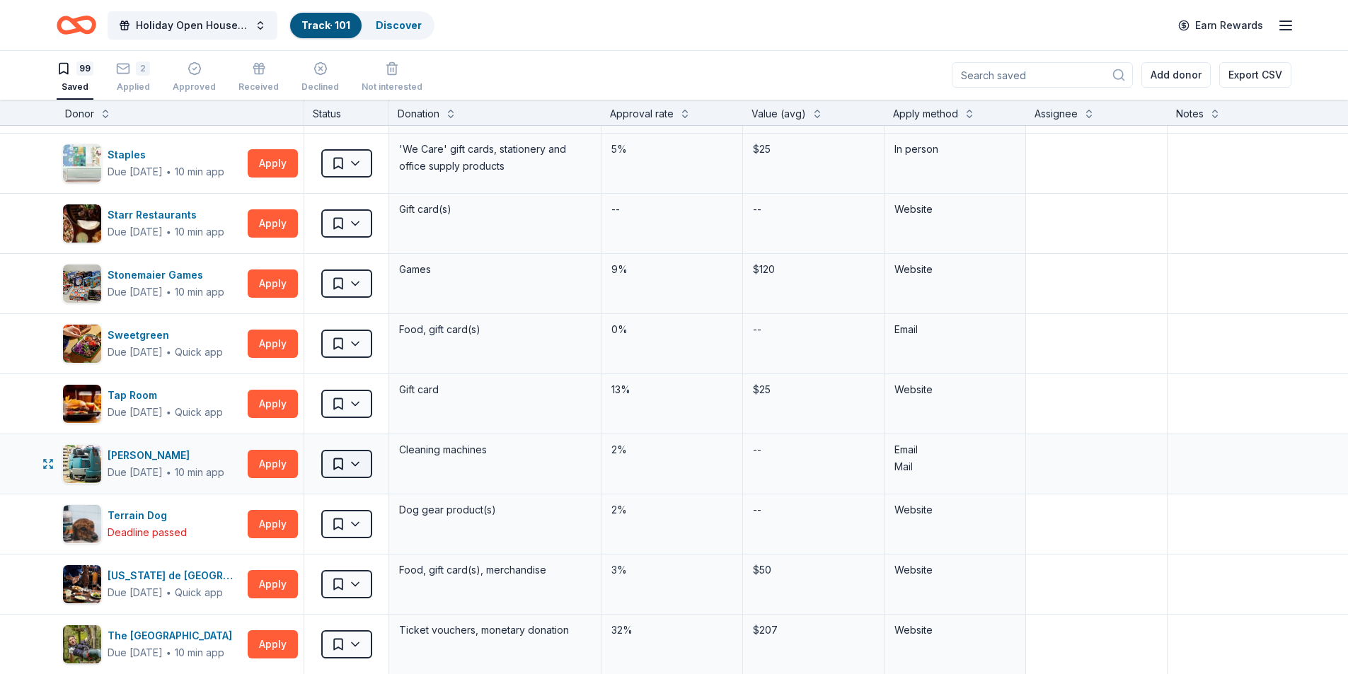
click at [361, 464] on html "Holiday Open House 2025 Track · 101 Discover Earn Rewards 99 Saved 2 Applied Ap…" at bounding box center [674, 336] width 1348 height 674
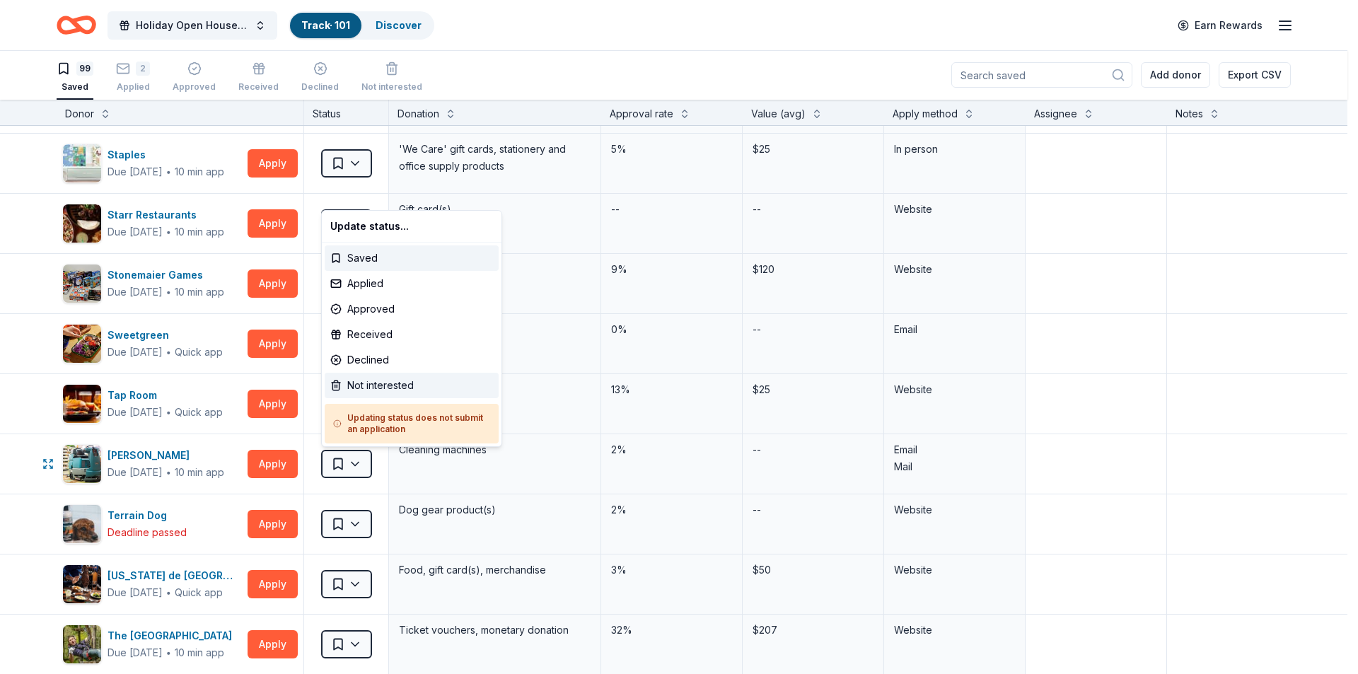
click at [395, 388] on div "Not interested" at bounding box center [412, 385] width 174 height 25
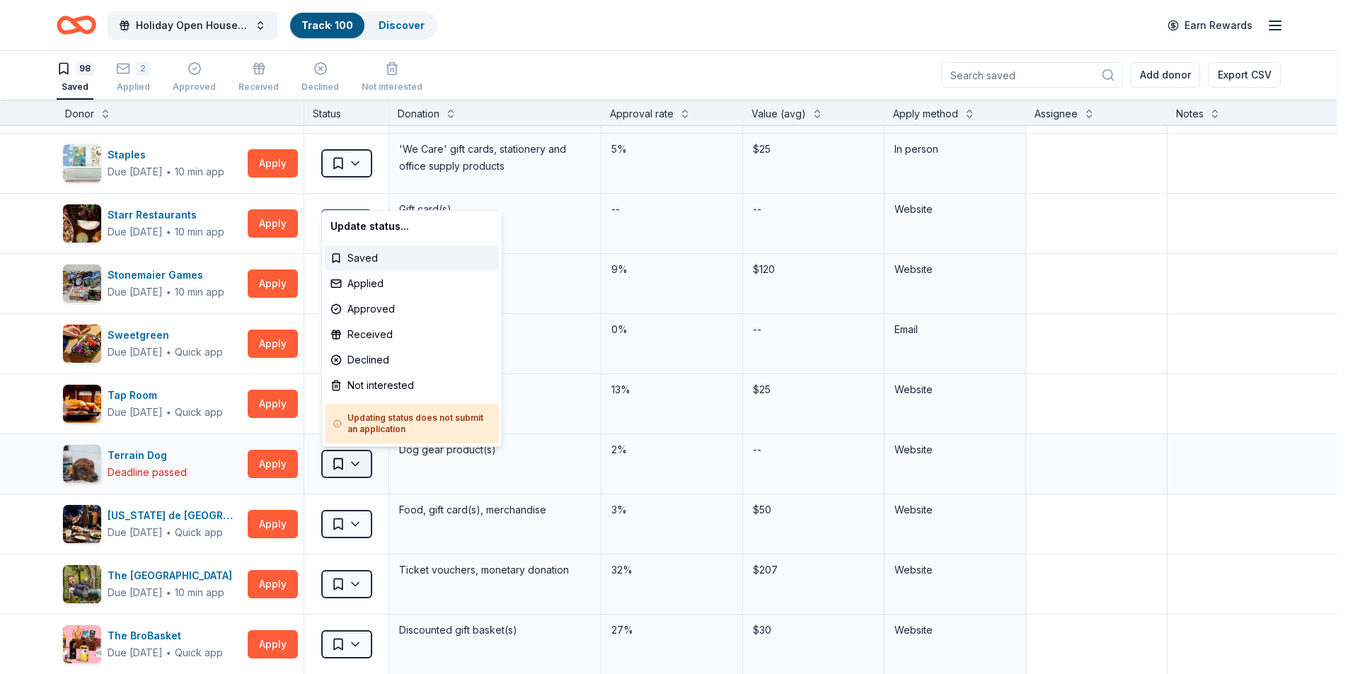
click at [363, 460] on html "Holiday Open House 2025 Track · 100 Discover Earn Rewards 98 Saved 2 Applied Ap…" at bounding box center [674, 336] width 1348 height 674
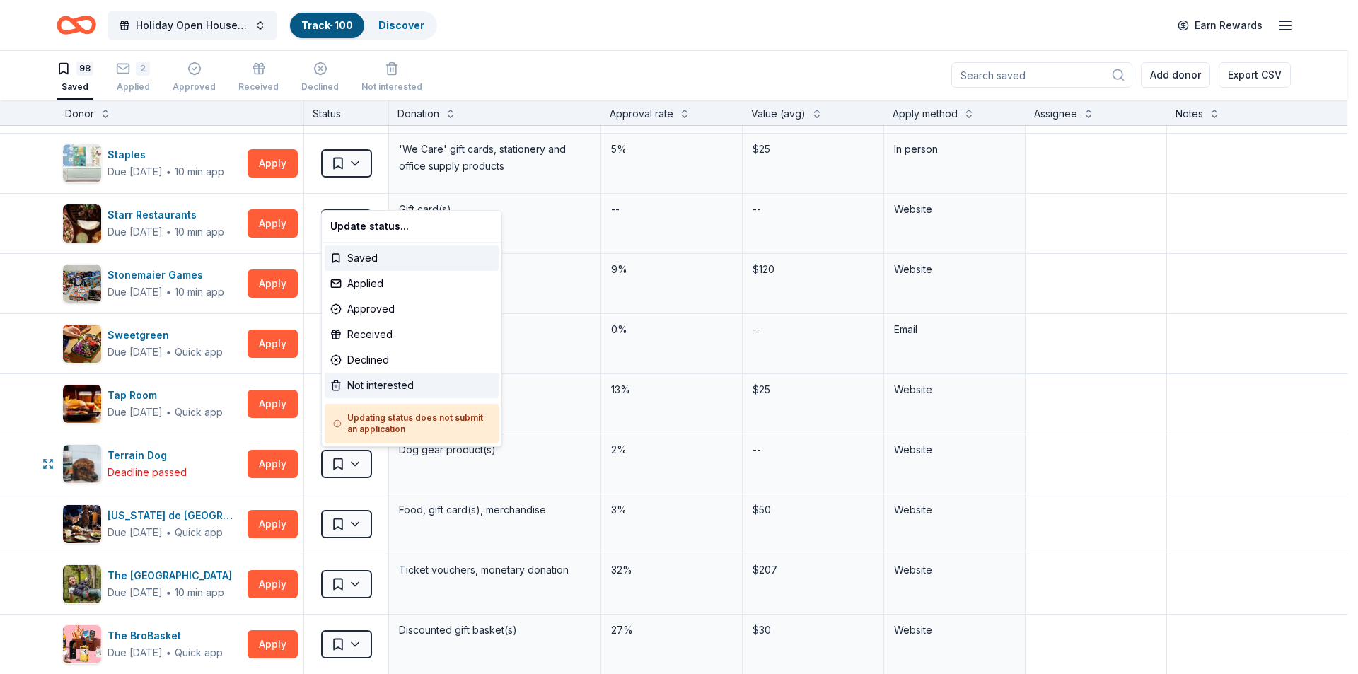
click at [380, 386] on div "Not interested" at bounding box center [412, 385] width 174 height 25
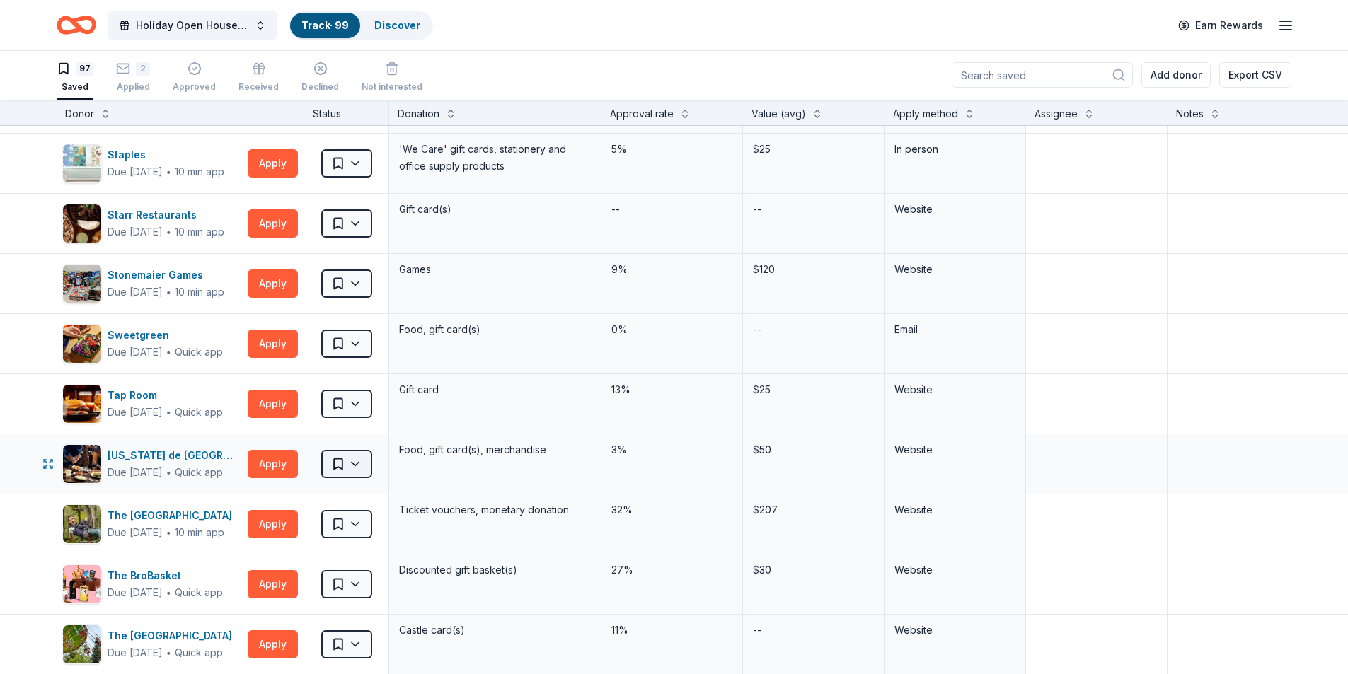
click at [360, 463] on html "Holiday Open House 2025 Track · 99 Discover Earn Rewards 97 Saved 2 Applied App…" at bounding box center [674, 336] width 1348 height 674
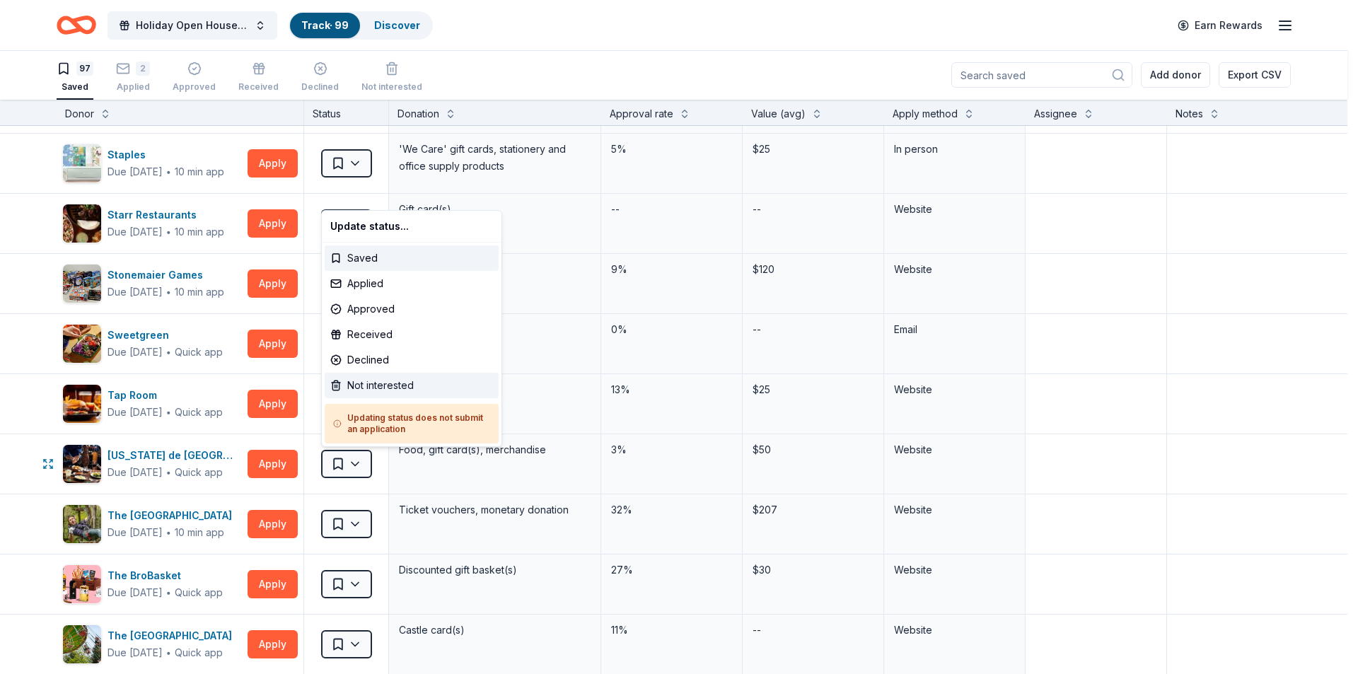
click at [380, 390] on div "Not interested" at bounding box center [412, 385] width 174 height 25
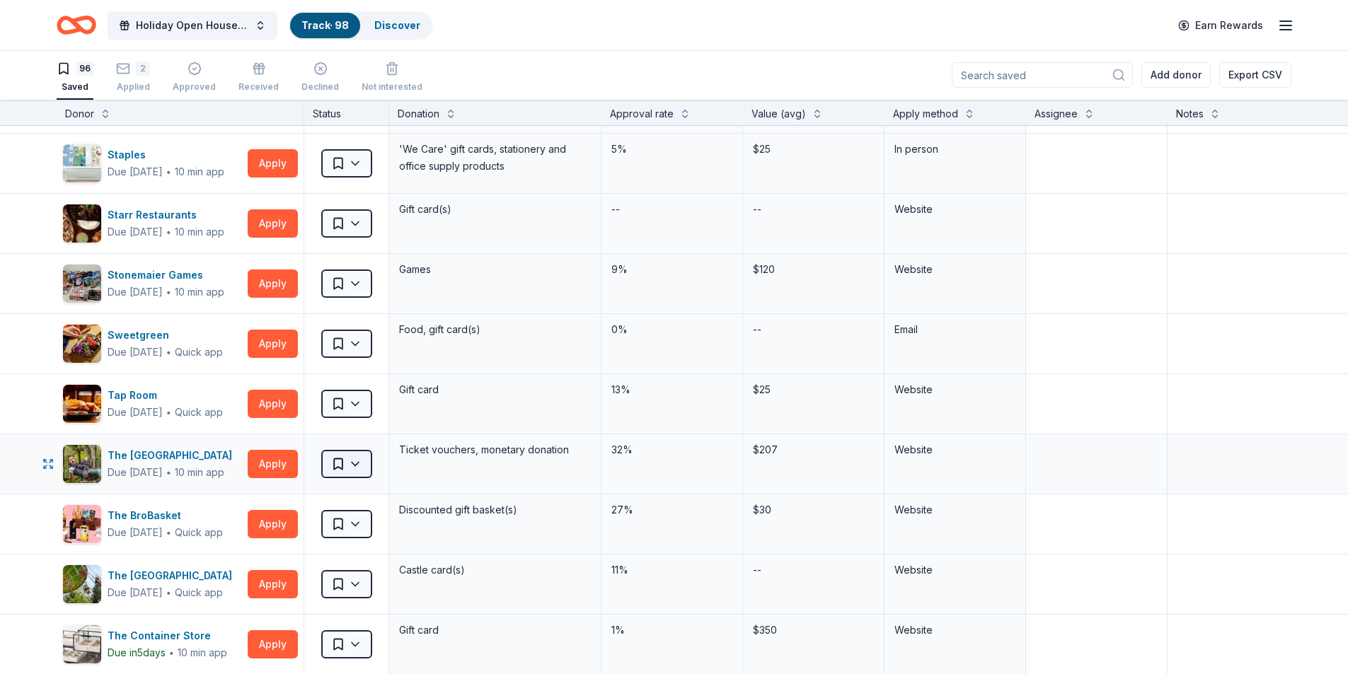
click at [357, 463] on html "Holiday Open House 2025 Track · 98 Discover Earn Rewards 96 Saved 2 Applied App…" at bounding box center [674, 336] width 1348 height 674
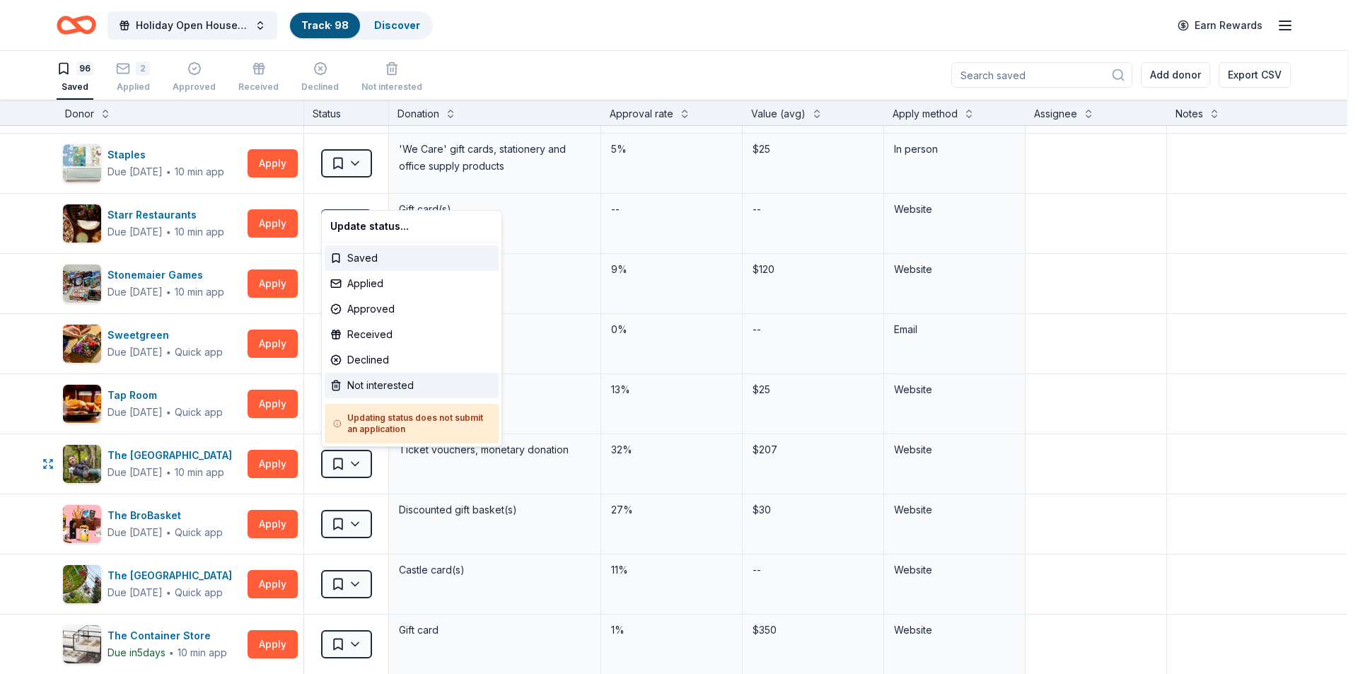
click at [363, 393] on div "Not interested" at bounding box center [412, 385] width 174 height 25
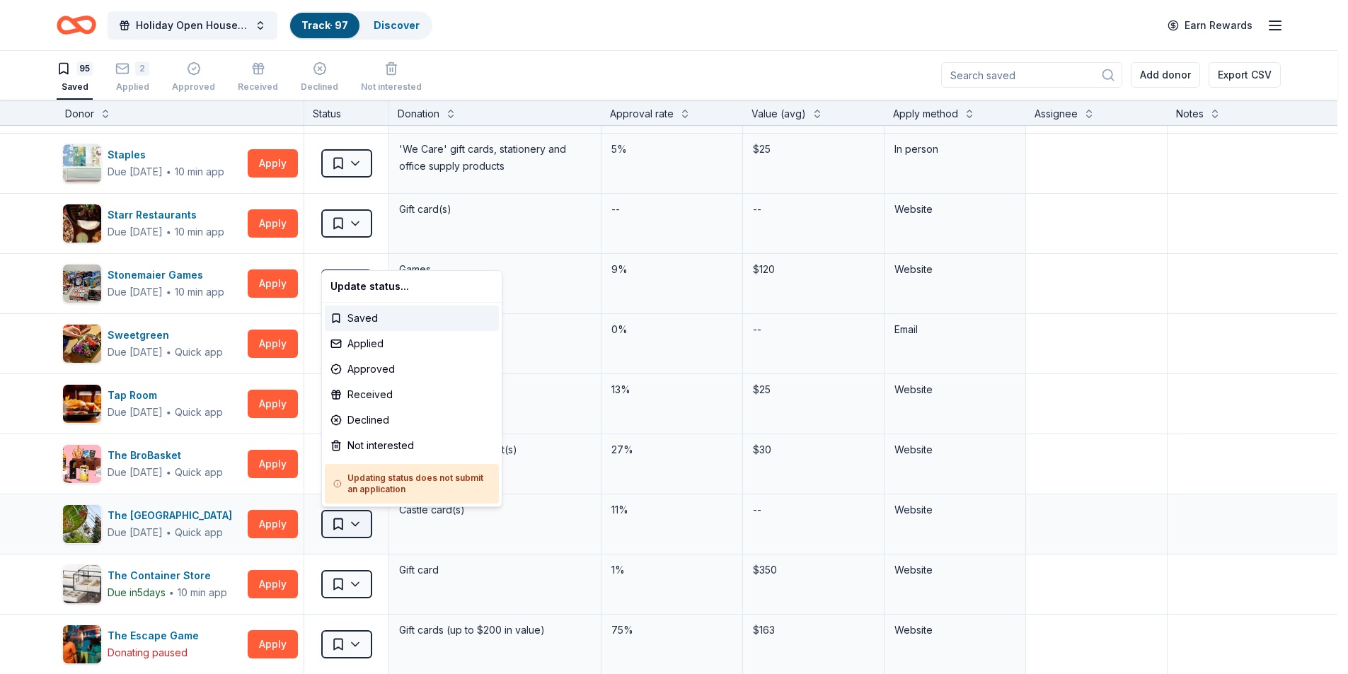
click at [355, 526] on html "Holiday Open House 2025 Track · 97 Discover Earn Rewards 95 Saved 2 Applied App…" at bounding box center [674, 336] width 1348 height 674
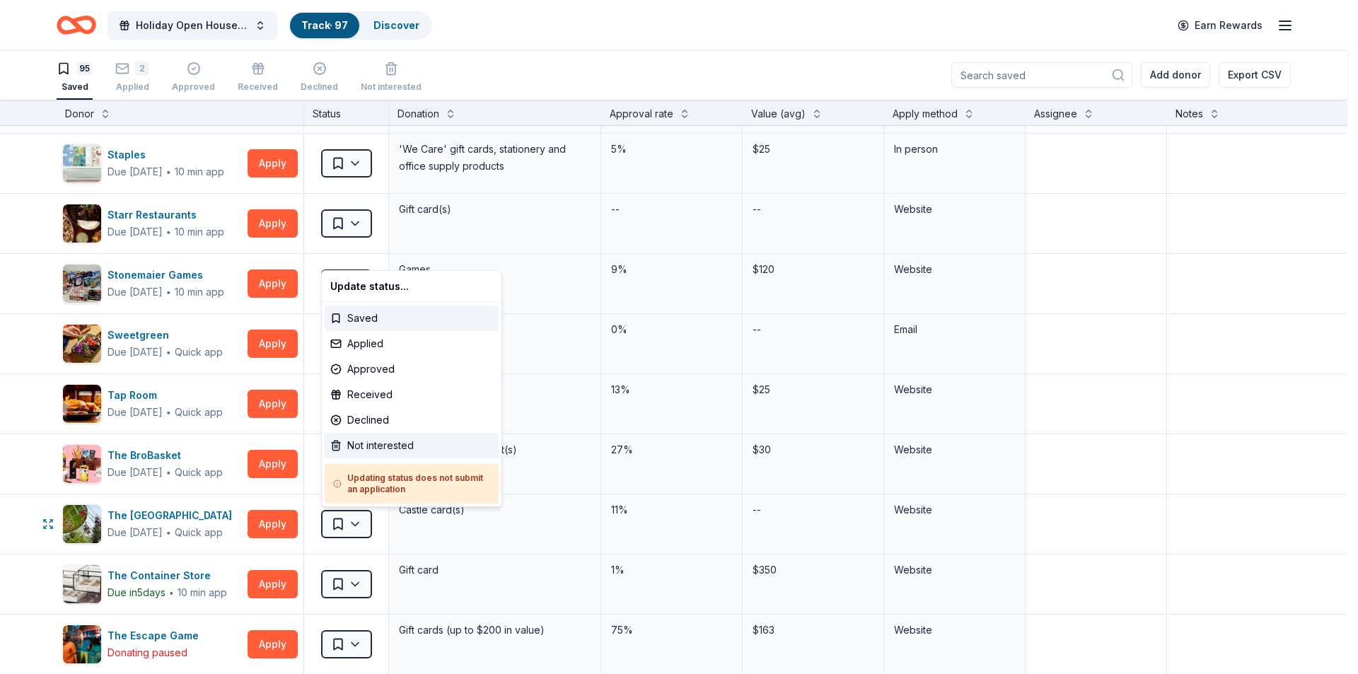
click at [350, 452] on div "Not interested" at bounding box center [412, 445] width 174 height 25
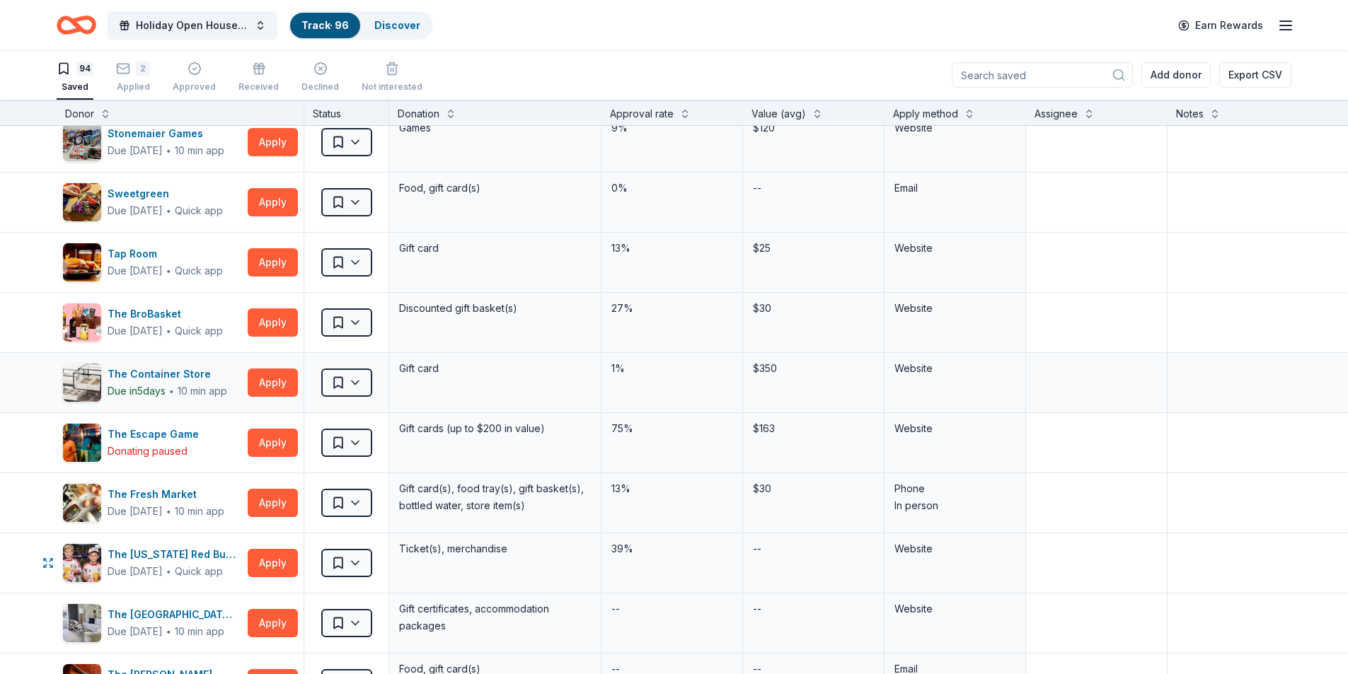
scroll to position [4033, 0]
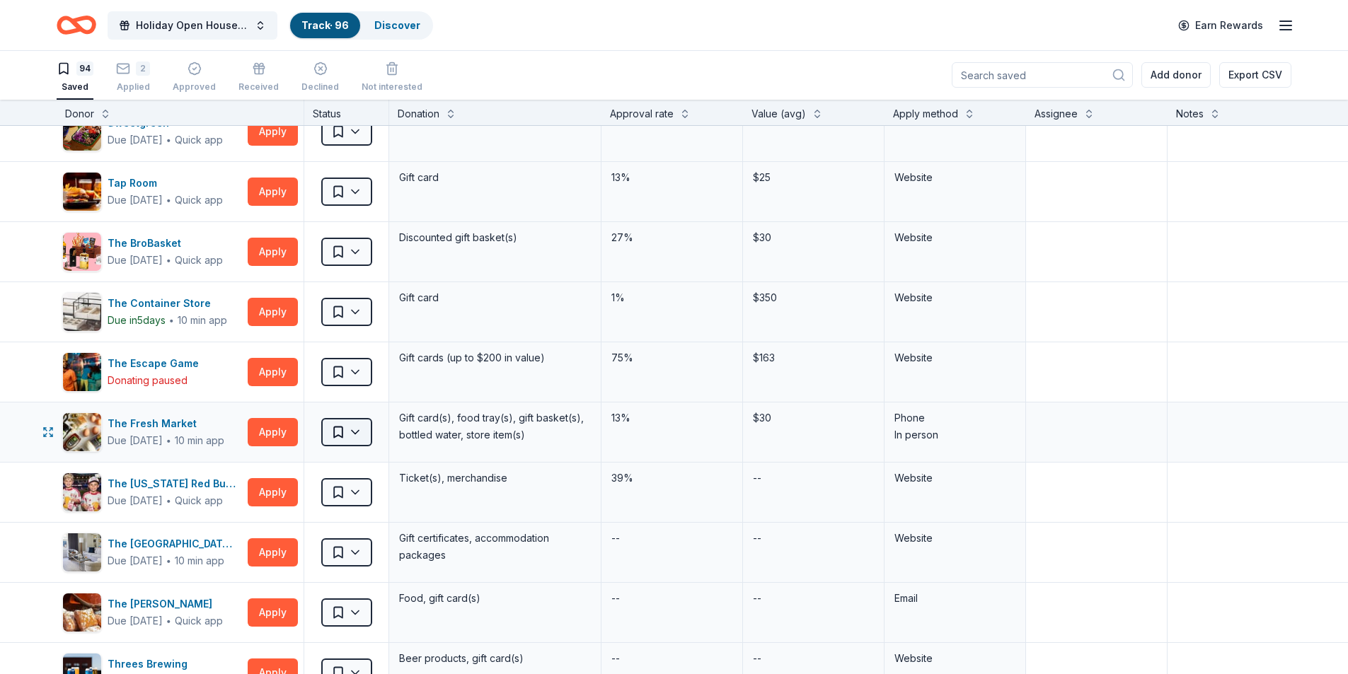
click at [364, 424] on html "Holiday Open House 2025 Track · 96 Discover Earn Rewards 94 Saved 2 Applied App…" at bounding box center [674, 336] width 1348 height 674
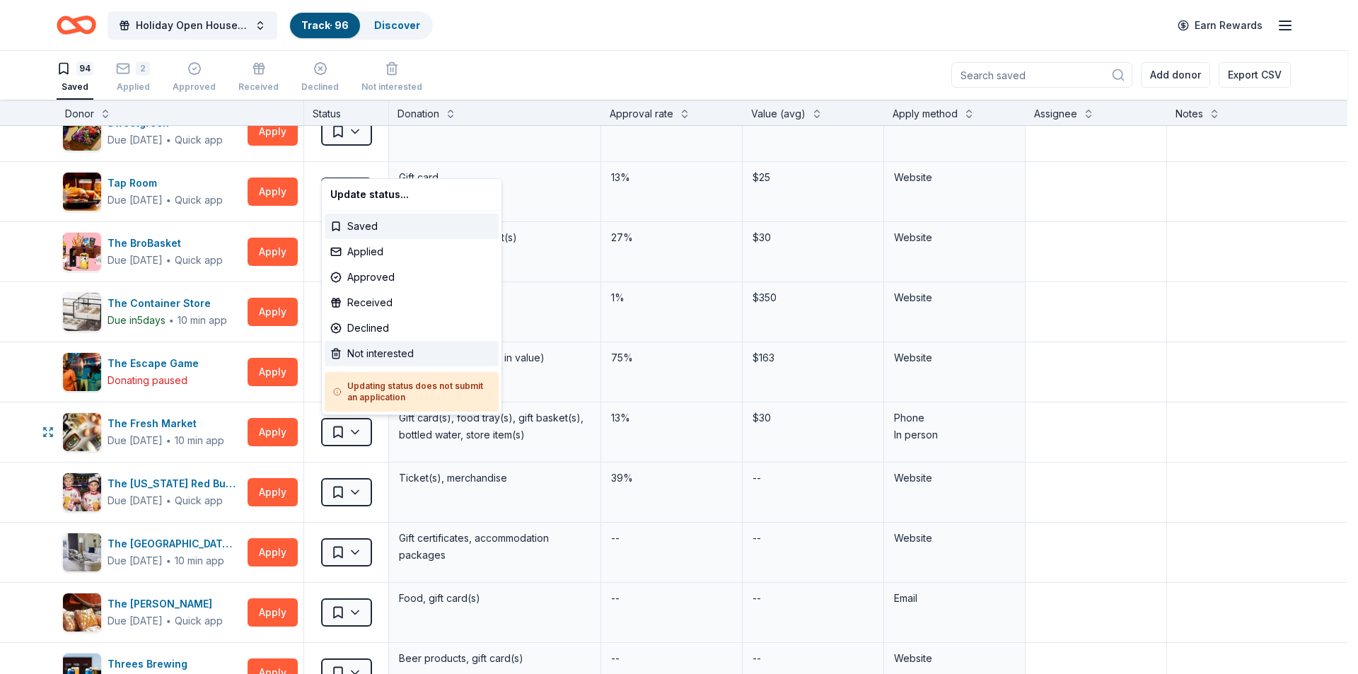
click at [396, 355] on div "Not interested" at bounding box center [412, 353] width 174 height 25
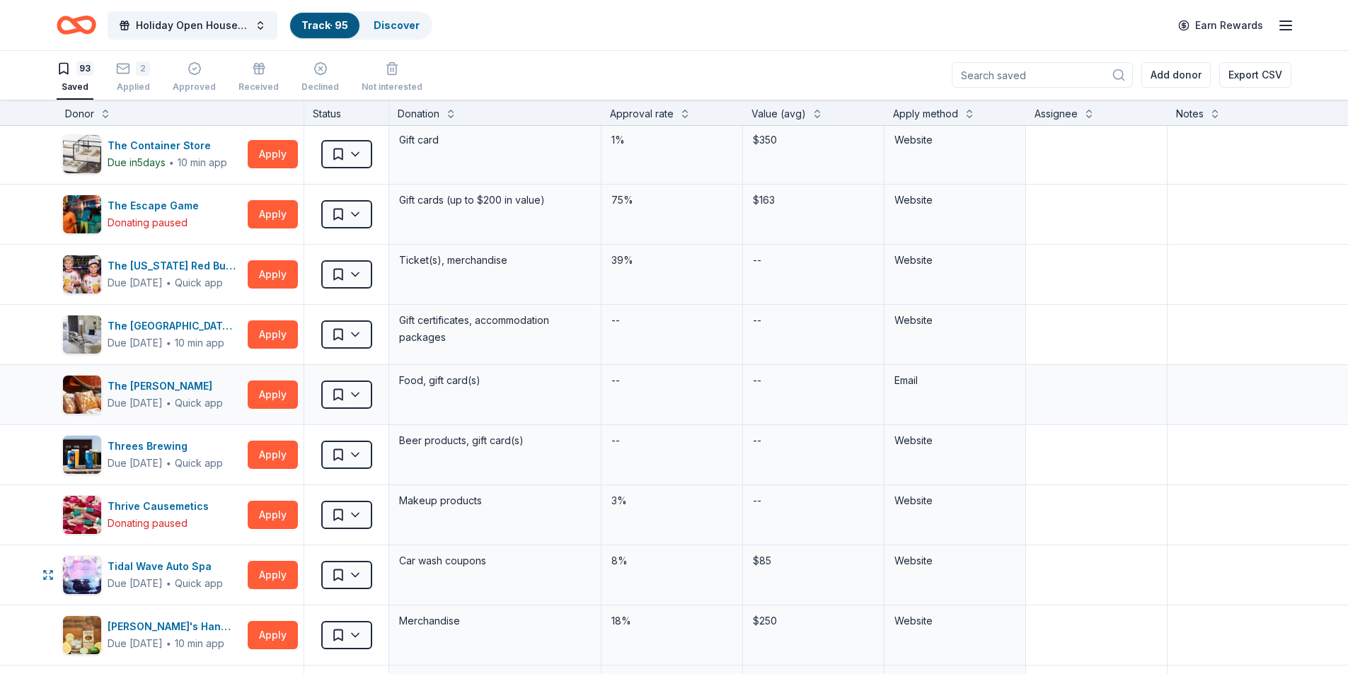
scroll to position [4245, 0]
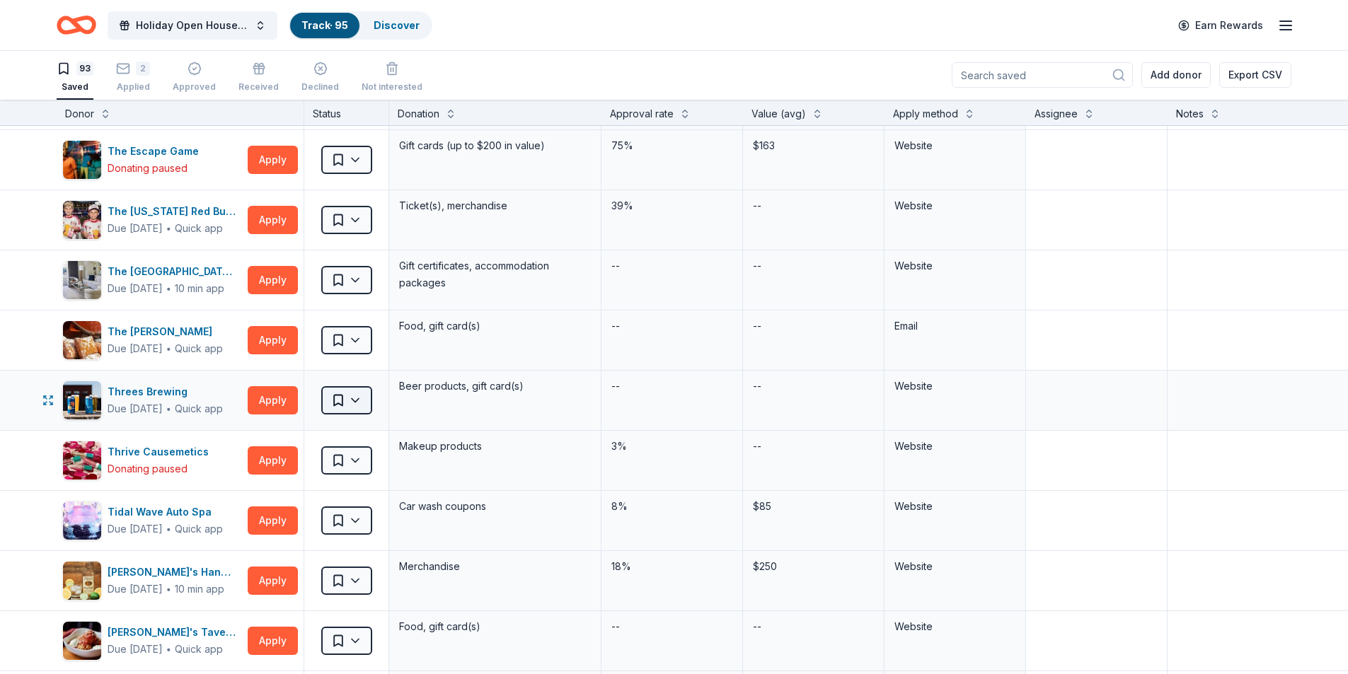
click at [356, 397] on html "Holiday Open House 2025 Track · 95 Discover Earn Rewards 93 Saved 2 Applied App…" at bounding box center [674, 336] width 1348 height 674
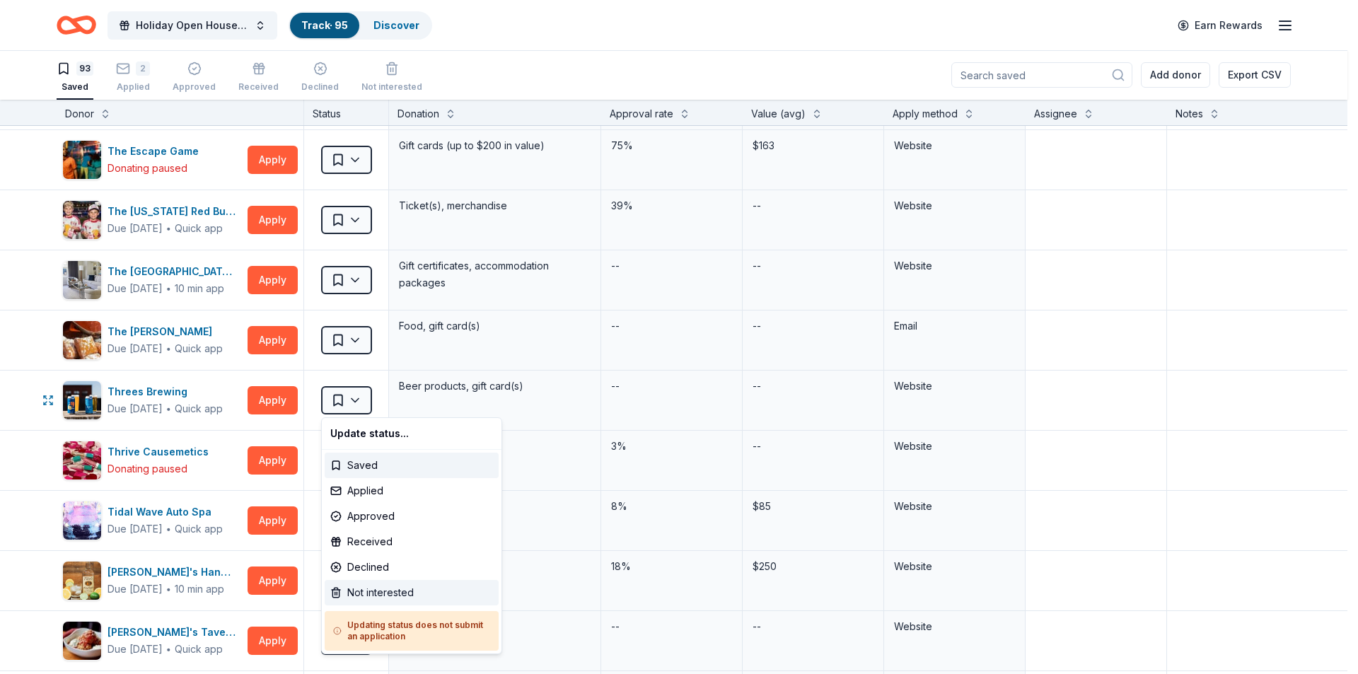
click at [359, 596] on div "Not interested" at bounding box center [412, 592] width 174 height 25
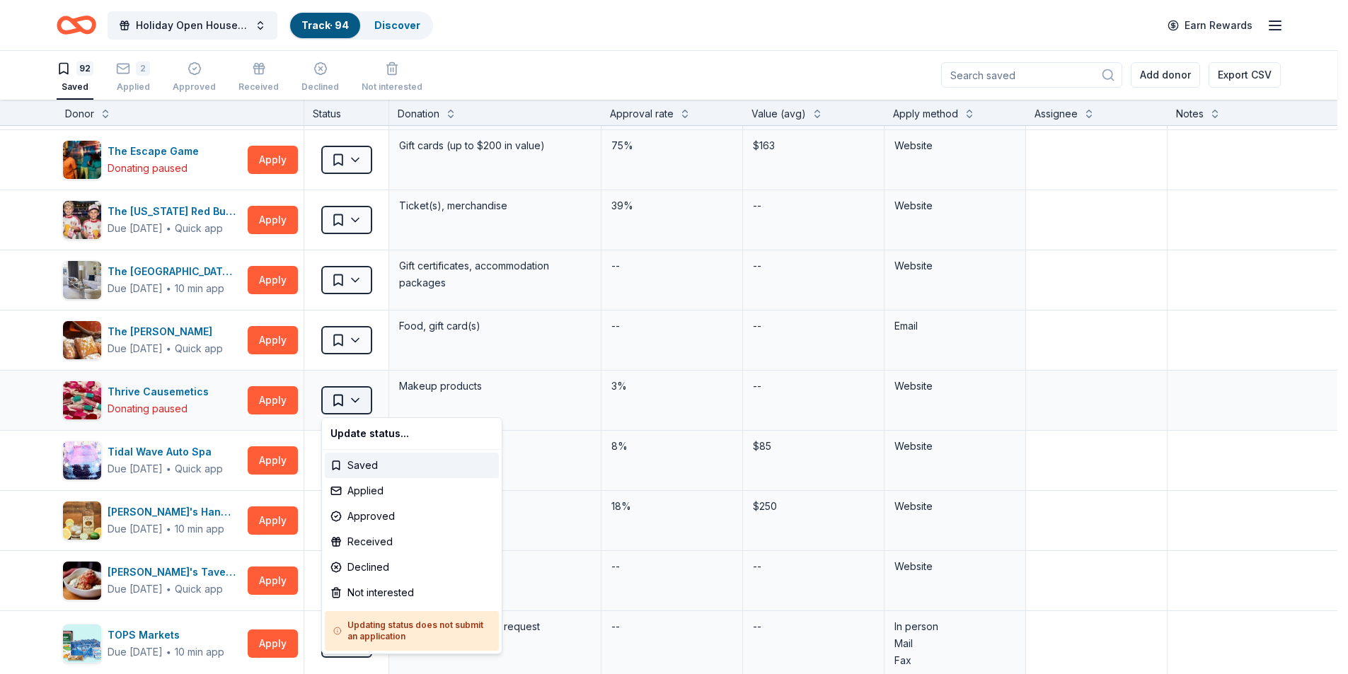
click at [355, 405] on html "Holiday Open House 2025 Track · 94 Discover Earn Rewards 92 Saved 2 Applied App…" at bounding box center [674, 336] width 1348 height 674
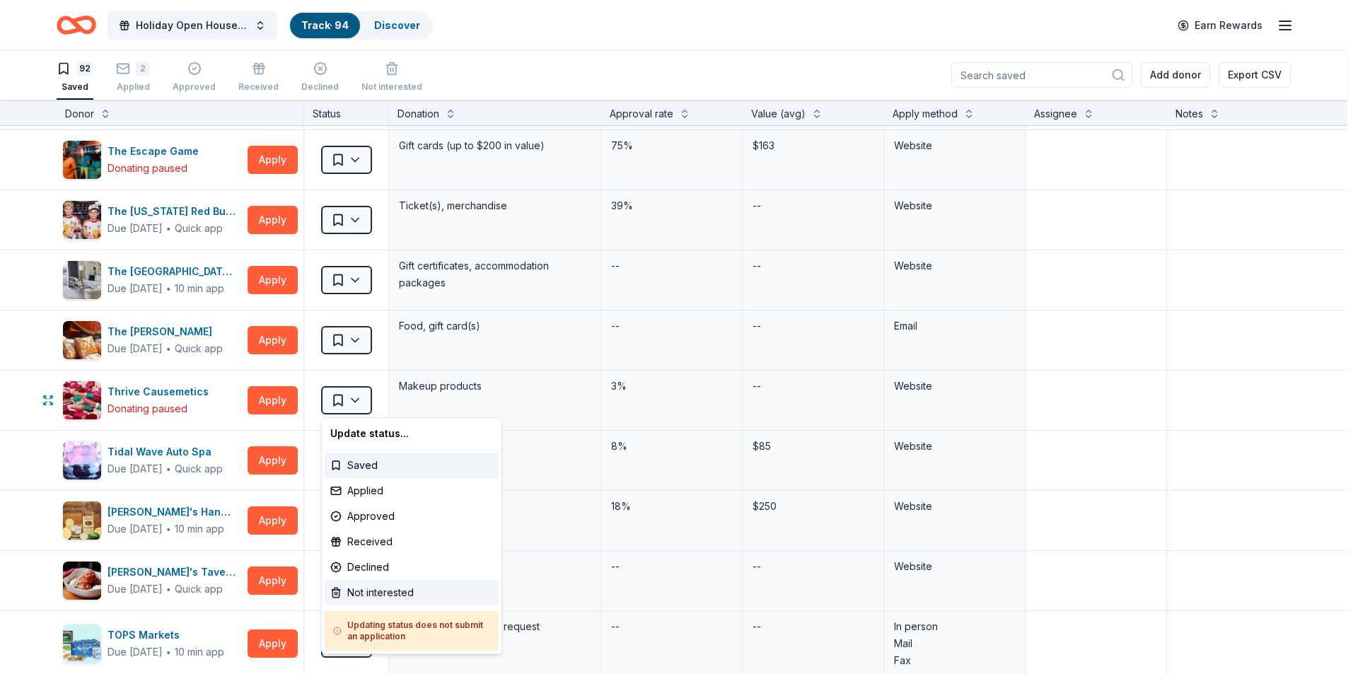
click at [362, 589] on div "Not interested" at bounding box center [412, 592] width 174 height 25
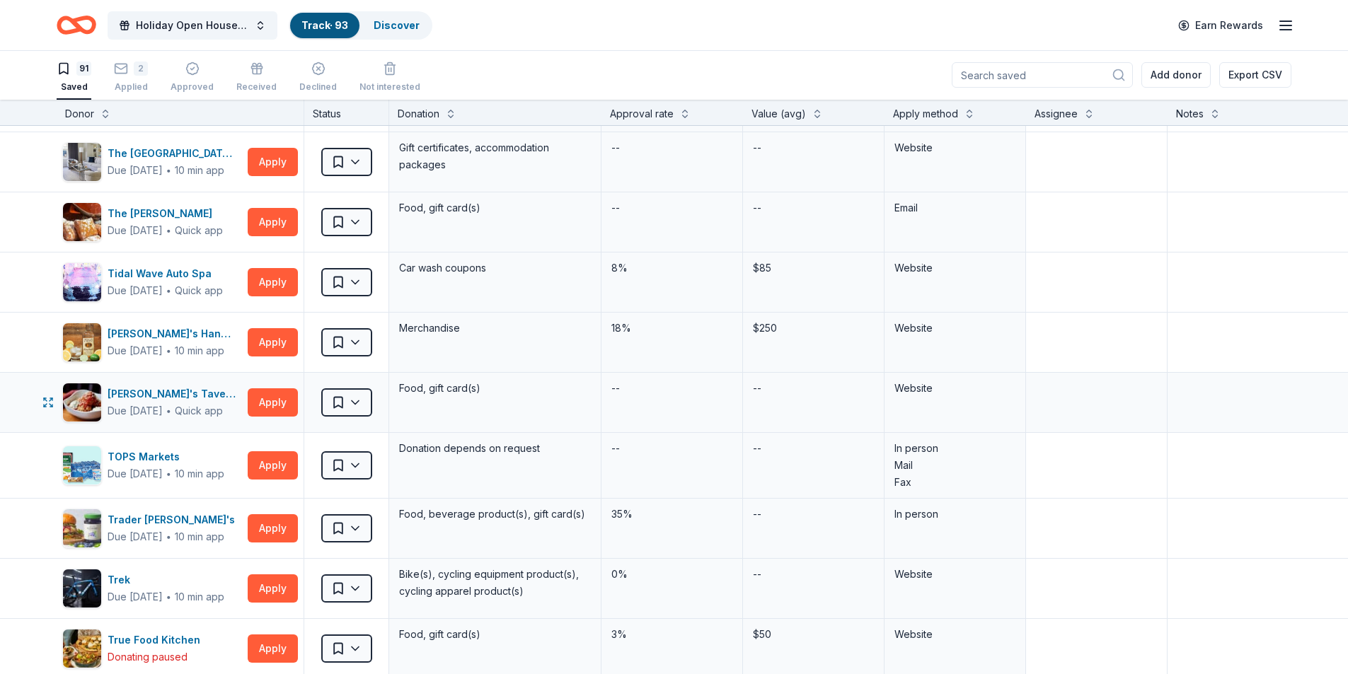
scroll to position [4386, 0]
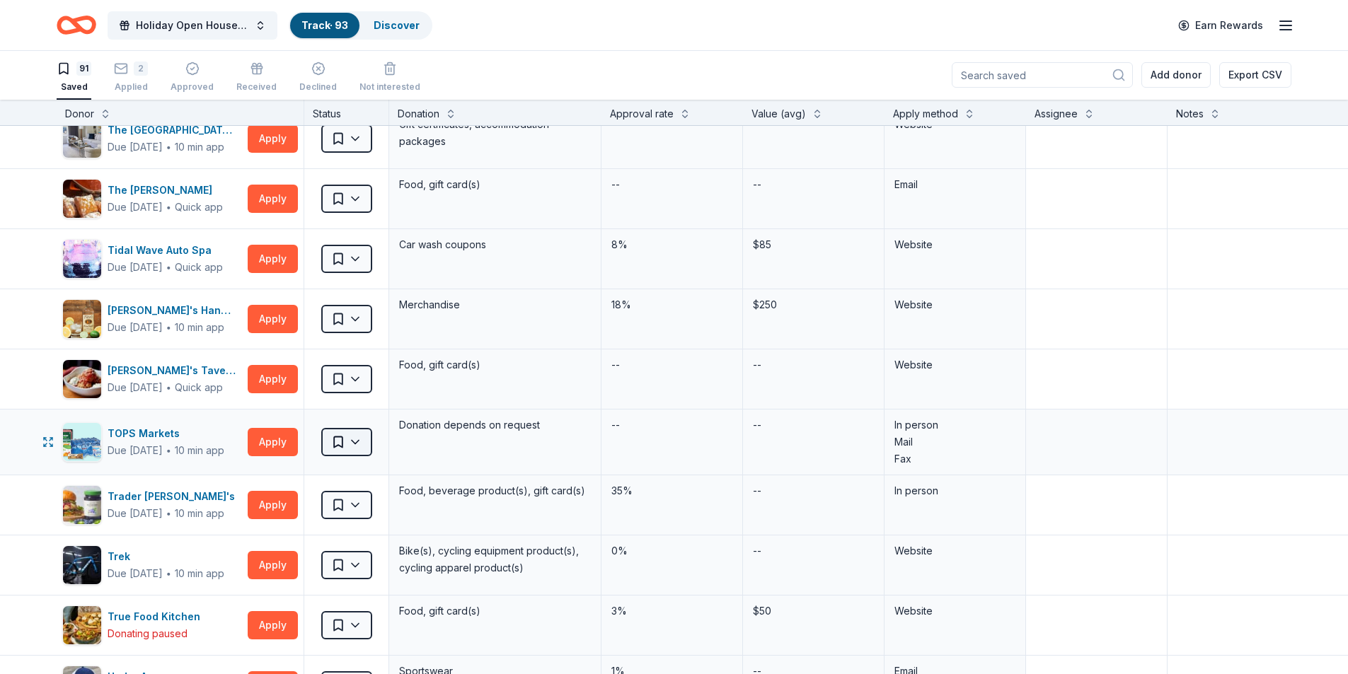
click at [364, 444] on html "Holiday Open House 2025 Track · 93 Discover Earn Rewards 91 Saved 2 Applied App…" at bounding box center [674, 336] width 1348 height 674
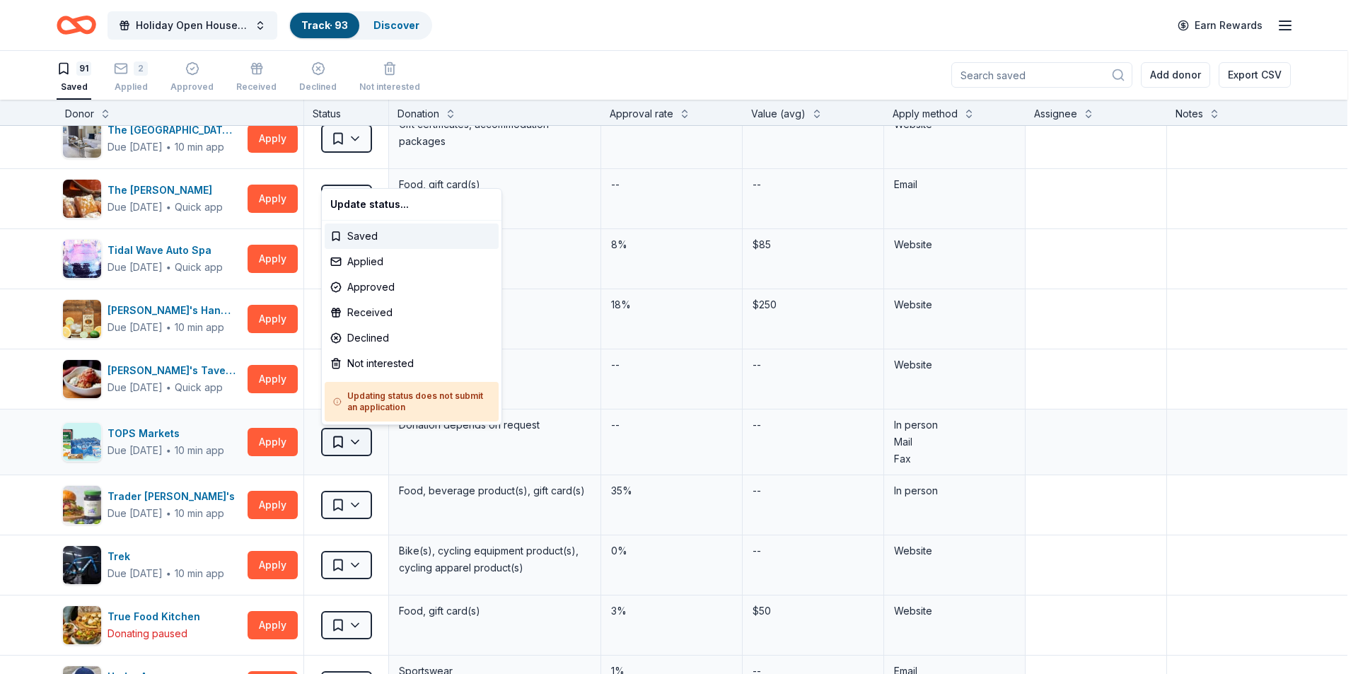
click at [364, 444] on html "Holiday Open House 2025 Track · 93 Discover Earn Rewards 91 Saved 2 Applied App…" at bounding box center [679, 336] width 1358 height 674
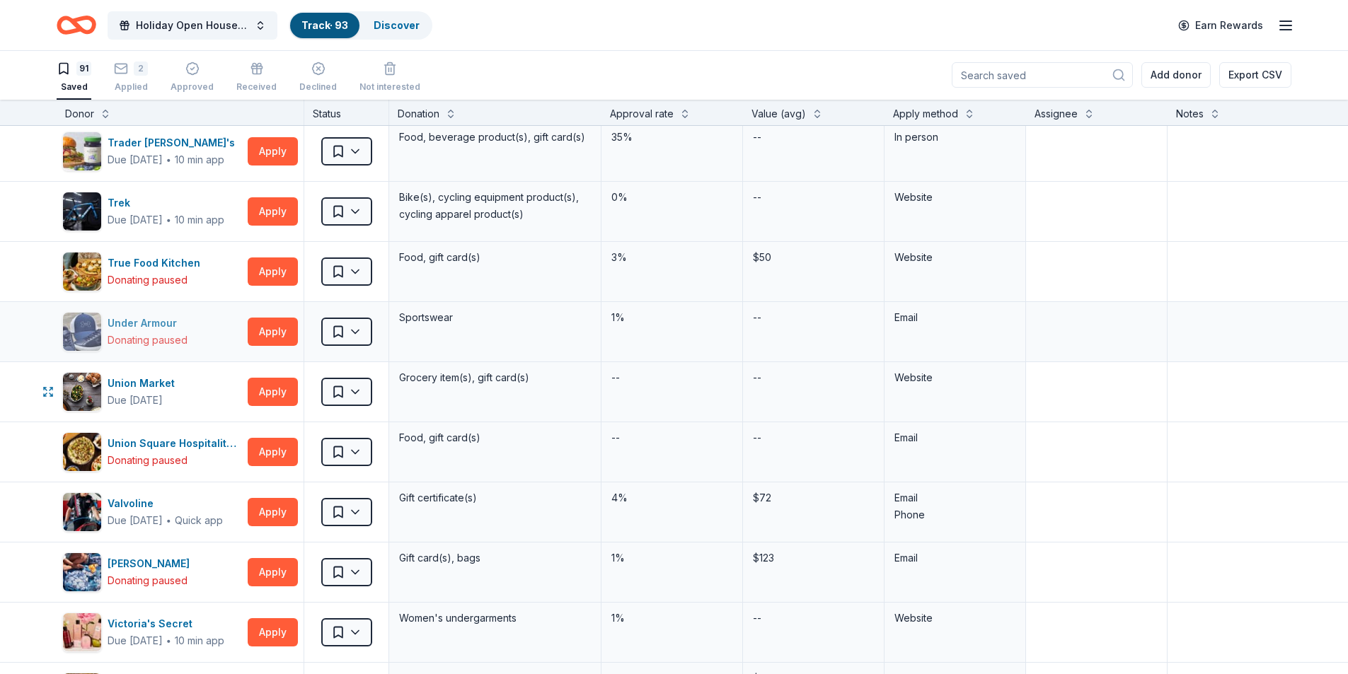
scroll to position [4811, 0]
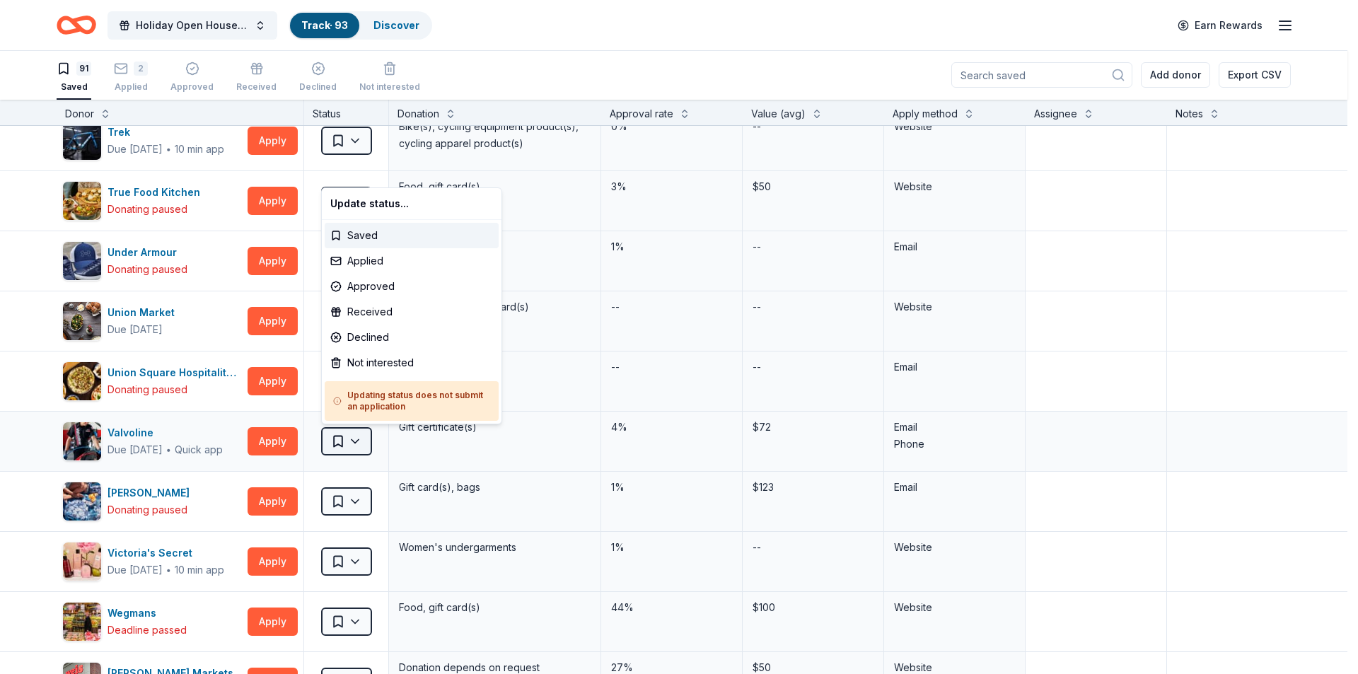
click at [365, 445] on html "Holiday Open House 2025 Track · 93 Discover Earn Rewards 91 Saved 2 Applied App…" at bounding box center [679, 336] width 1358 height 674
click at [362, 362] on div "Not interested" at bounding box center [412, 362] width 174 height 25
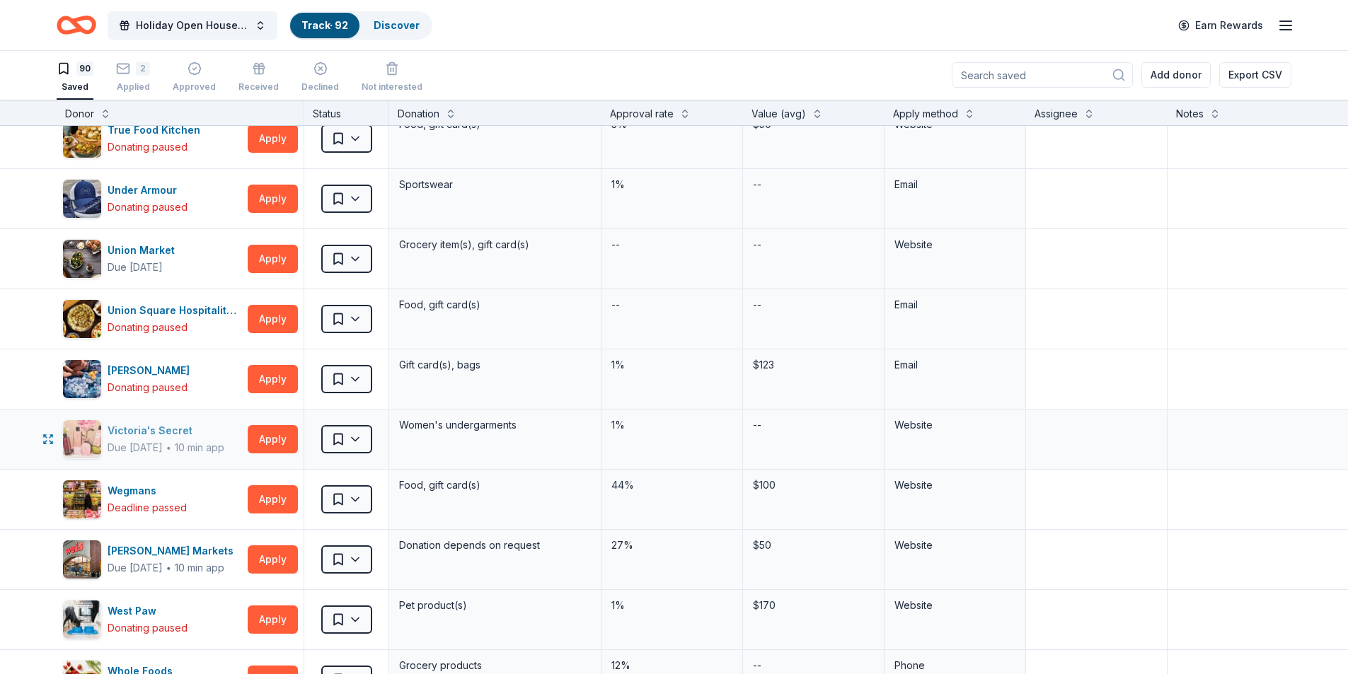
scroll to position [4952, 0]
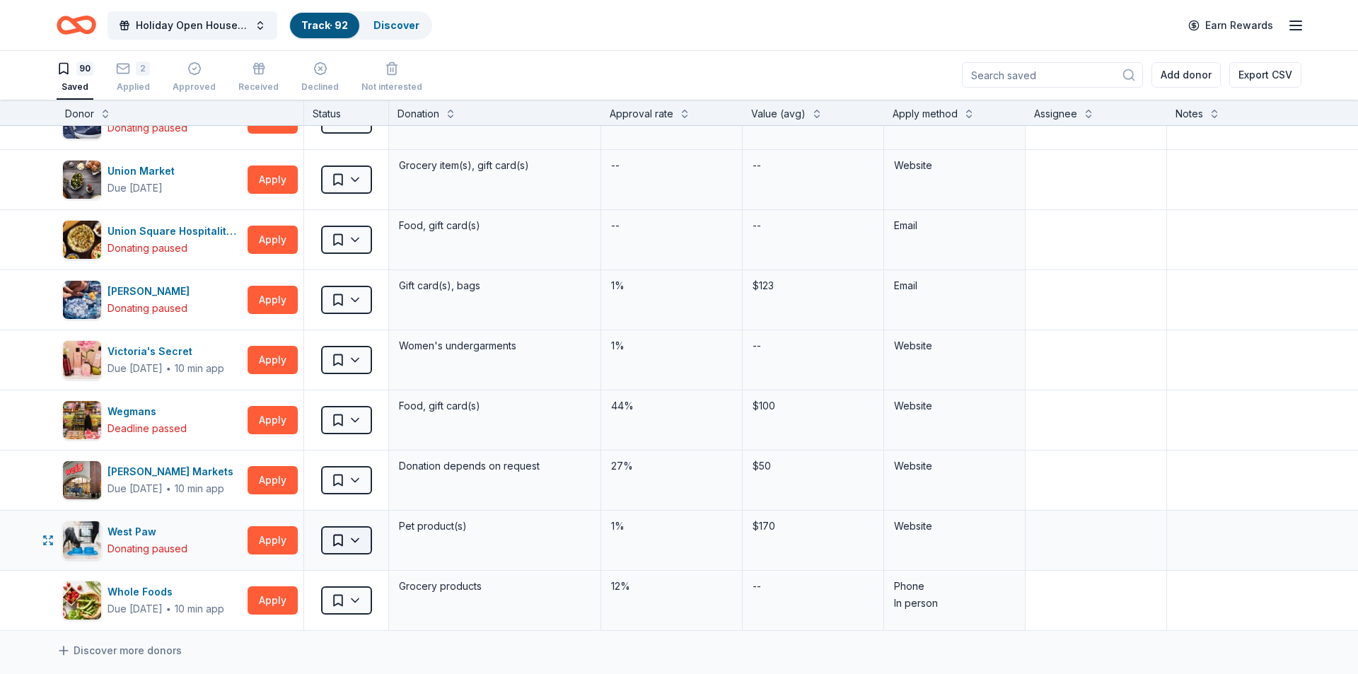
click at [361, 544] on html "Holiday Open House 2025 Track · 92 Discover Earn Rewards 90 Saved 2 Applied App…" at bounding box center [679, 336] width 1358 height 674
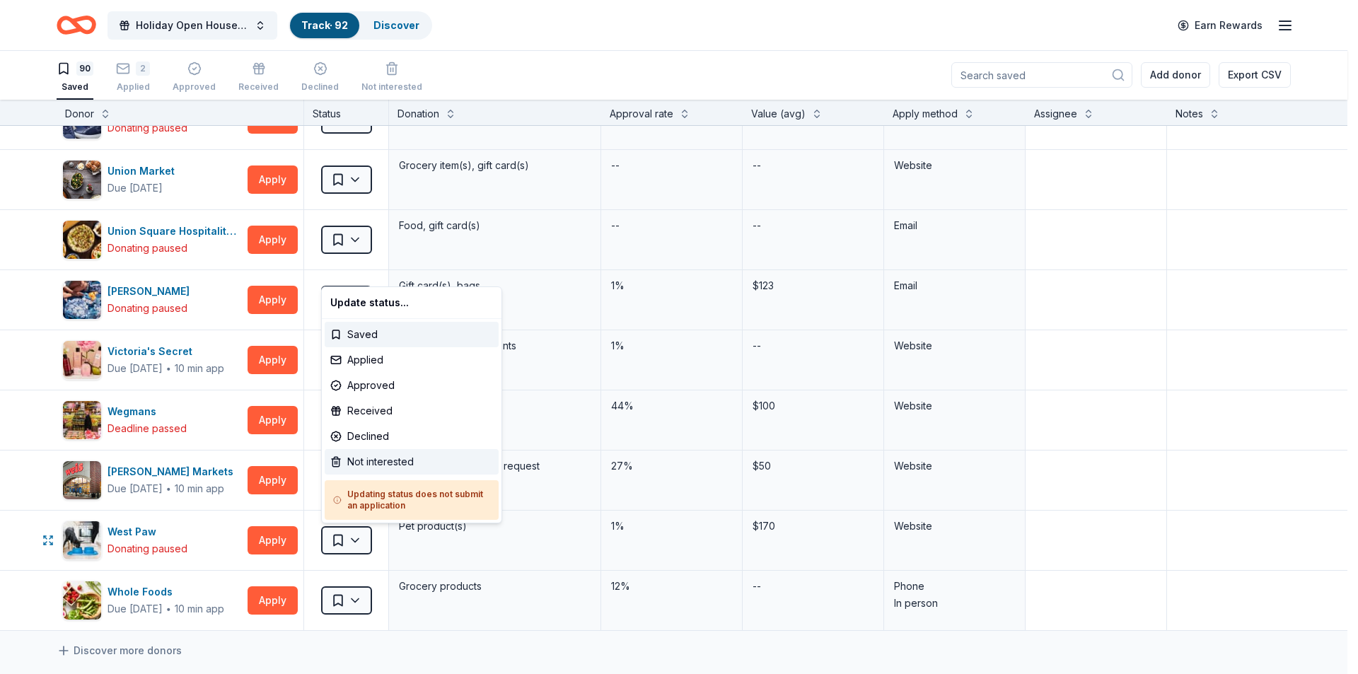
click at [371, 467] on div "Not interested" at bounding box center [412, 461] width 174 height 25
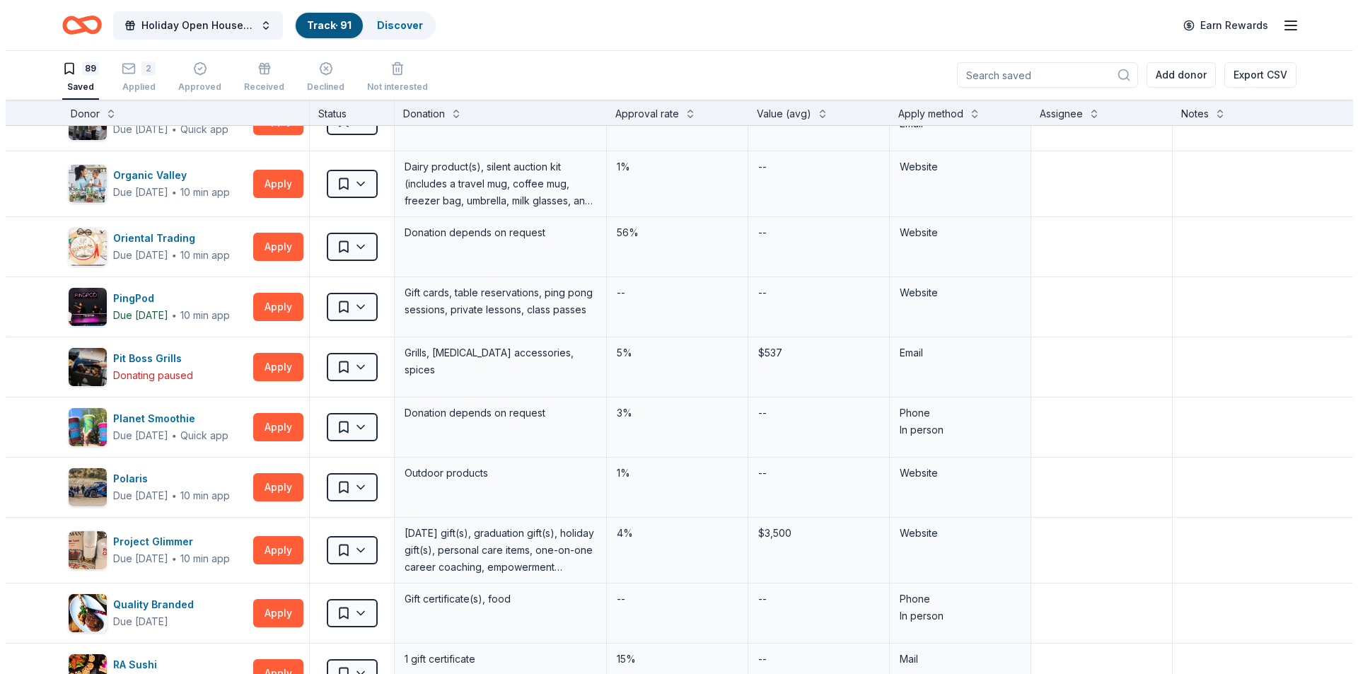
scroll to position [2405, 0]
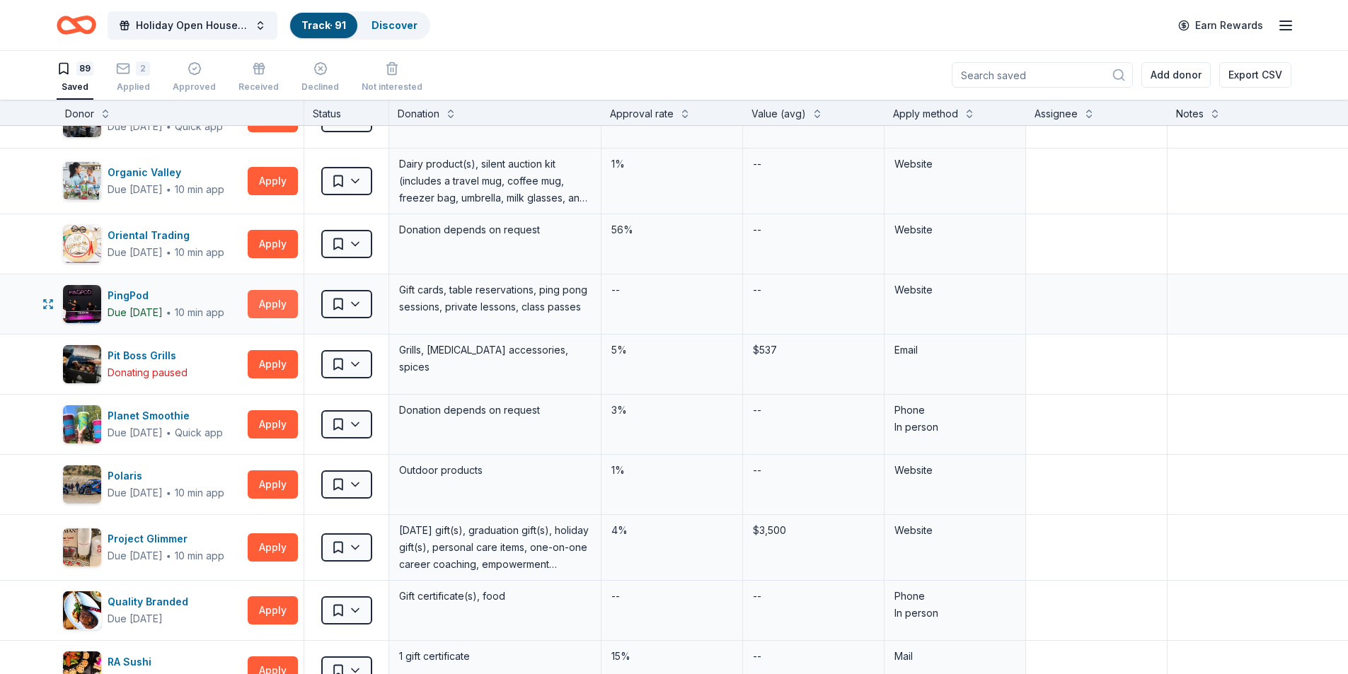
click at [262, 303] on button "Apply" at bounding box center [273, 304] width 50 height 28
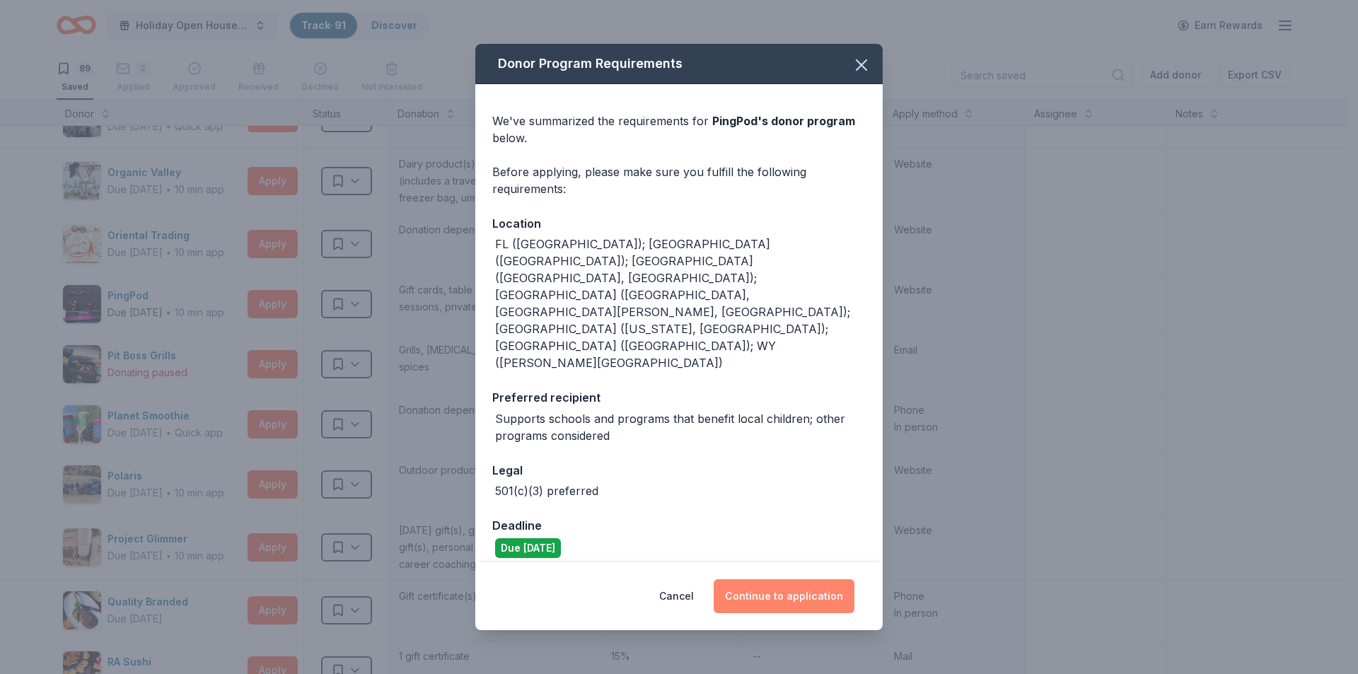
click at [800, 579] on button "Continue to application" at bounding box center [784, 596] width 141 height 34
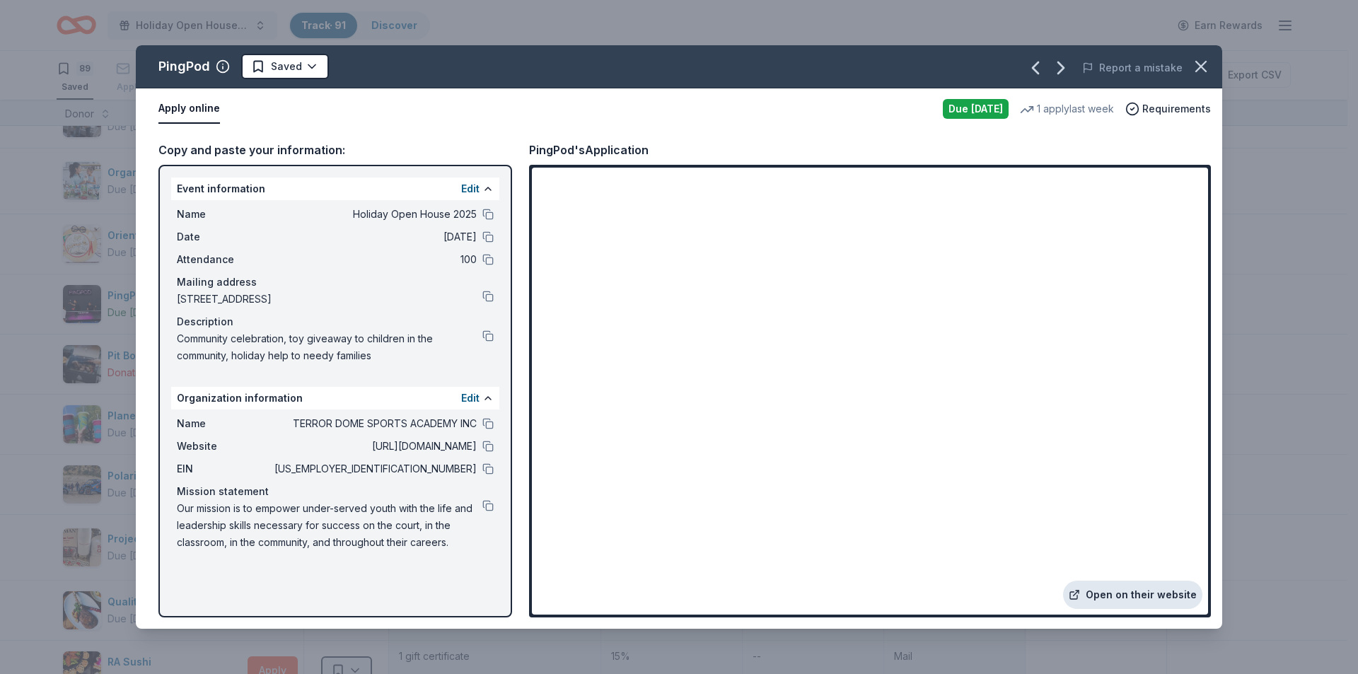
click at [1119, 595] on link "Open on their website" at bounding box center [1132, 595] width 139 height 28
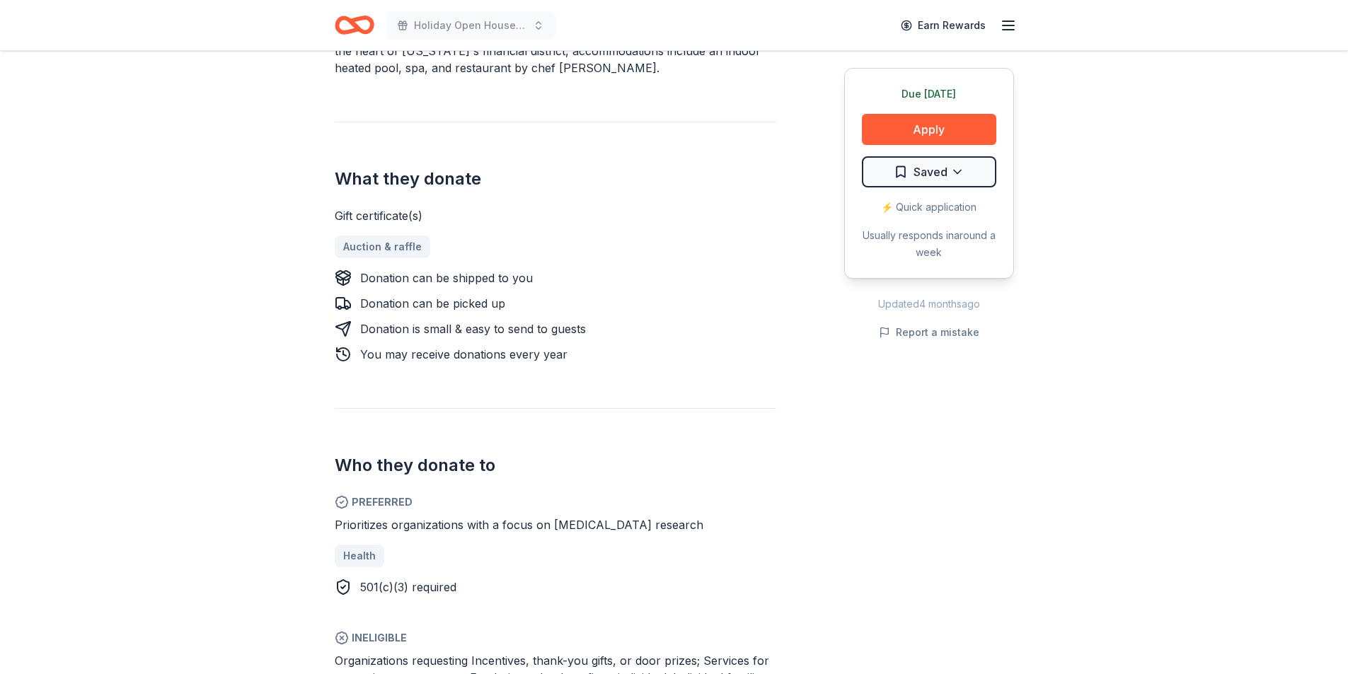
scroll to position [495, 0]
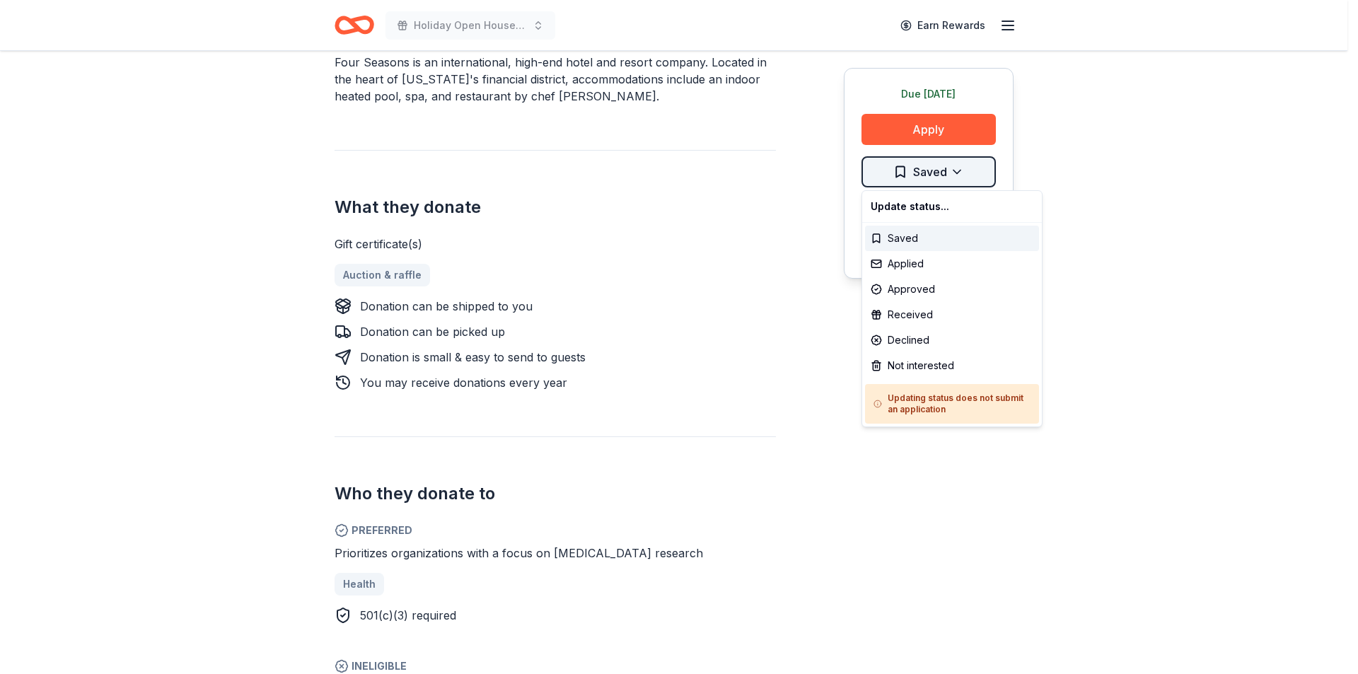
click at [897, 366] on div "Not interested" at bounding box center [952, 365] width 174 height 25
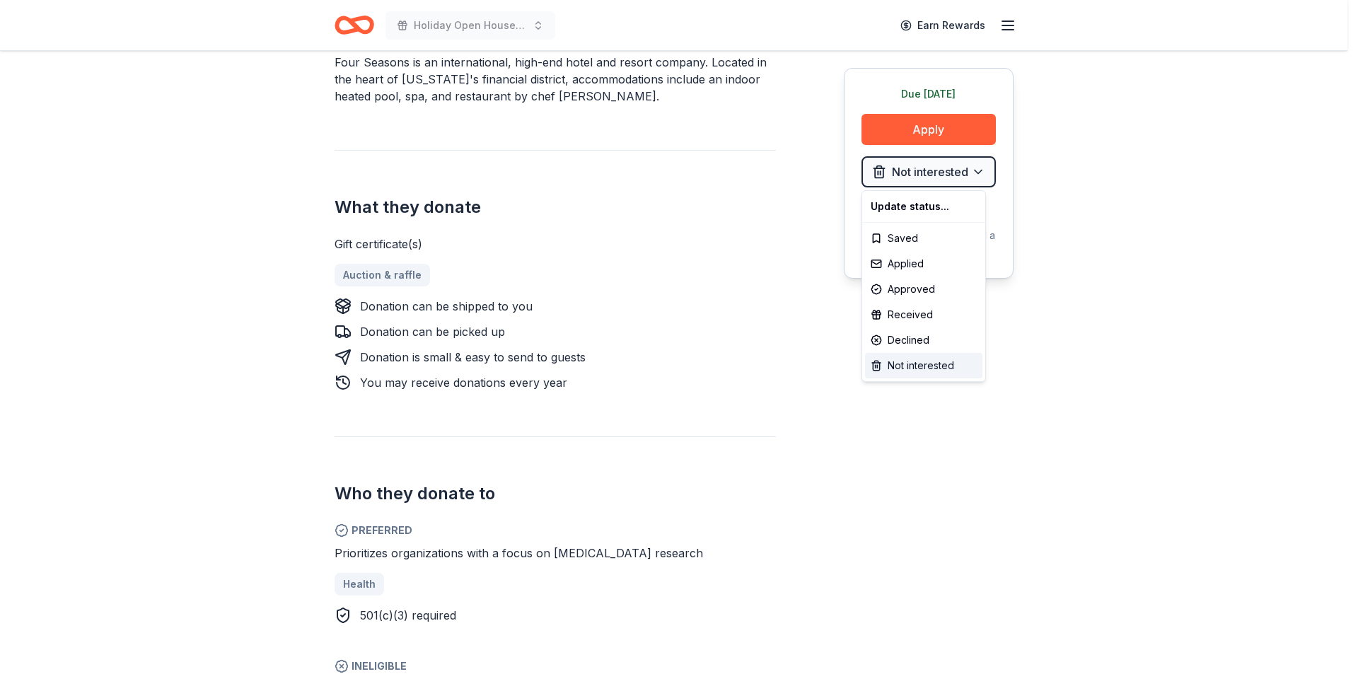
click at [919, 366] on div "Not interested" at bounding box center [923, 365] width 117 height 25
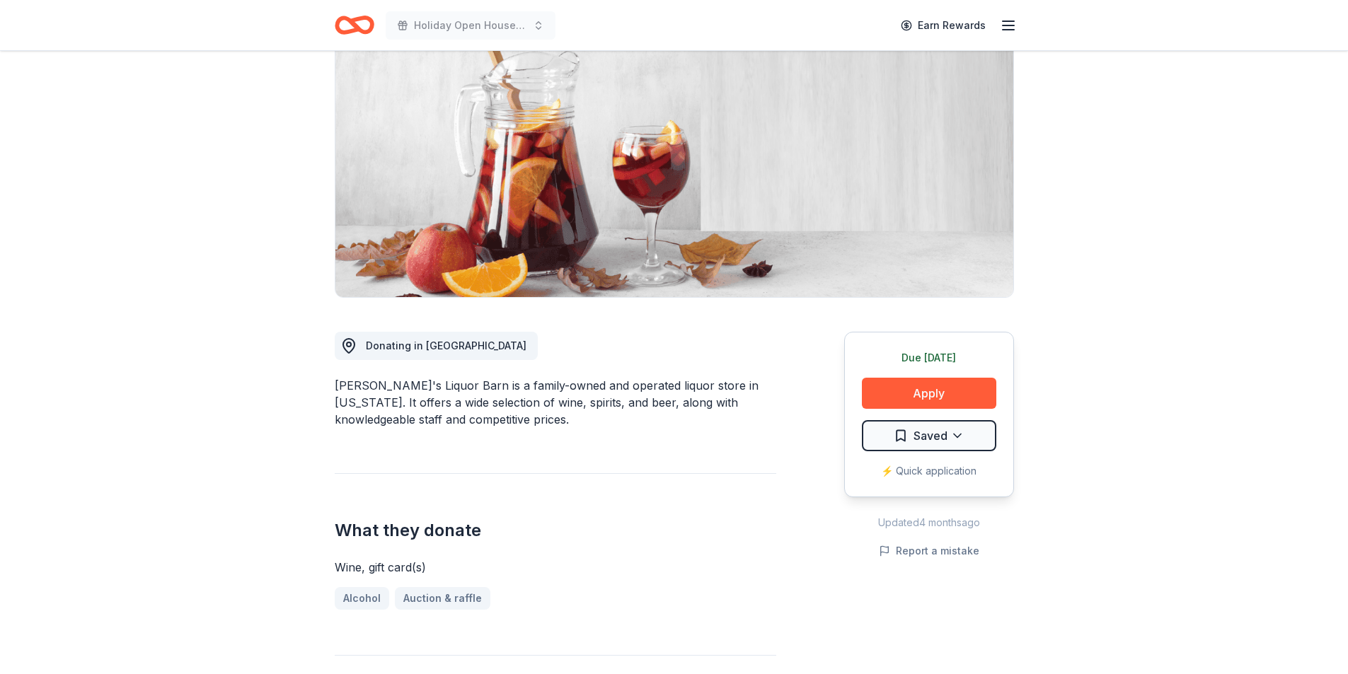
scroll to position [141, 0]
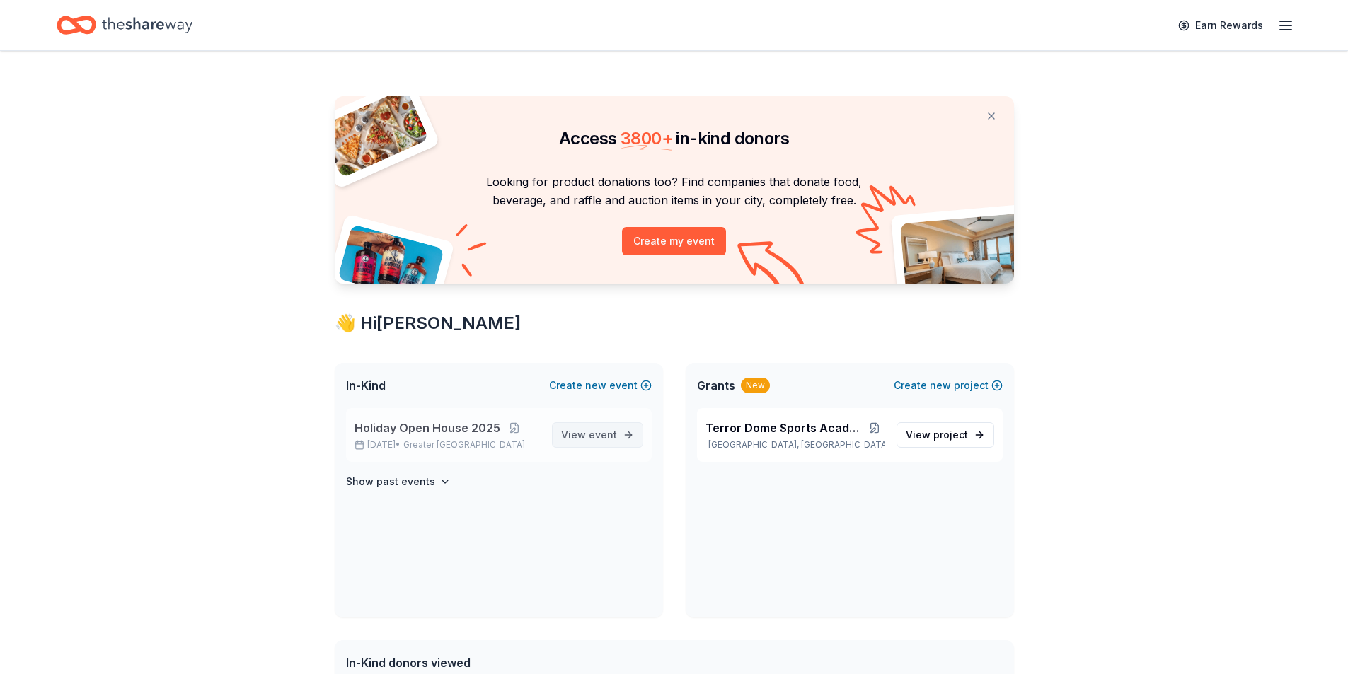
click at [587, 428] on span "View event" at bounding box center [589, 435] width 56 height 17
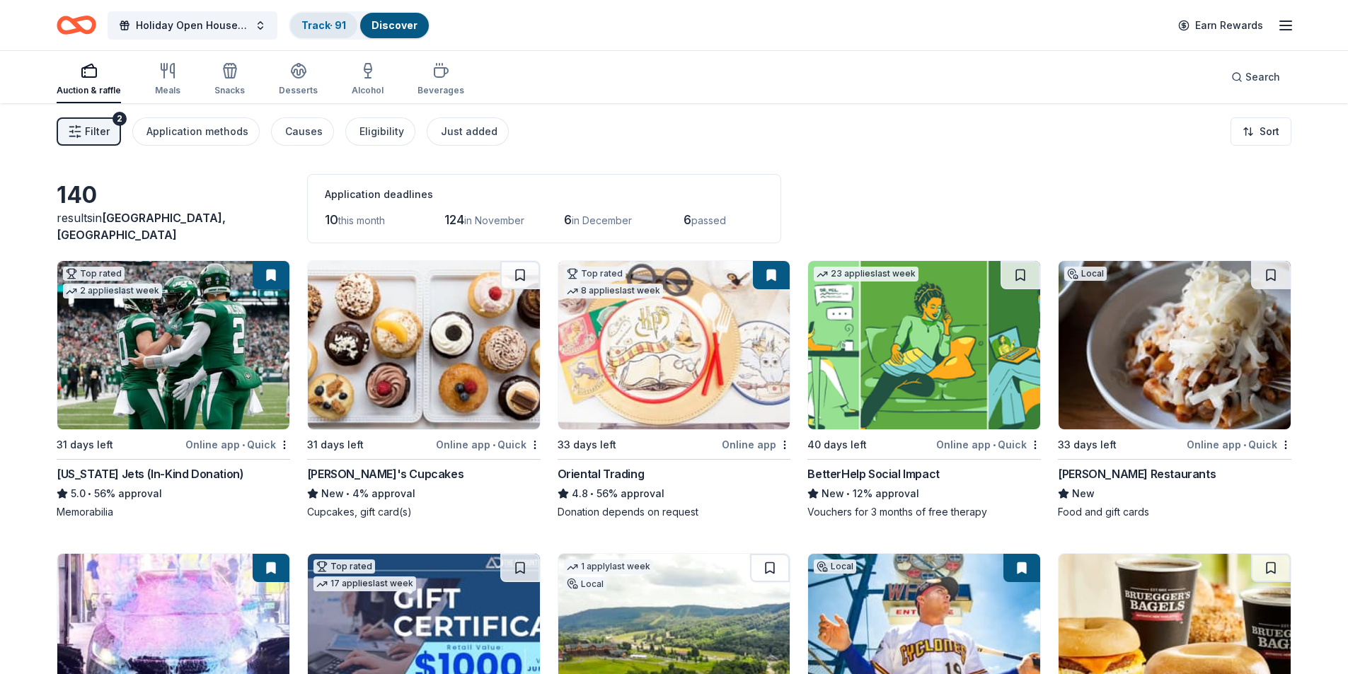
click at [301, 19] on link "Track · 91" at bounding box center [323, 25] width 45 height 12
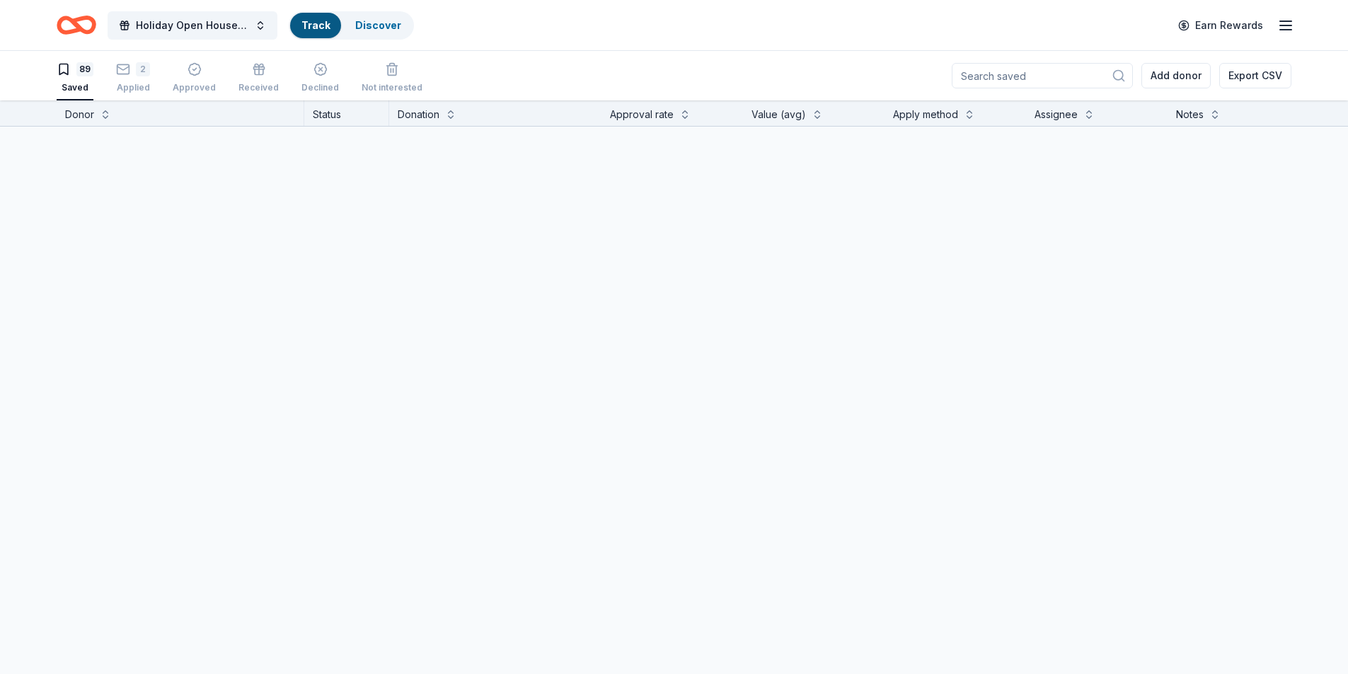
scroll to position [1, 0]
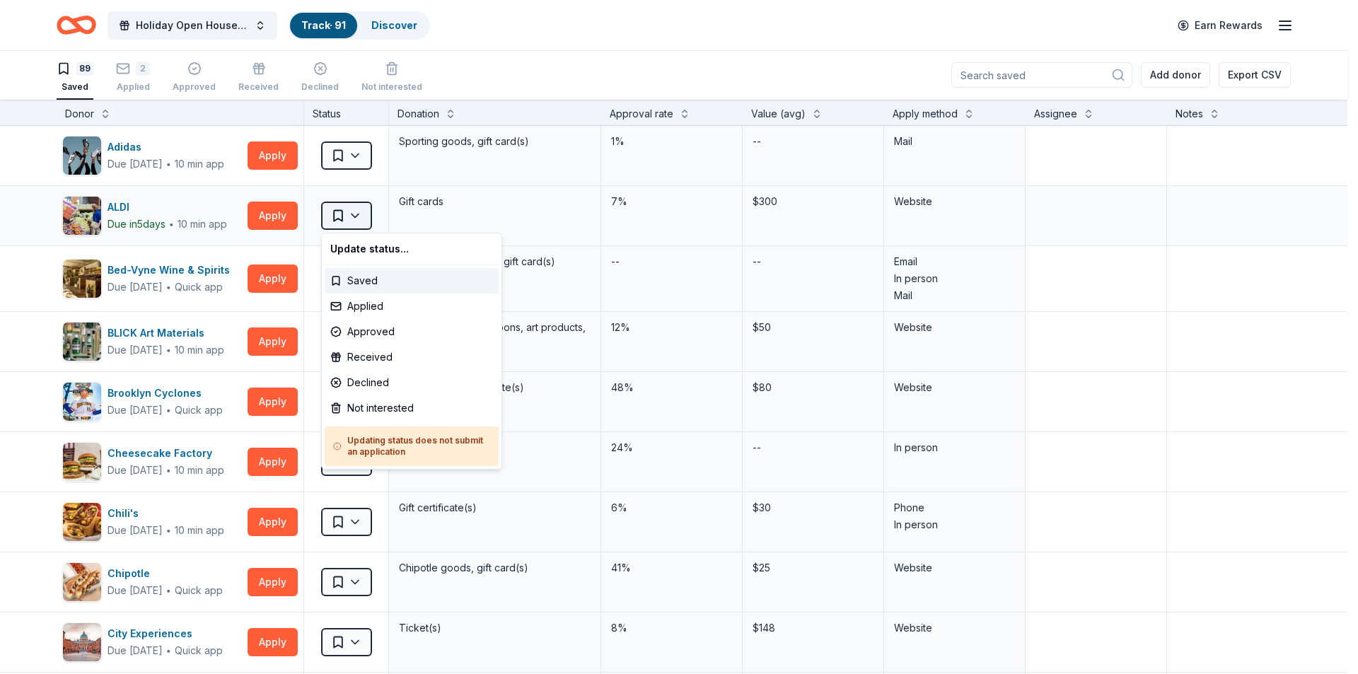
click at [352, 218] on html "Holiday Open House 2025 Track · 91 Discover Earn Rewards 89 Saved 2 Applied App…" at bounding box center [679, 336] width 1358 height 674
click at [410, 408] on div "Not interested" at bounding box center [412, 407] width 174 height 25
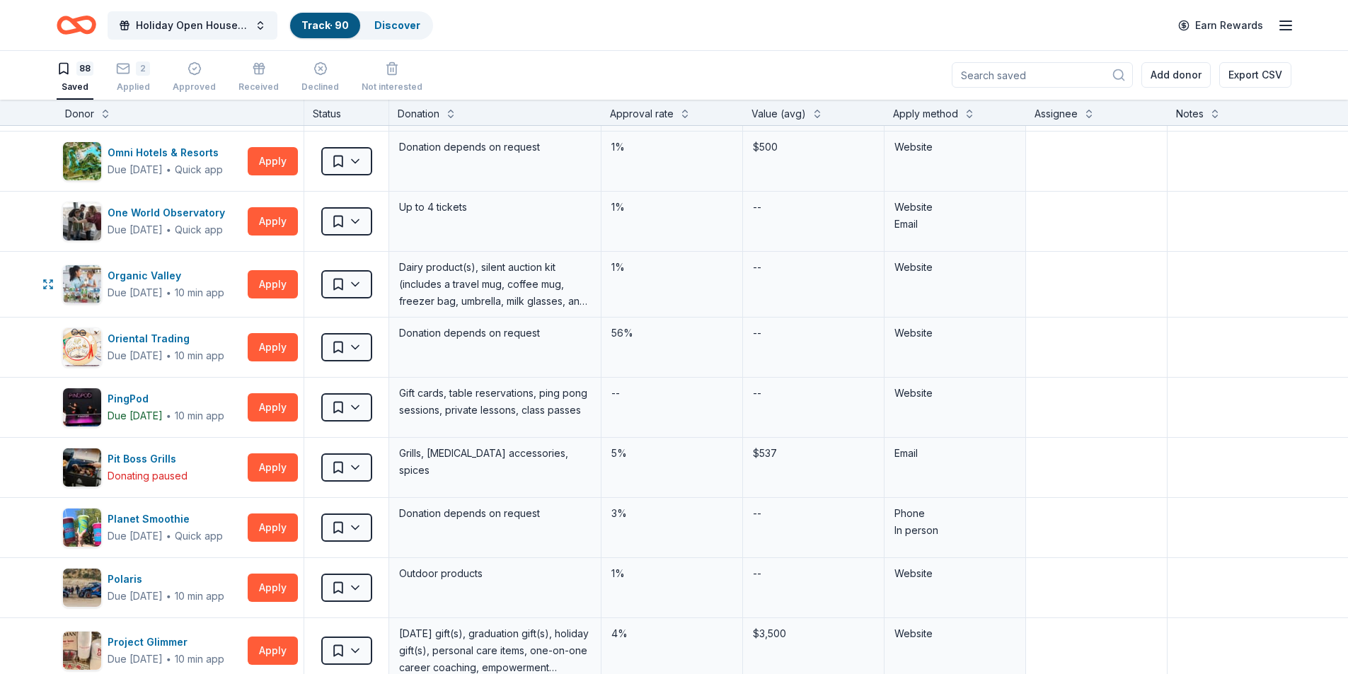
scroll to position [2264, 0]
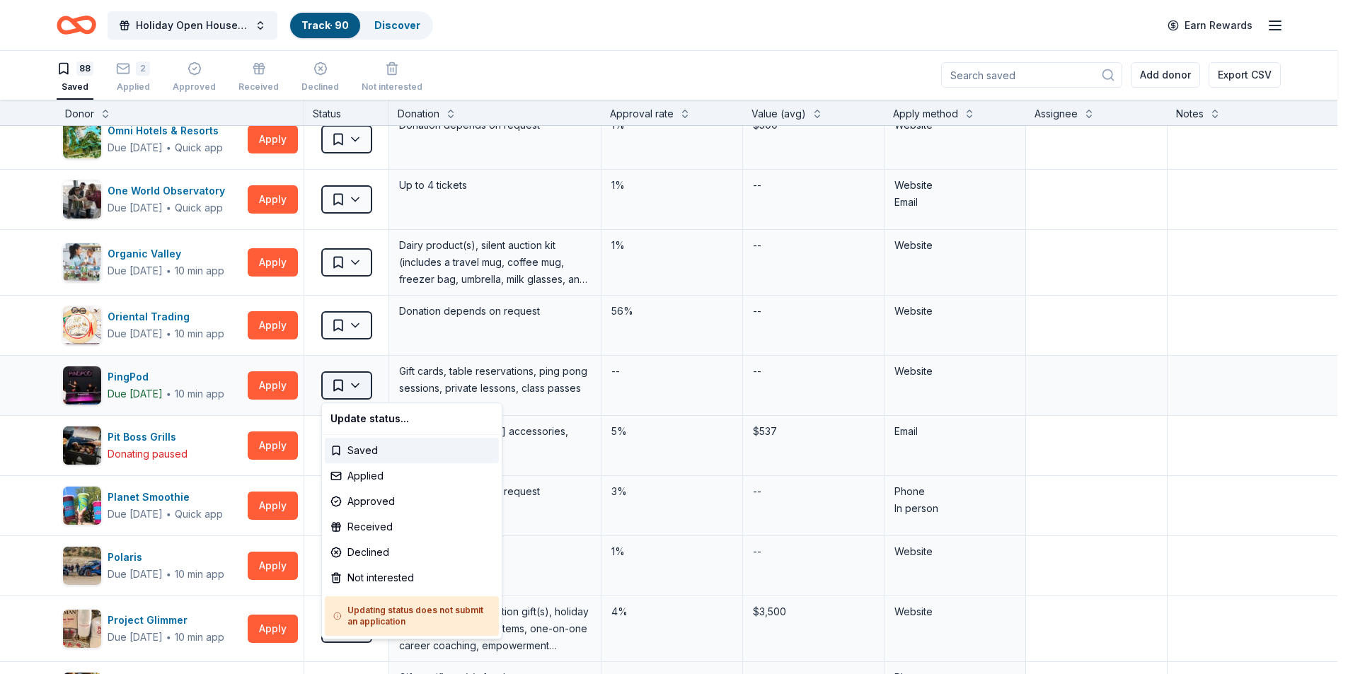
click at [360, 384] on html "Holiday Open House 2025 Track · 90 Discover Earn Rewards 88 Saved 2 Applied App…" at bounding box center [674, 336] width 1348 height 674
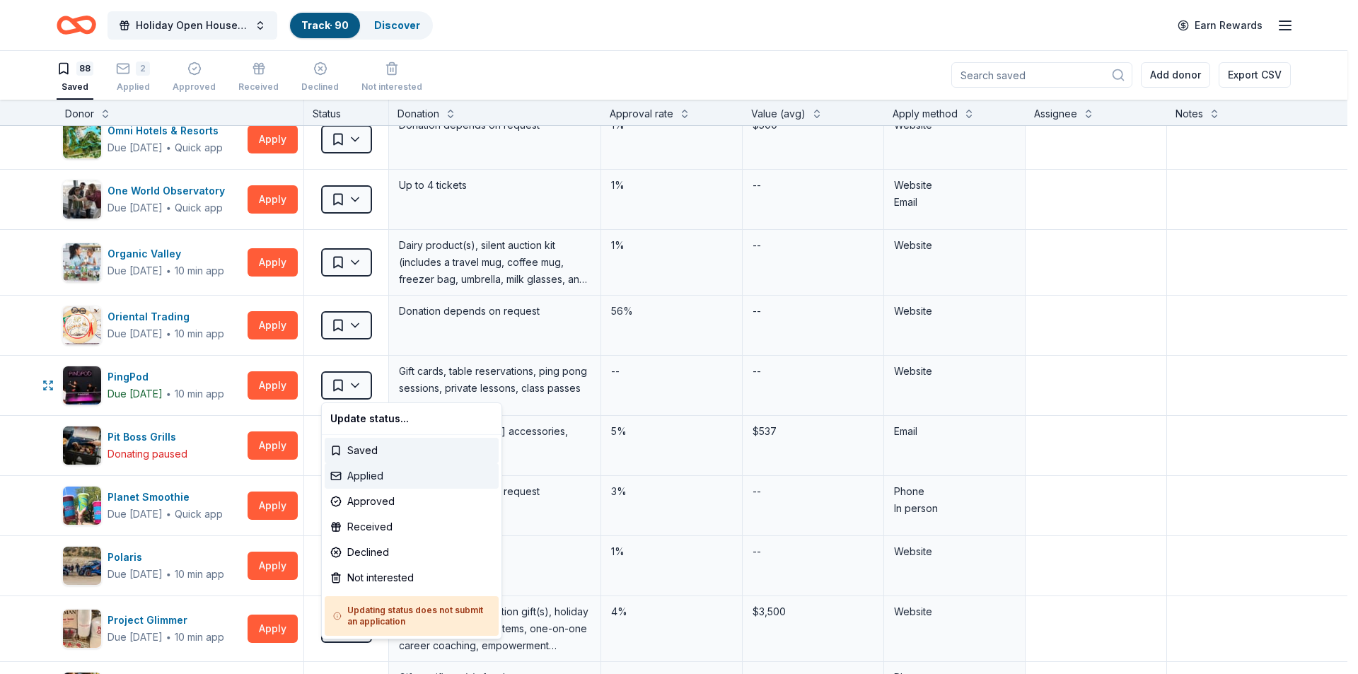
click at [387, 470] on div "Applied" at bounding box center [412, 475] width 174 height 25
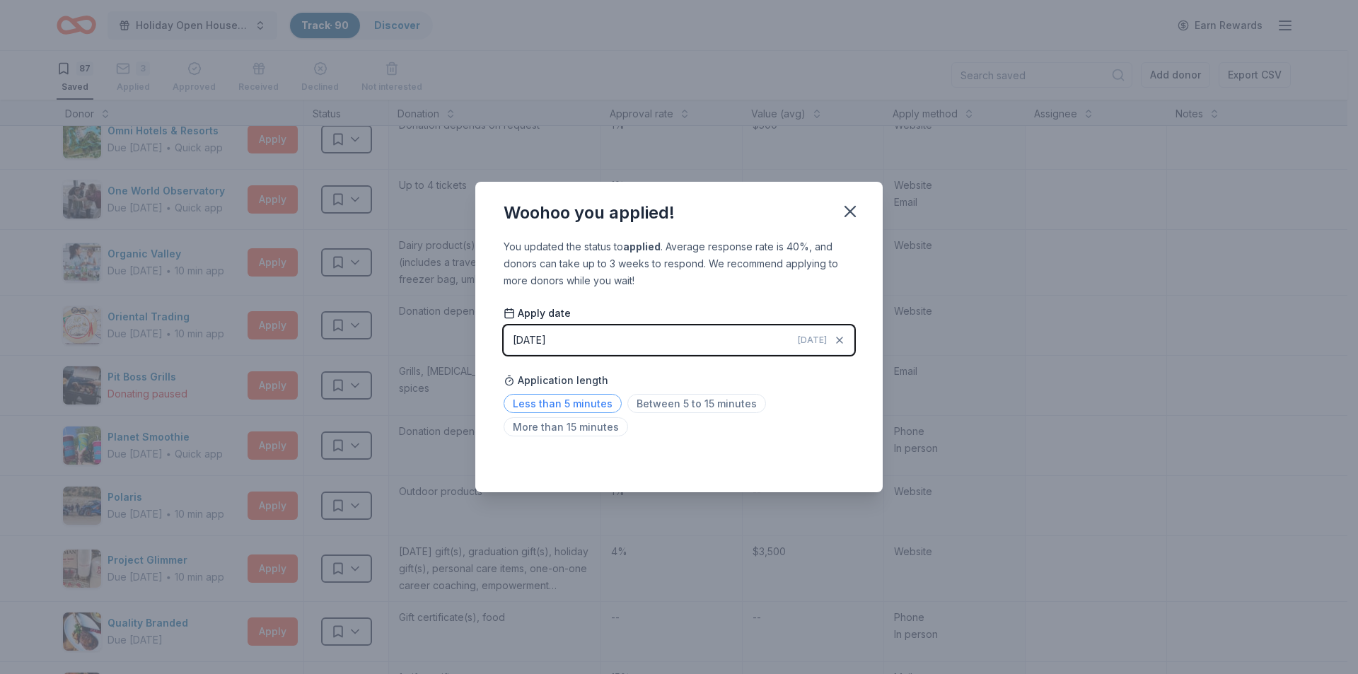
click at [557, 408] on span "Less than 5 minutes" at bounding box center [563, 403] width 118 height 19
click at [847, 209] on icon "button" at bounding box center [850, 212] width 10 height 10
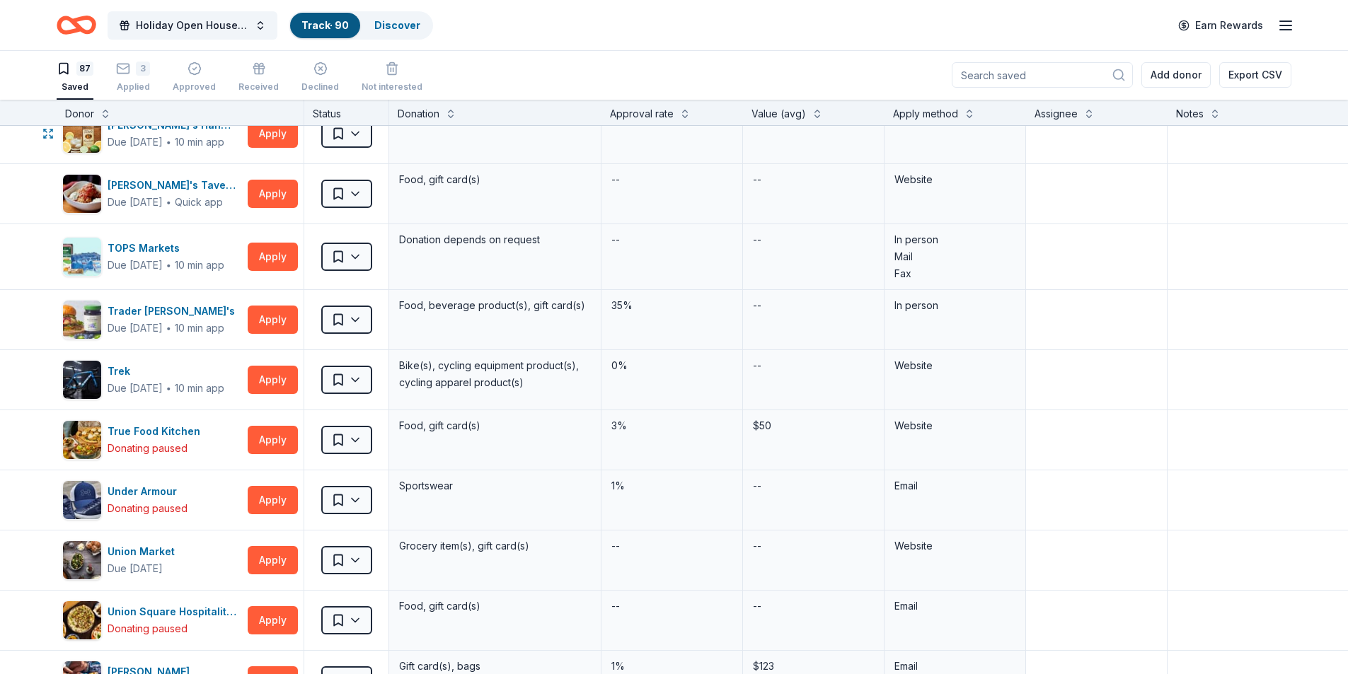
scroll to position [4457, 0]
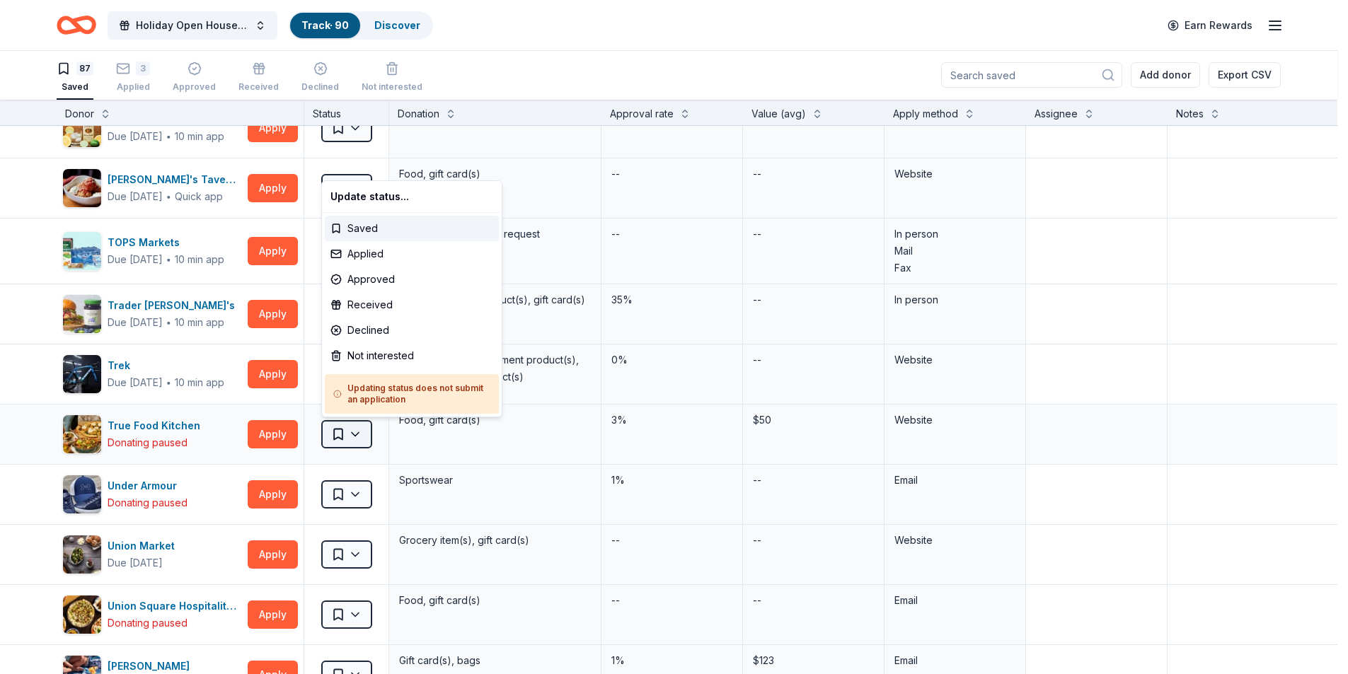
click at [354, 437] on html "Holiday Open House 2025 Track · 90 Discover Earn Rewards 87 Saved 3 Applied App…" at bounding box center [674, 336] width 1348 height 674
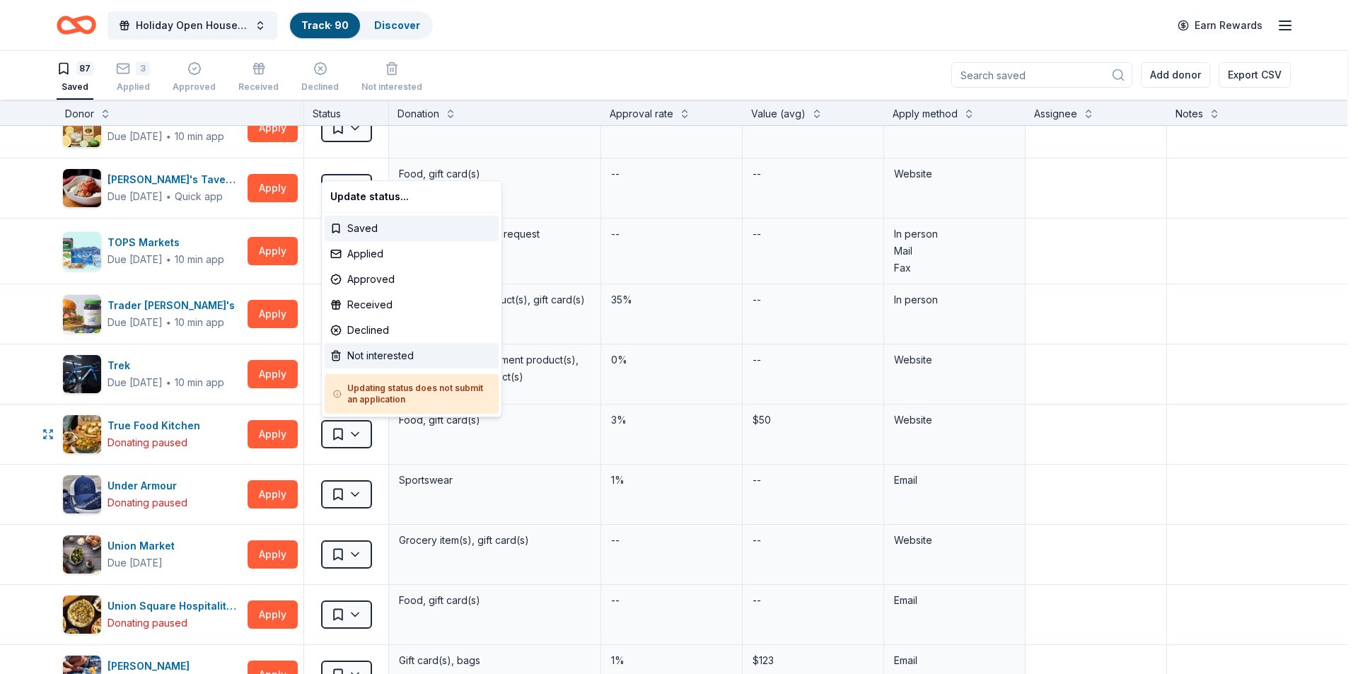
click at [376, 354] on div "Not interested" at bounding box center [412, 355] width 174 height 25
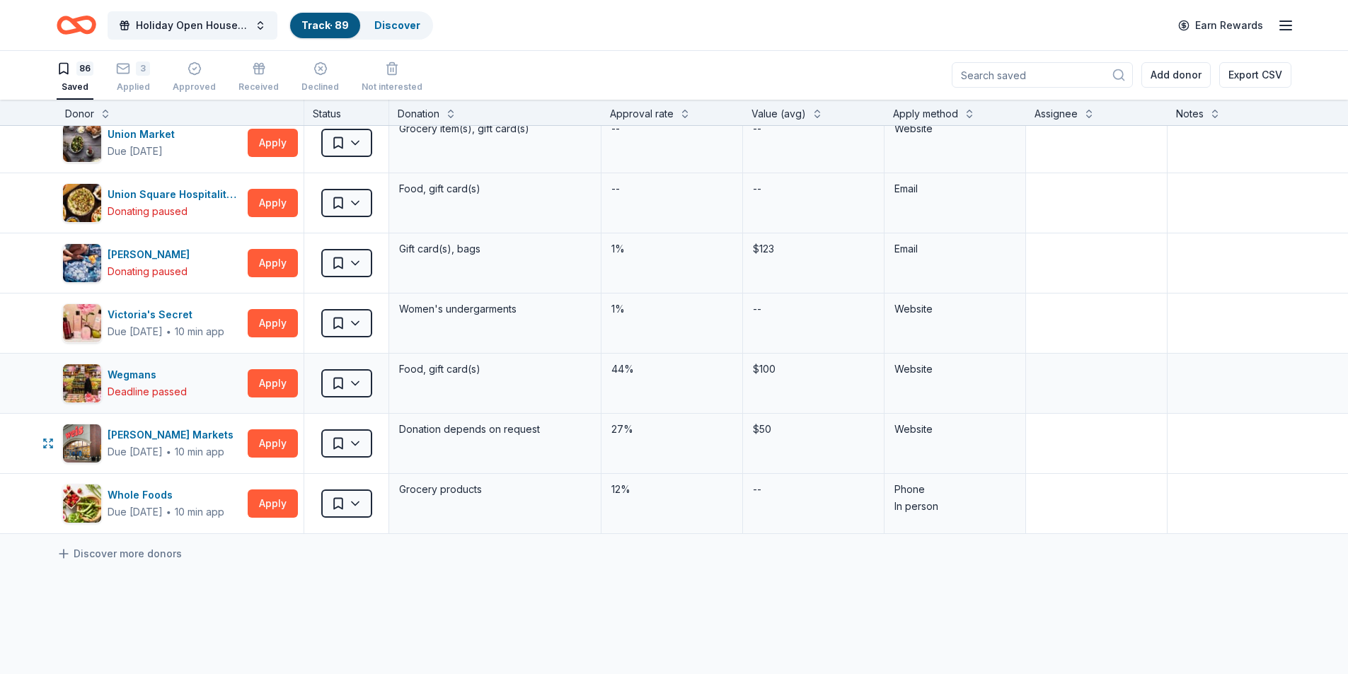
scroll to position [4811, 0]
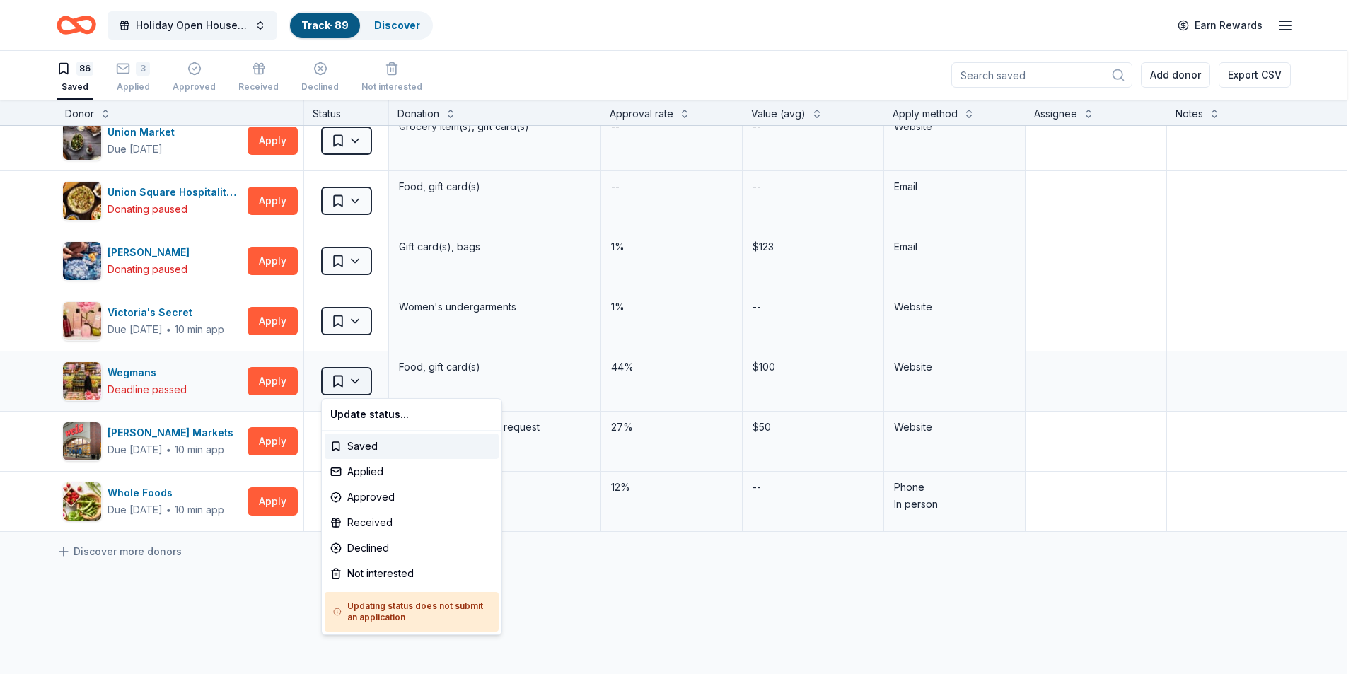
click at [363, 378] on html "Holiday Open House 2025 Track · 89 Discover Earn Rewards 86 Saved 3 Applied App…" at bounding box center [679, 336] width 1358 height 674
click at [218, 584] on html "Holiday Open House 2025 Track · 89 Discover Earn Rewards 86 Saved 3 Applied App…" at bounding box center [679, 336] width 1358 height 674
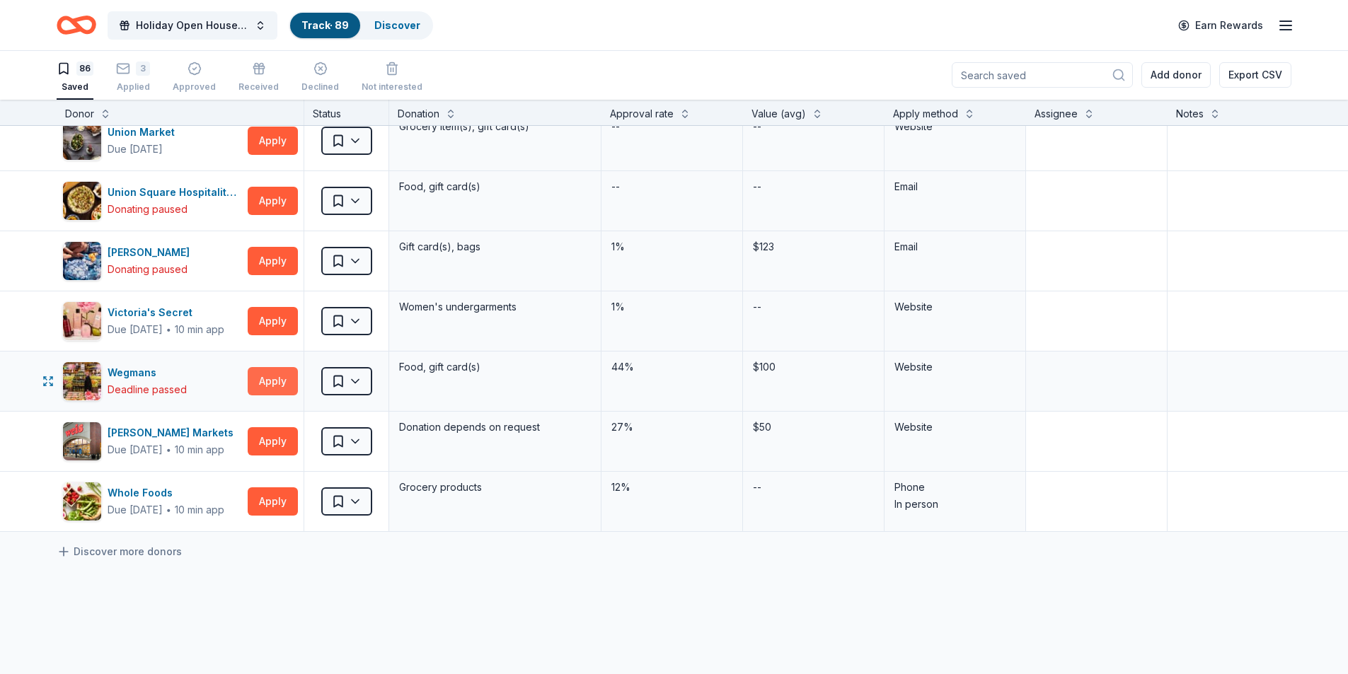
click at [260, 380] on button "Apply" at bounding box center [273, 381] width 50 height 28
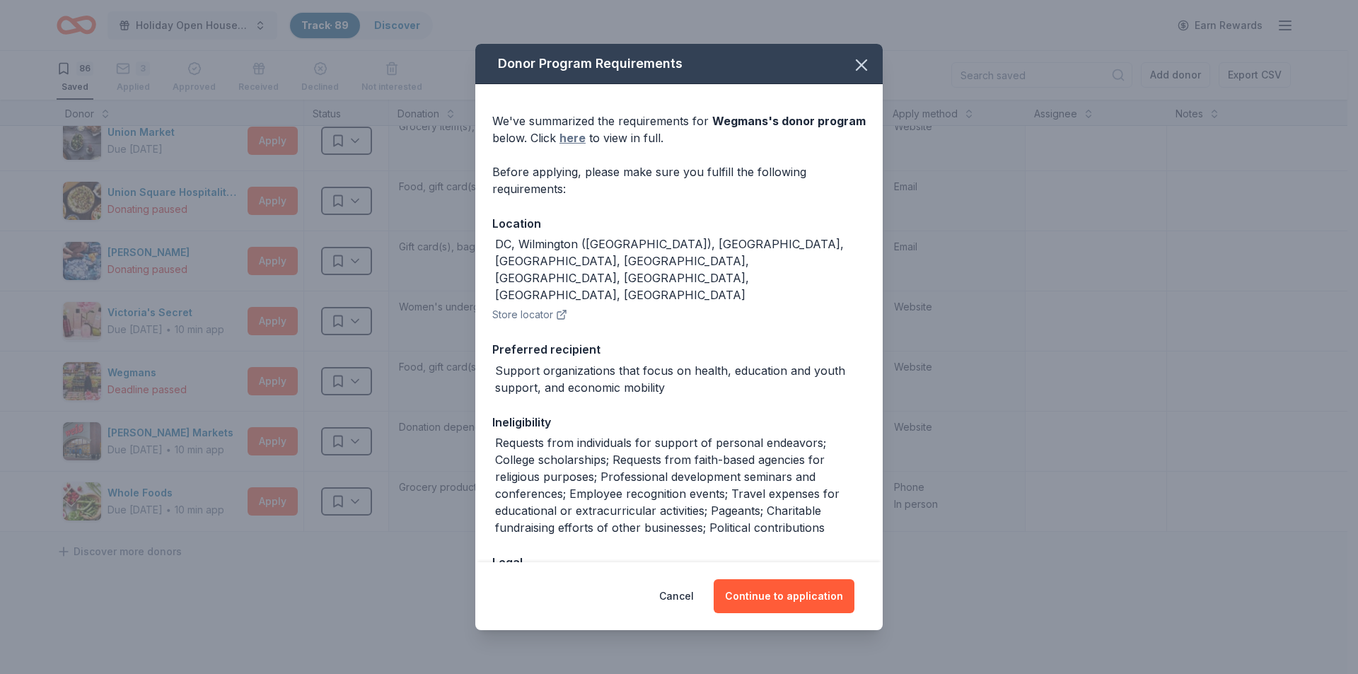
click at [586, 141] on link "here" at bounding box center [573, 137] width 26 height 17
click at [678, 604] on button "Cancel" at bounding box center [676, 596] width 35 height 34
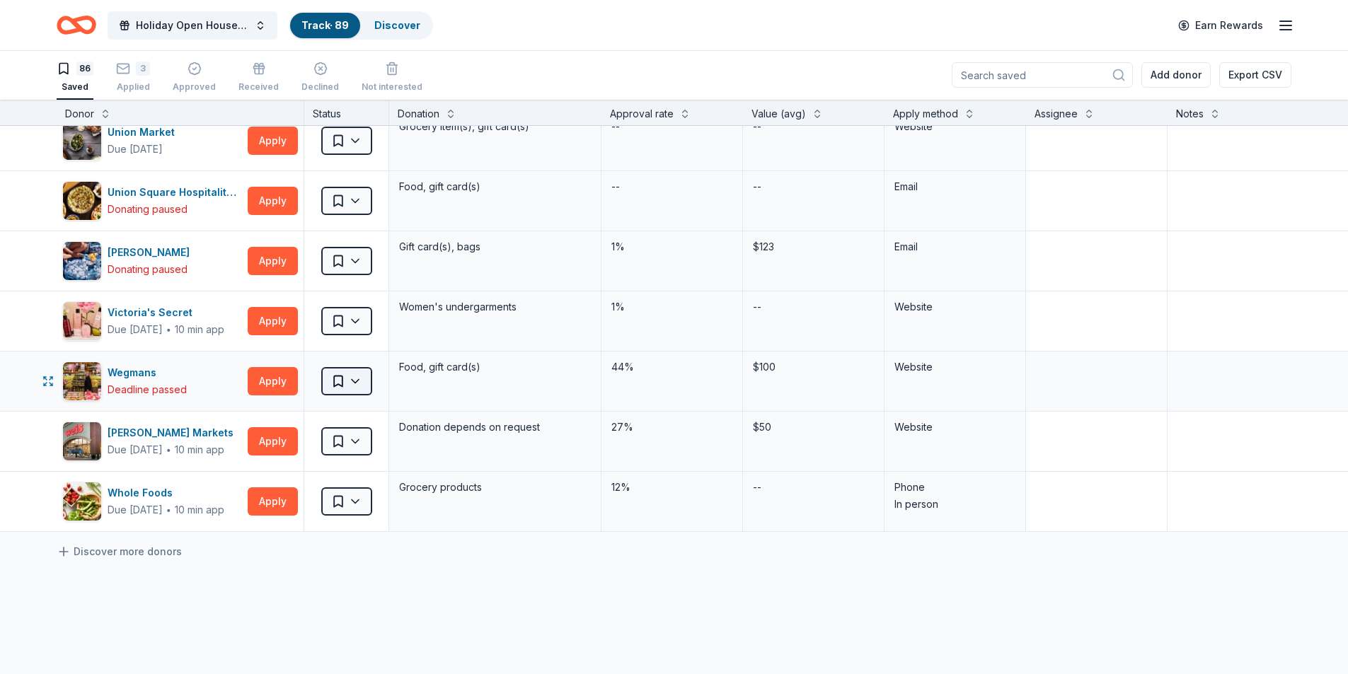
click at [353, 383] on html "Holiday Open House 2025 Track · 89 Discover Earn Rewards 86 Saved 3 Applied App…" at bounding box center [674, 336] width 1348 height 674
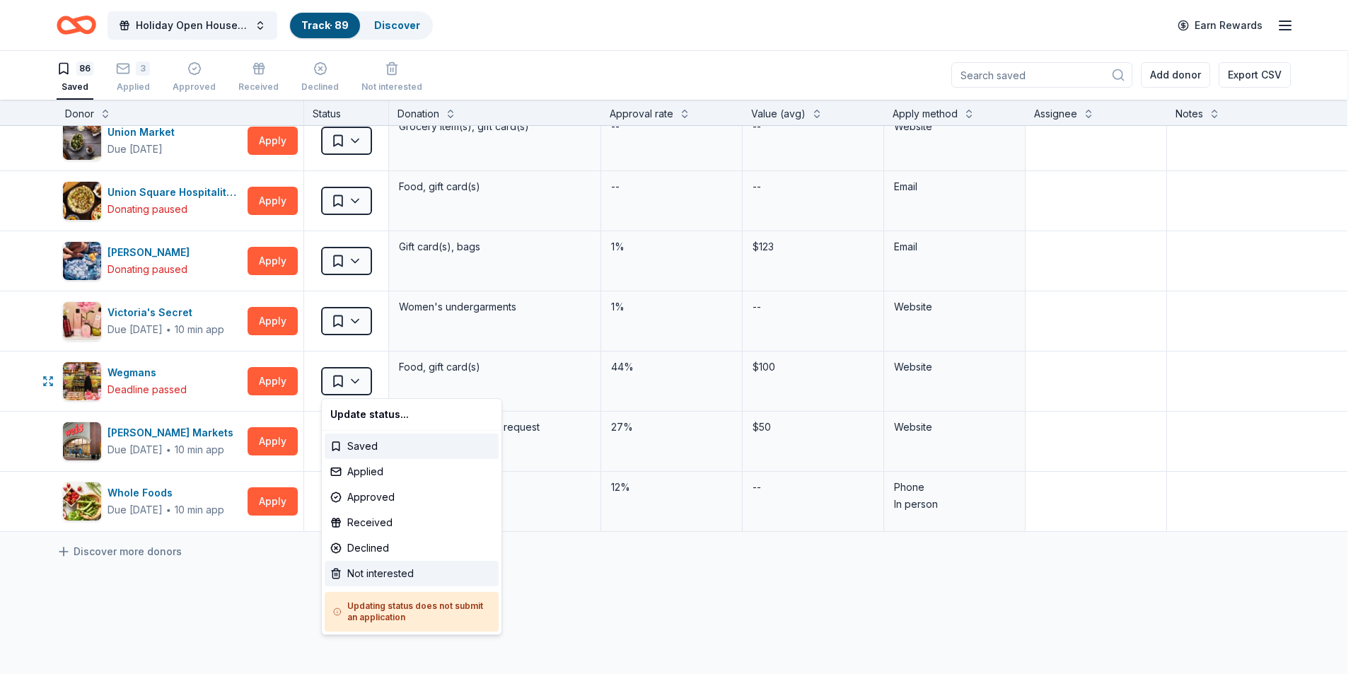
click at [398, 569] on div "Not interested" at bounding box center [412, 573] width 174 height 25
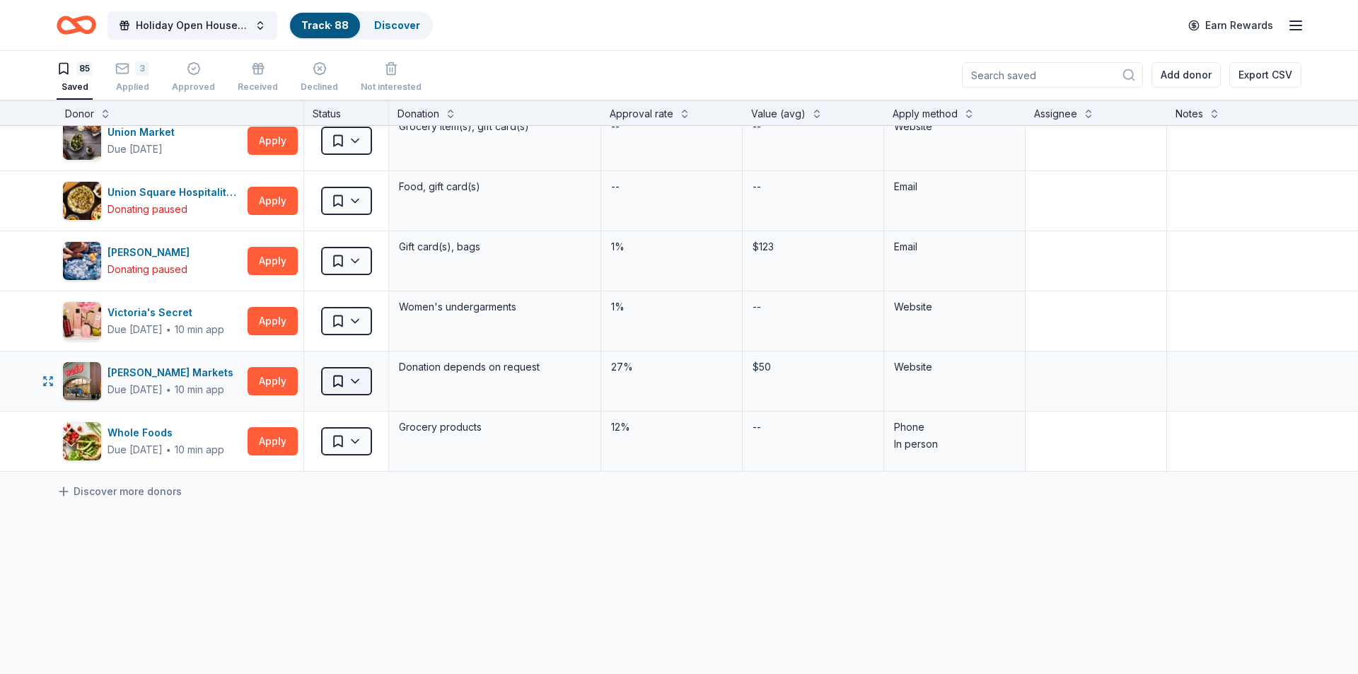
click at [363, 381] on html "Holiday Open House 2025 Track · 88 Discover Earn Rewards 85 Saved 3 Applied App…" at bounding box center [679, 336] width 1358 height 674
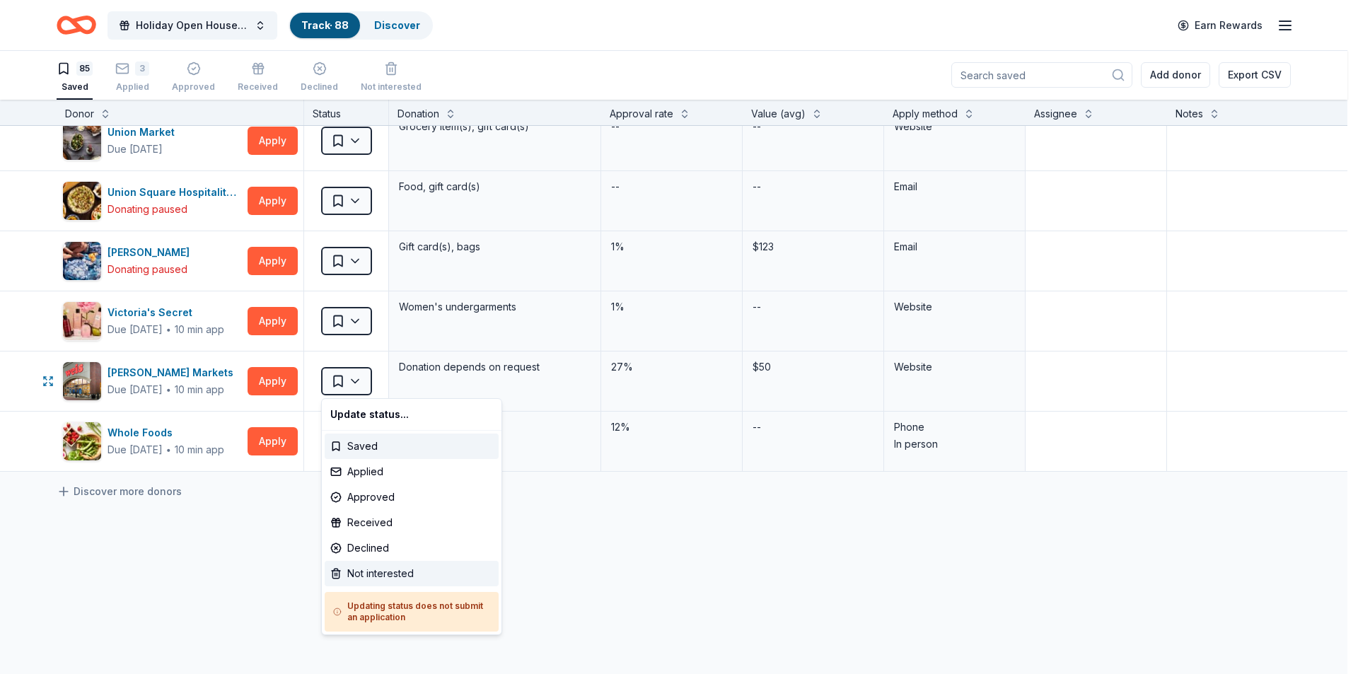
click at [376, 567] on div "Not interested" at bounding box center [412, 573] width 174 height 25
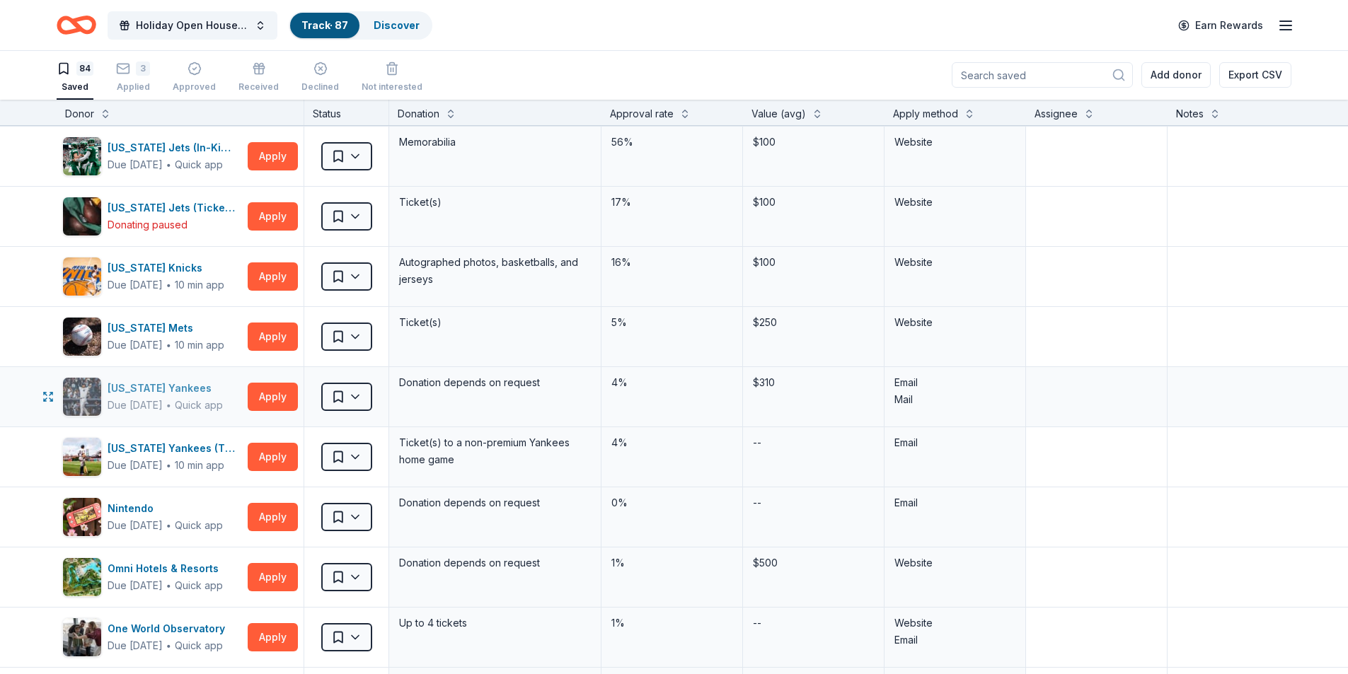
scroll to position [1839, 0]
